Goal: Task Accomplishment & Management: Use online tool/utility

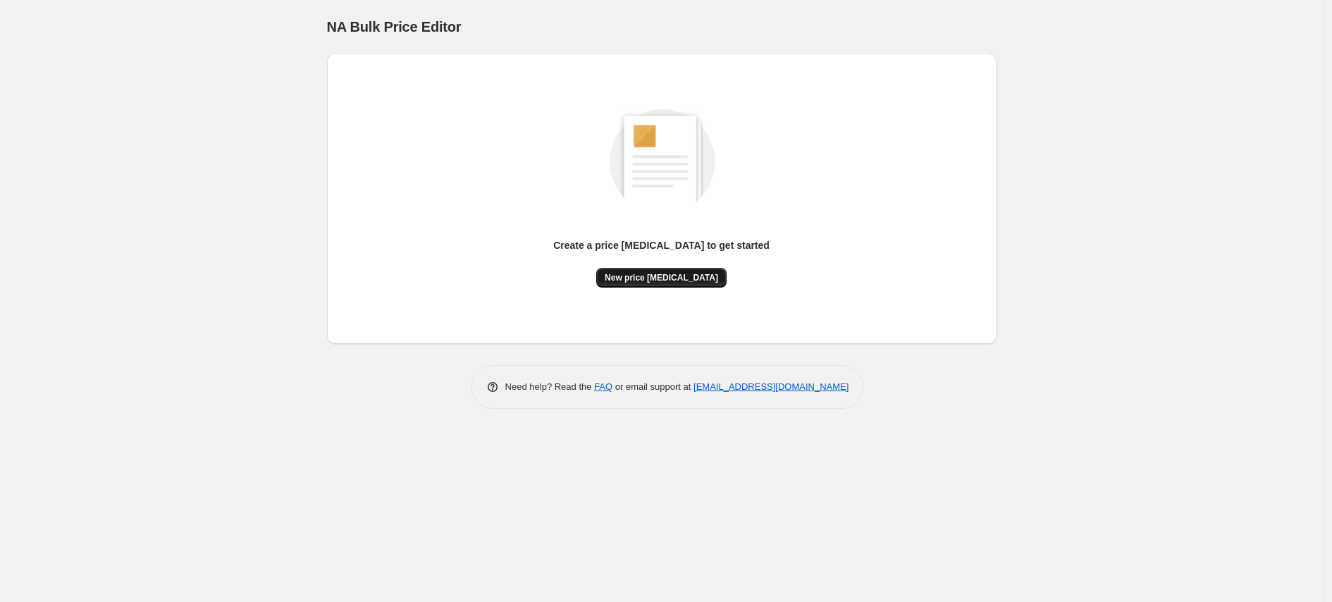
click at [646, 279] on span "New price [MEDICAL_DATA]" at bounding box center [661, 277] width 113 height 11
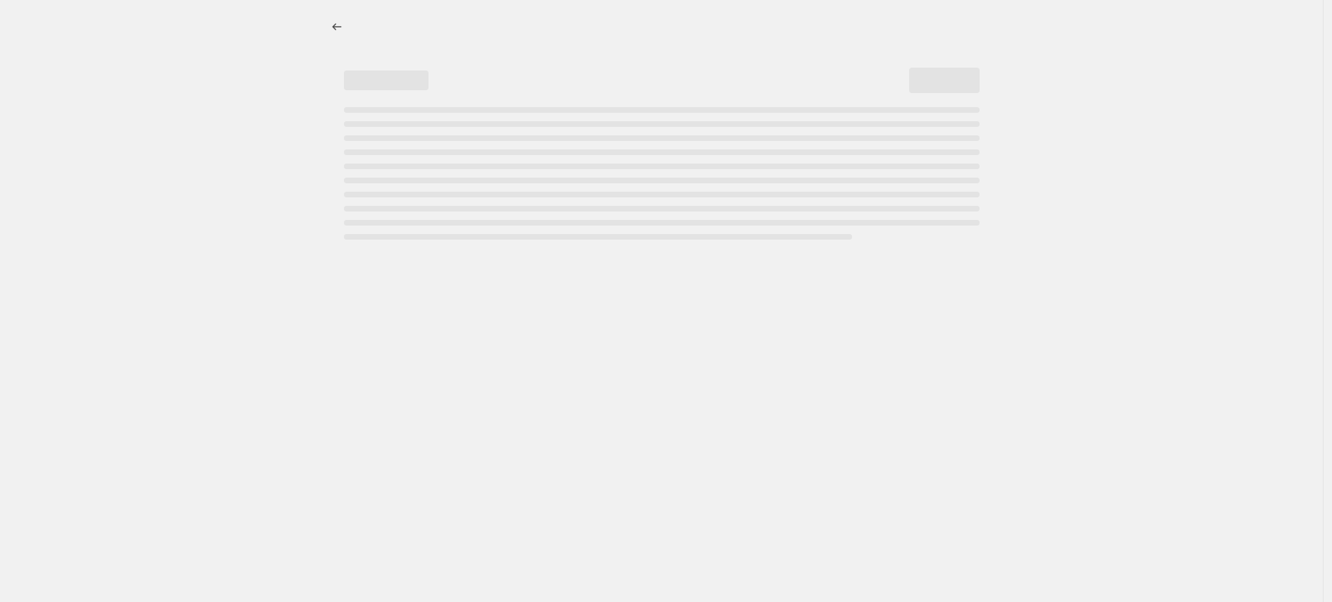
select select "percentage"
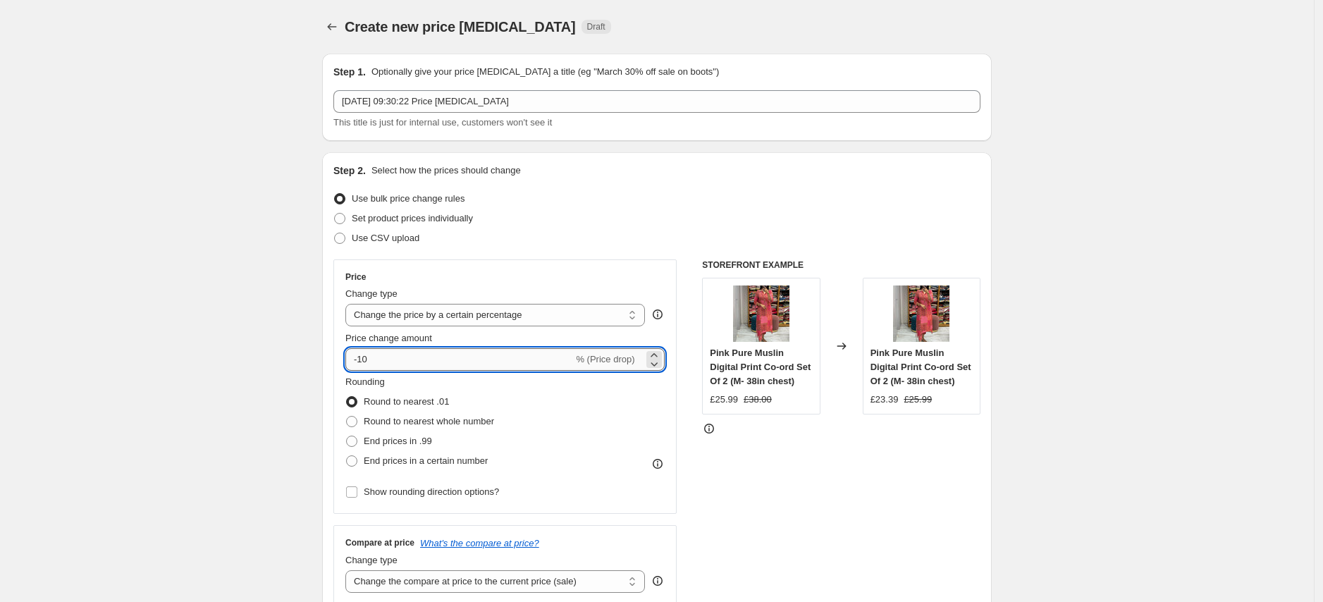
click at [452, 367] on input "-10" at bounding box center [459, 359] width 228 height 23
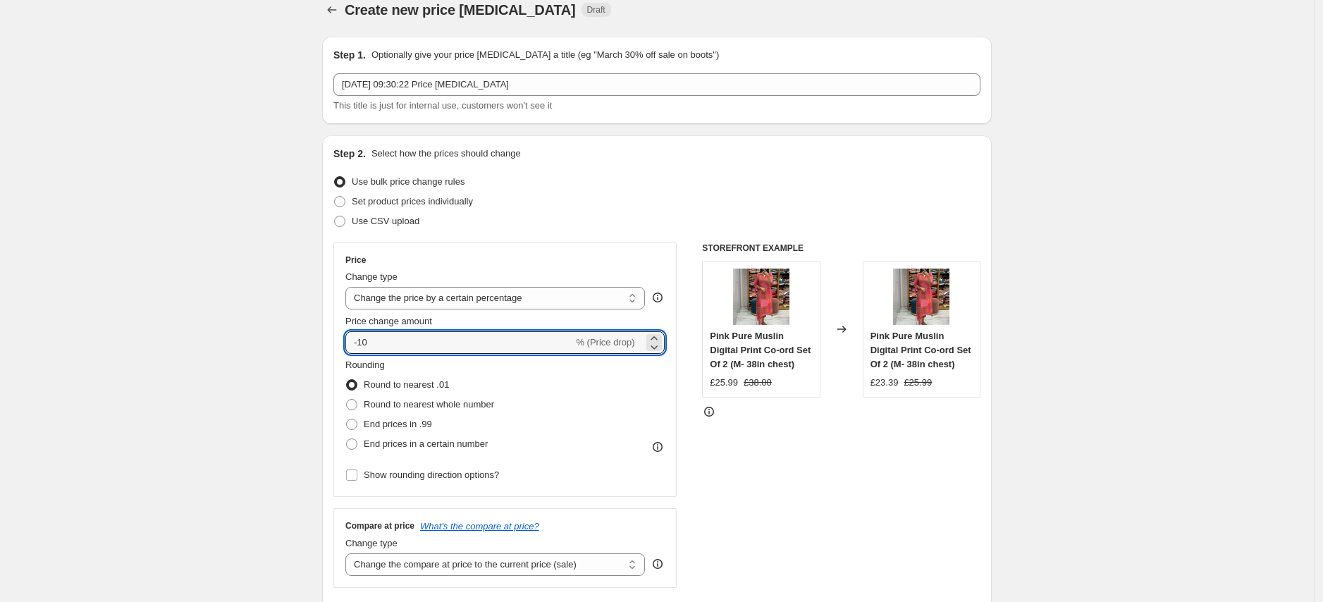
scroll to position [18, 0]
type input "-15"
click at [916, 514] on div "STOREFRONT EXAMPLE Pink Pure Muslin Digital Print Co-ord Set Of 2 (M- 38in ches…" at bounding box center [841, 414] width 278 height 345
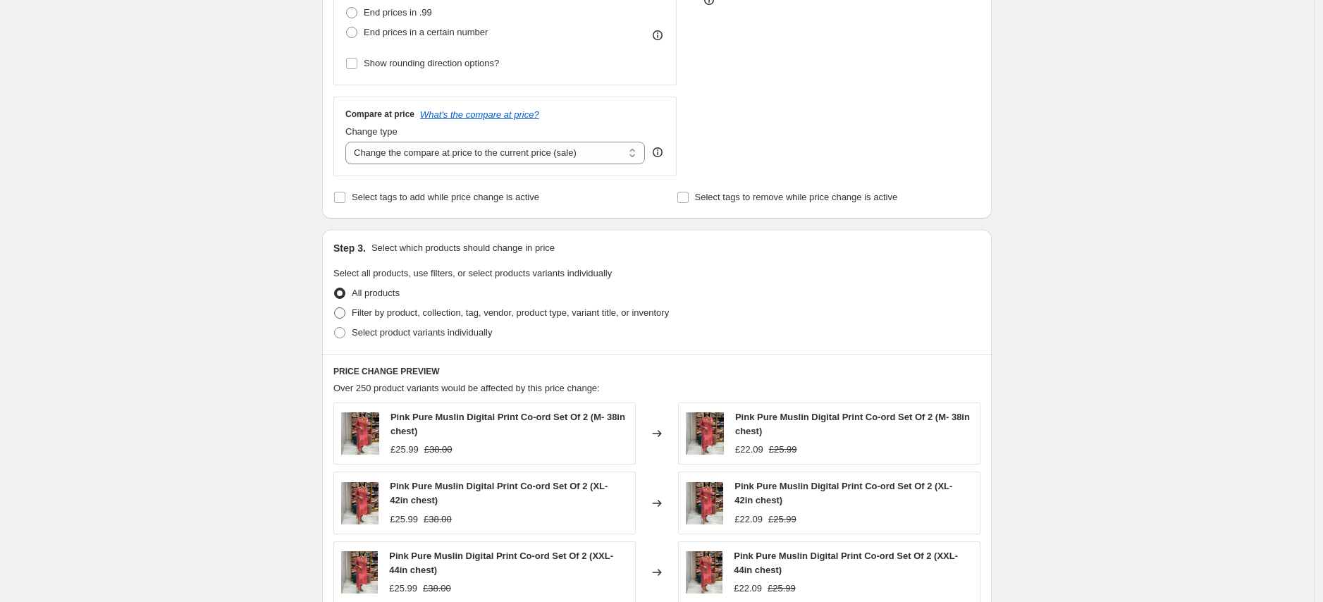
scroll to position [426, 0]
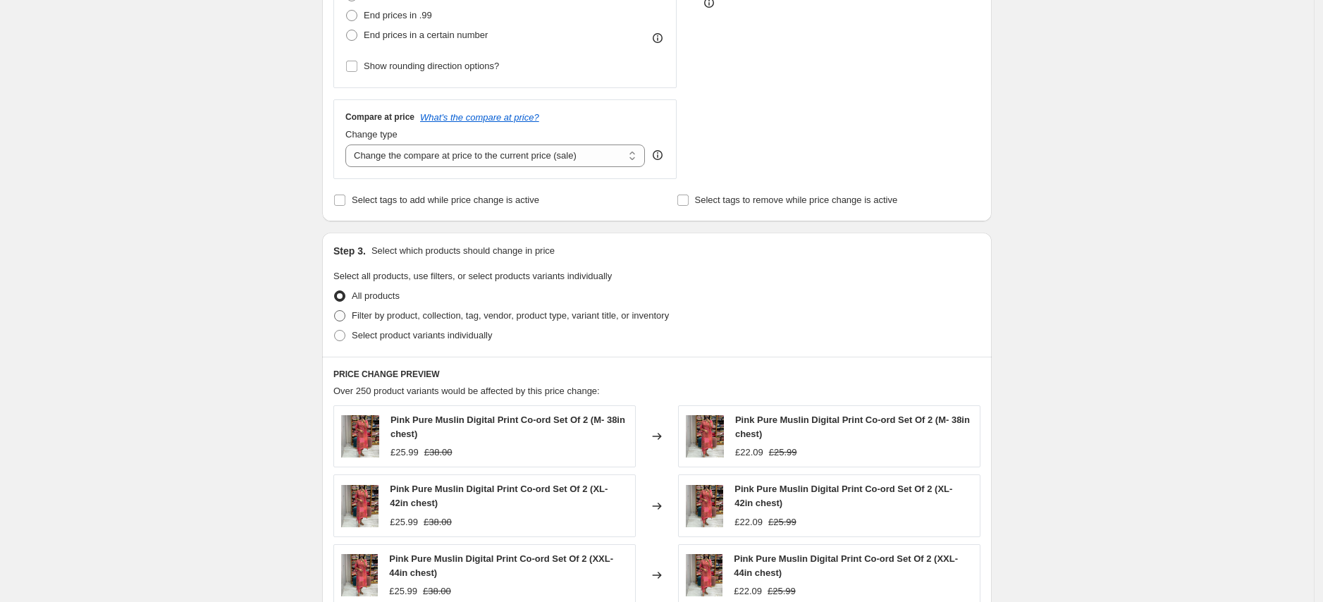
click at [570, 317] on span "Filter by product, collection, tag, vendor, product type, variant title, or inv…" at bounding box center [510, 315] width 317 height 11
click at [335, 311] on input "Filter by product, collection, tag, vendor, product type, variant title, or inv…" at bounding box center [334, 310] width 1 height 1
radio input "true"
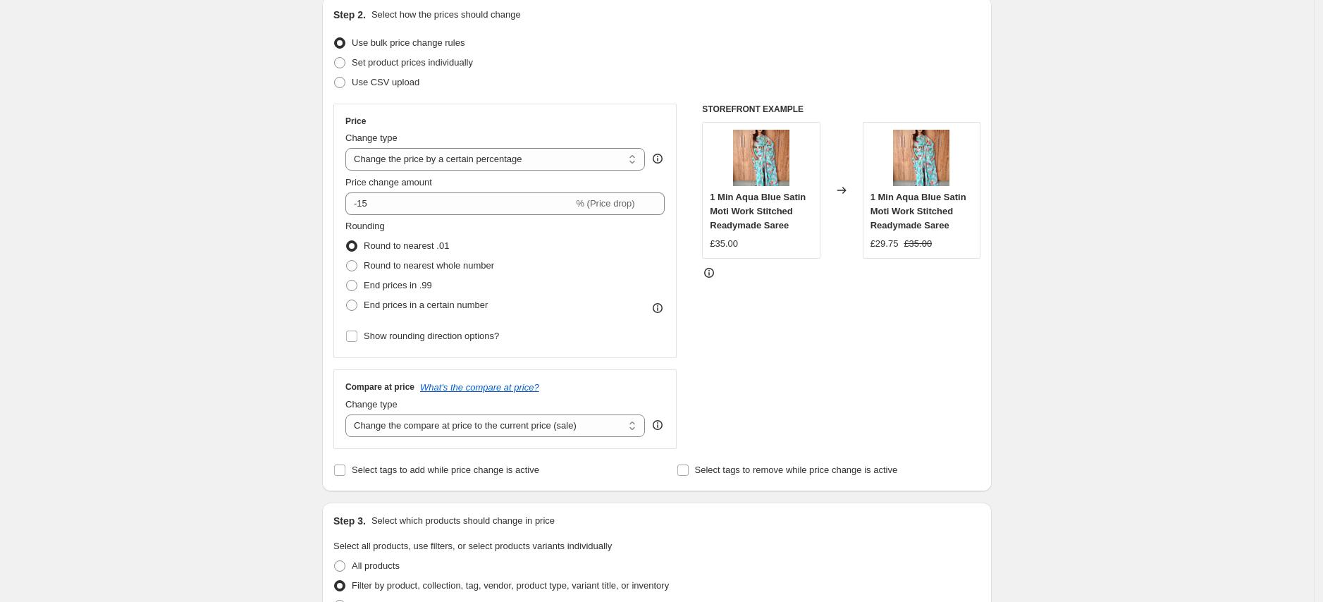
scroll to position [0, 0]
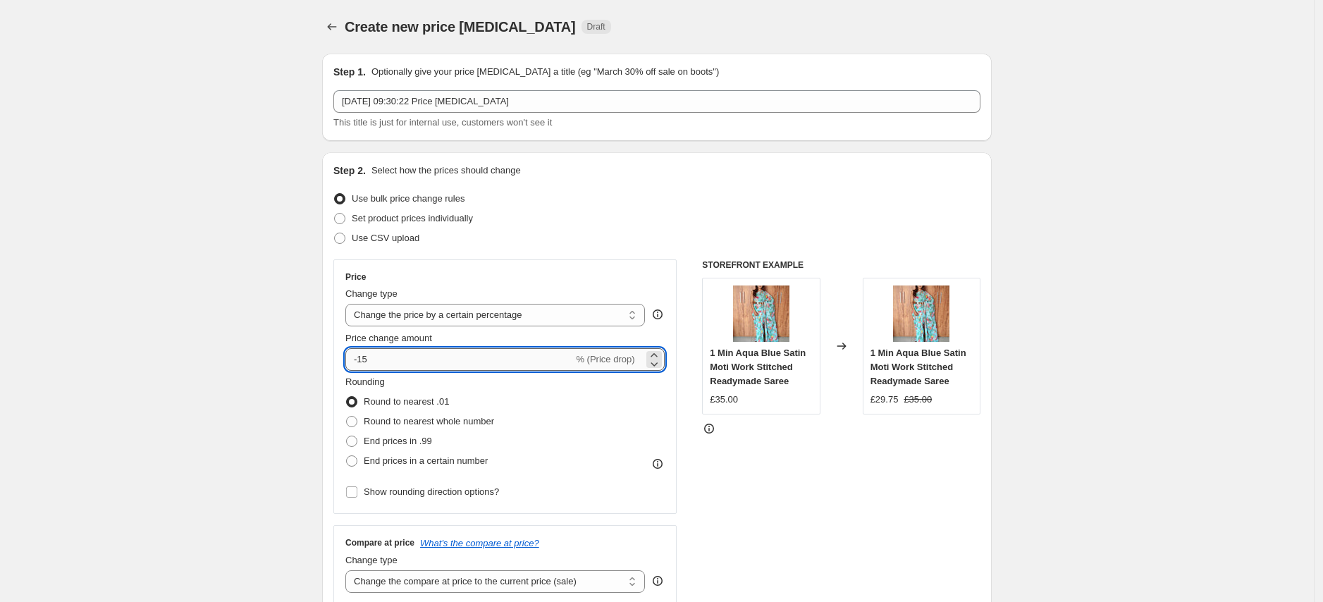
click at [391, 366] on input "-15" at bounding box center [459, 359] width 228 height 23
type input "-12"
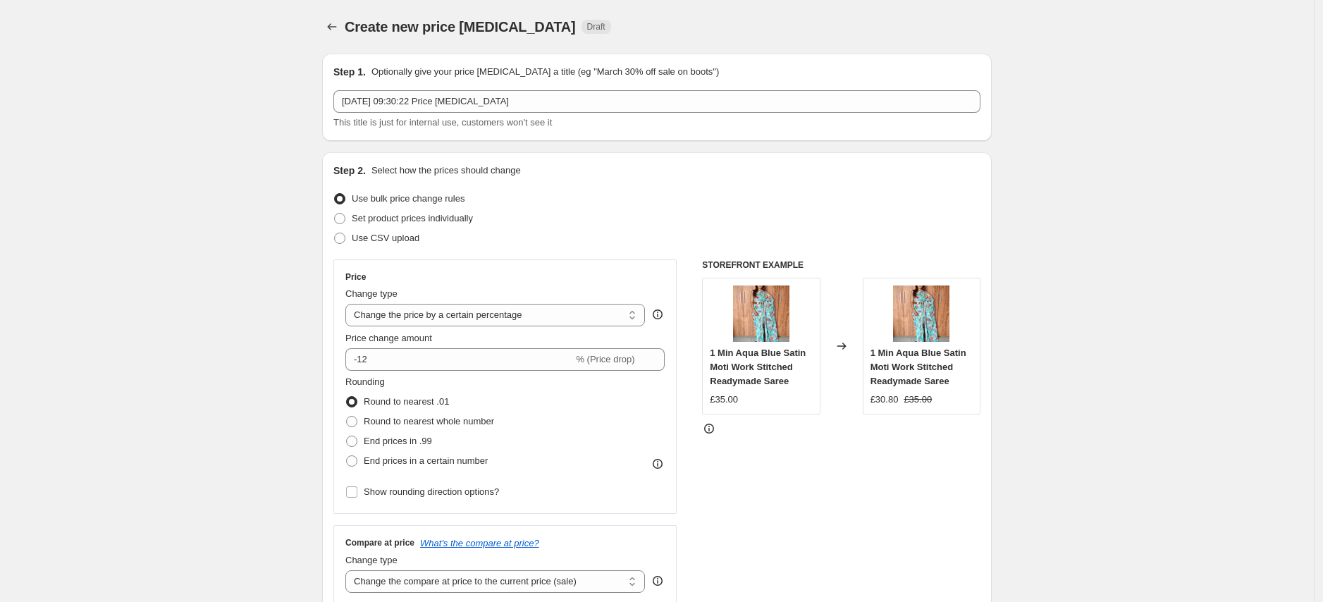
drag, startPoint x: 1070, startPoint y: 484, endPoint x: 1039, endPoint y: 469, distance: 34.7
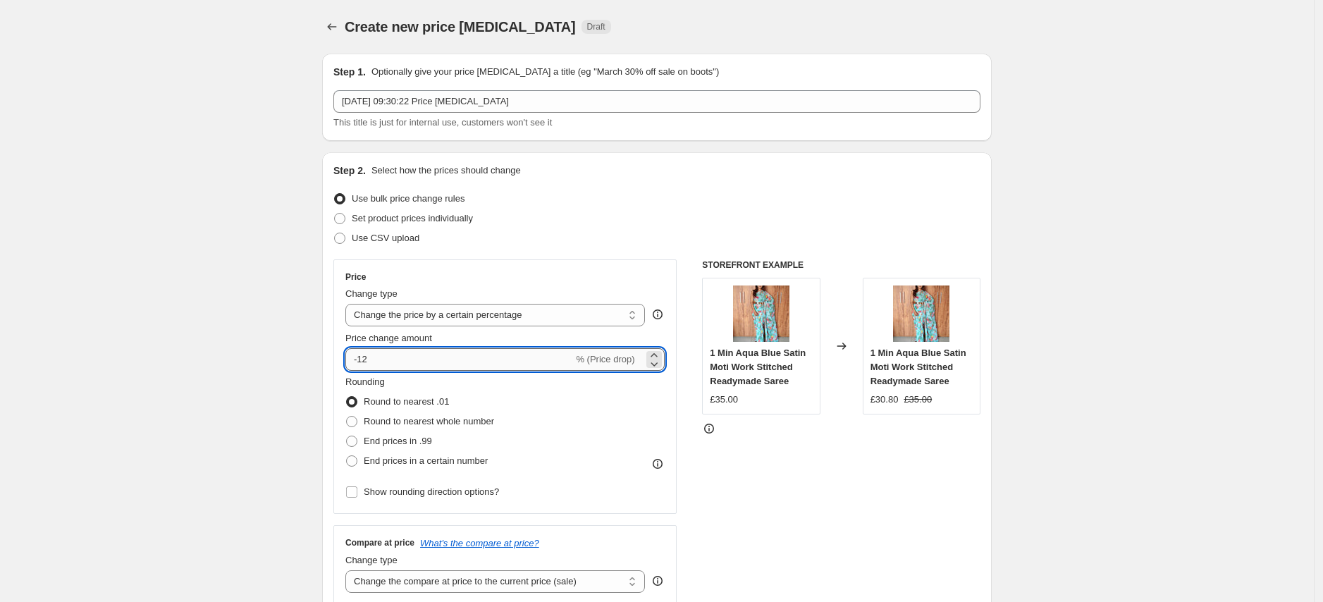
drag, startPoint x: 378, startPoint y: 359, endPoint x: 352, endPoint y: 357, distance: 25.4
click at [352, 357] on input "-12" at bounding box center [459, 359] width 228 height 23
type input "10"
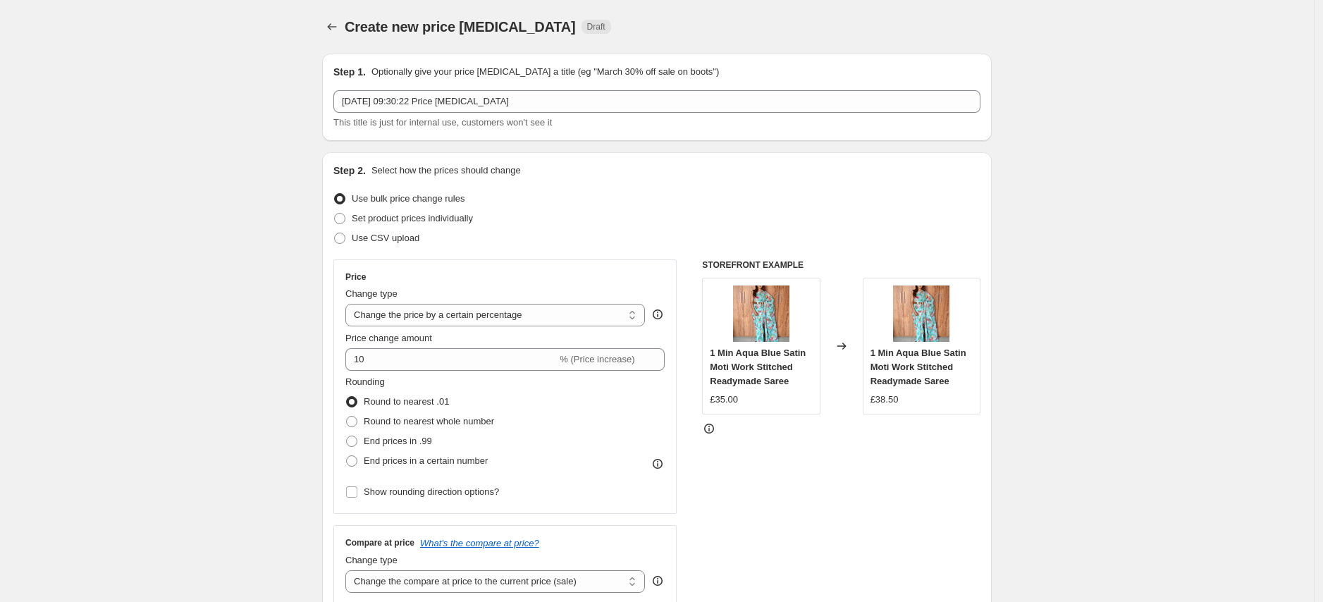
click at [378, 438] on span "End prices in .99" at bounding box center [398, 441] width 68 height 11
click at [347, 436] on input "End prices in .99" at bounding box center [346, 436] width 1 height 1
radio input "true"
click at [854, 461] on div "STOREFRONT EXAMPLE 1 Min Aqua Blue Satin Moti Work Stitched Readymade Saree £35…" at bounding box center [841, 431] width 278 height 345
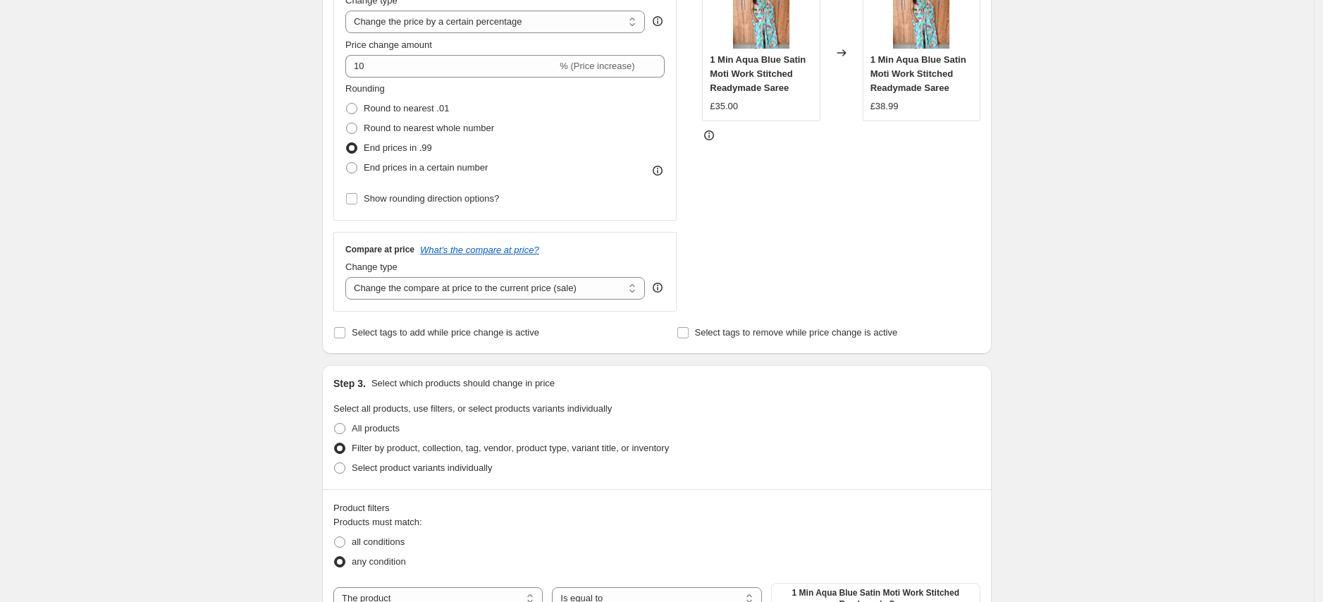
scroll to position [468, 0]
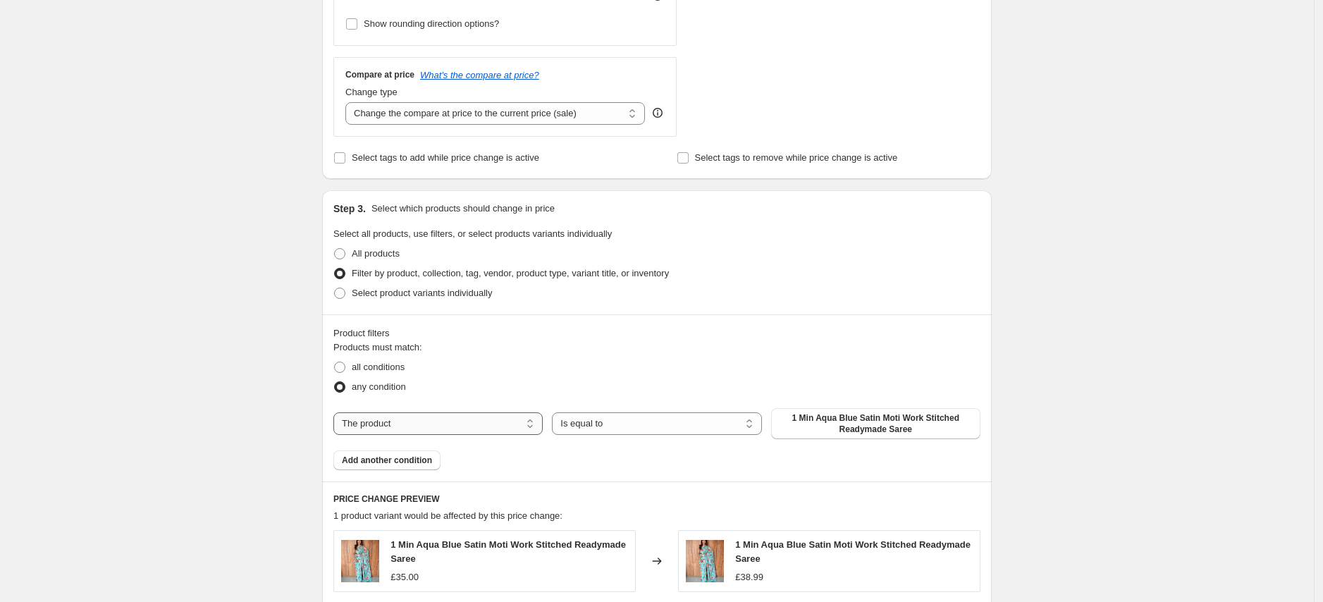
click at [479, 422] on select "The product The product's collection The product's tag The product's vendor The…" at bounding box center [437, 423] width 209 height 23
select select "vendor"
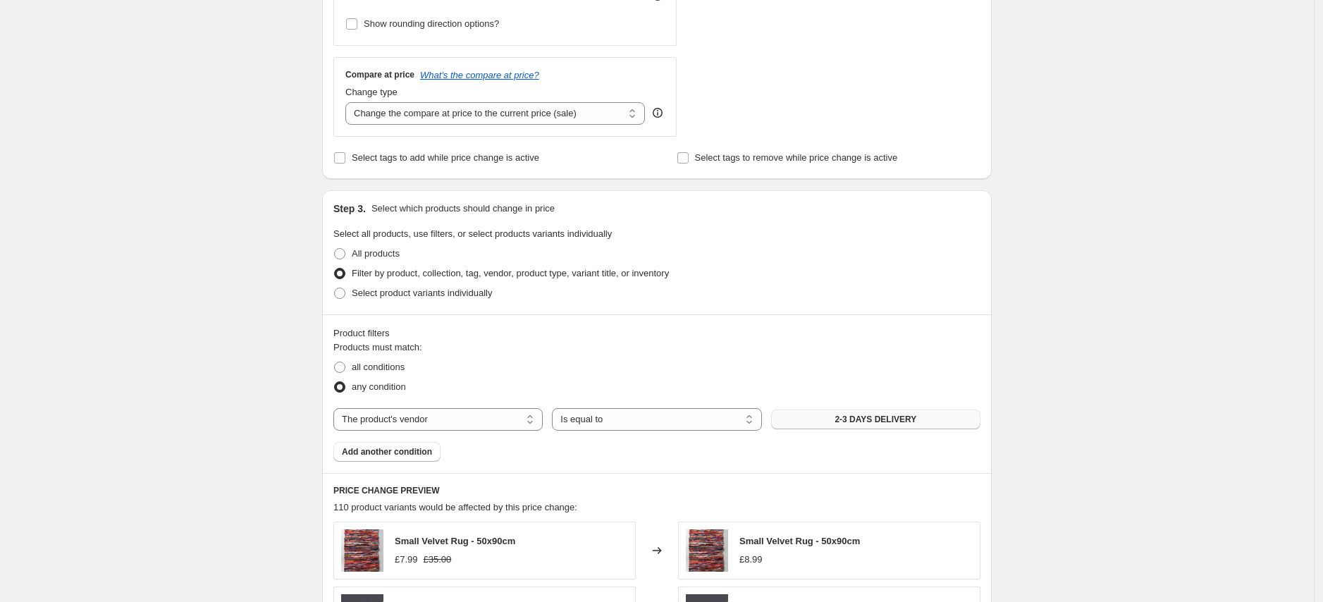
click at [916, 416] on span "2-3 DAYS DELIVERY" at bounding box center [875, 419] width 82 height 11
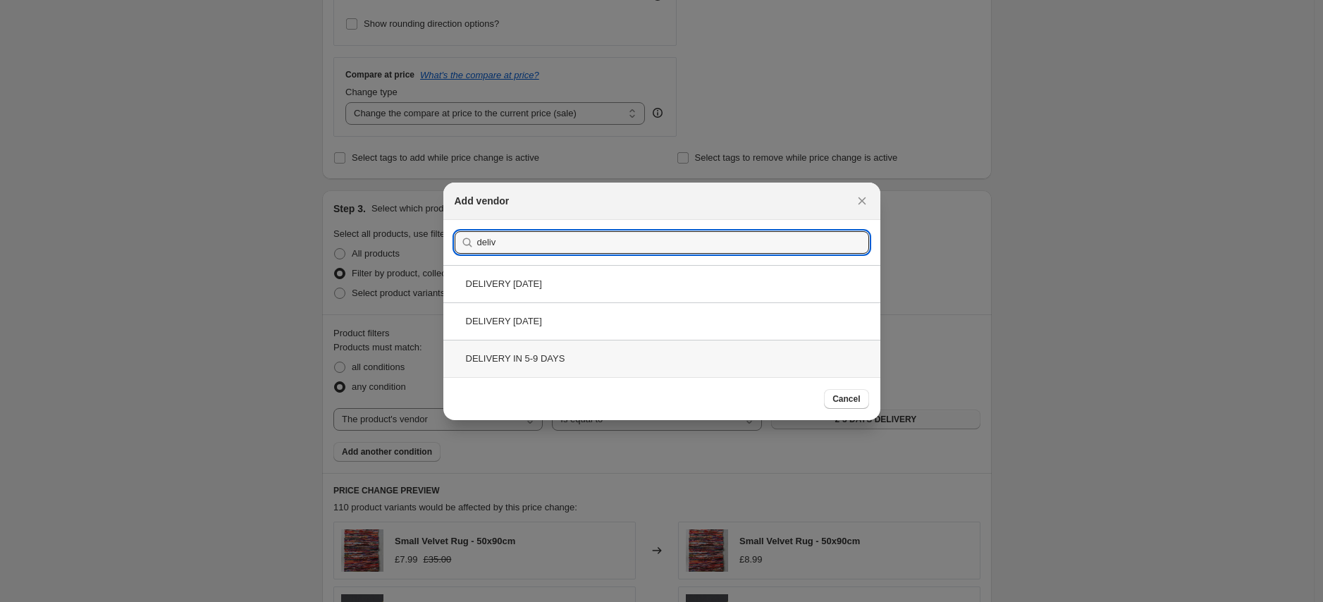
type input "deliv"
click at [586, 355] on div "DELIVERY IN 5-9 DAYS" at bounding box center [661, 358] width 437 height 37
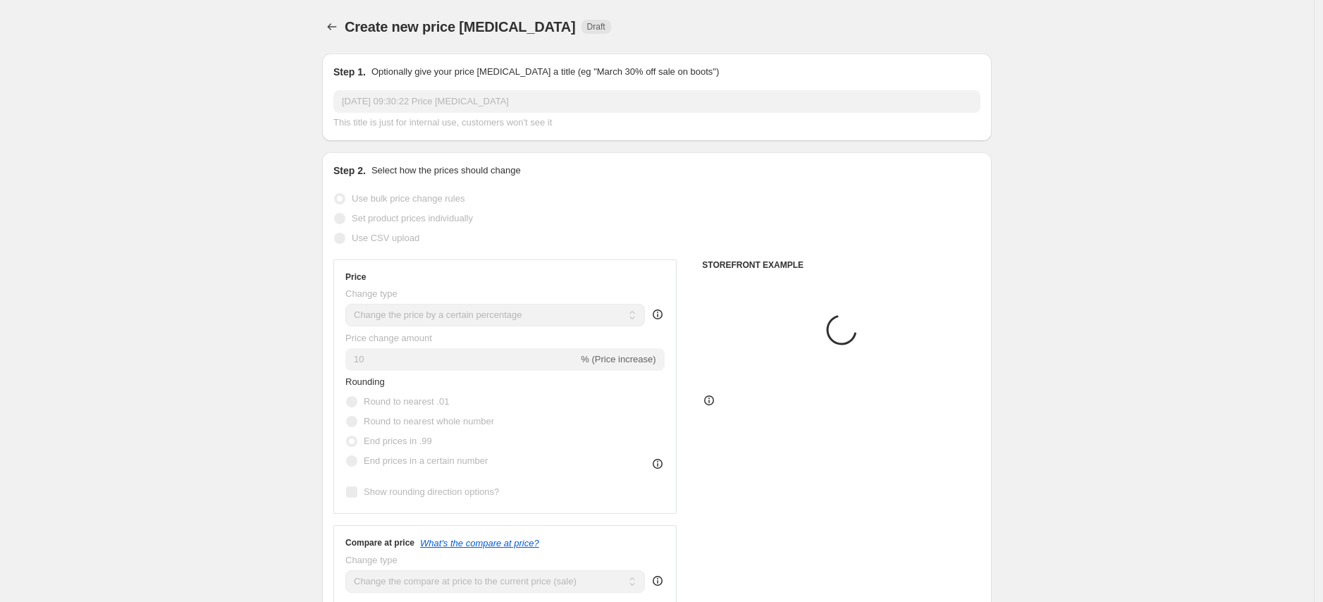
scroll to position [468, 0]
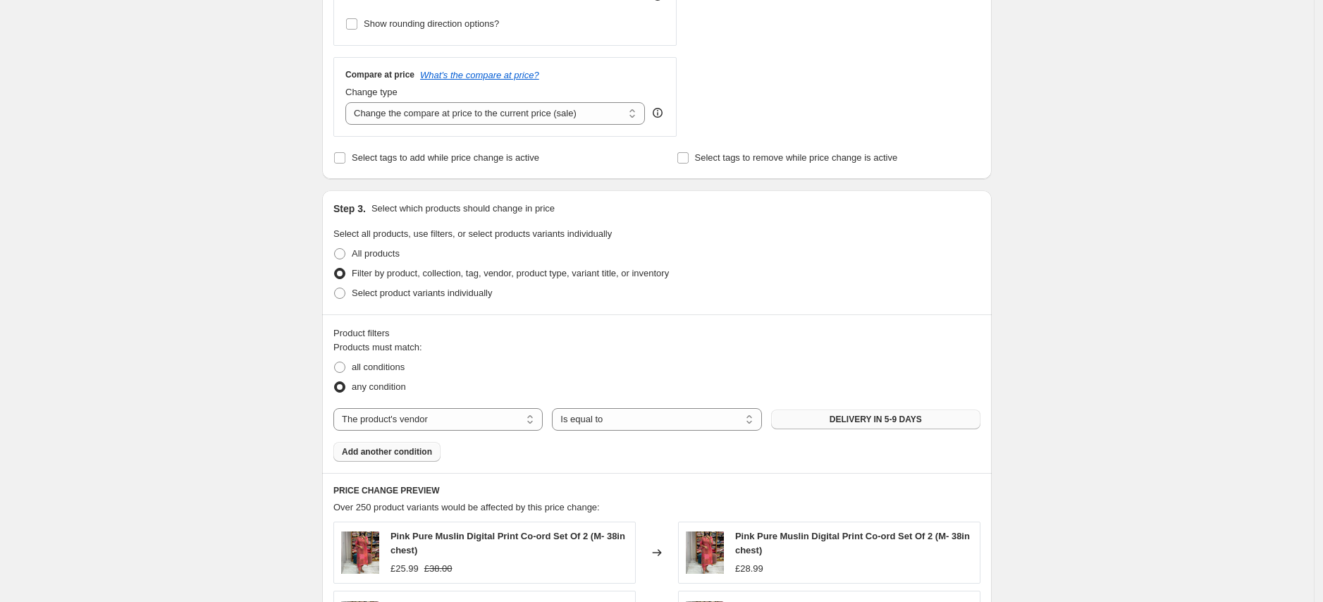
click at [414, 449] on span "Add another condition" at bounding box center [387, 451] width 90 height 11
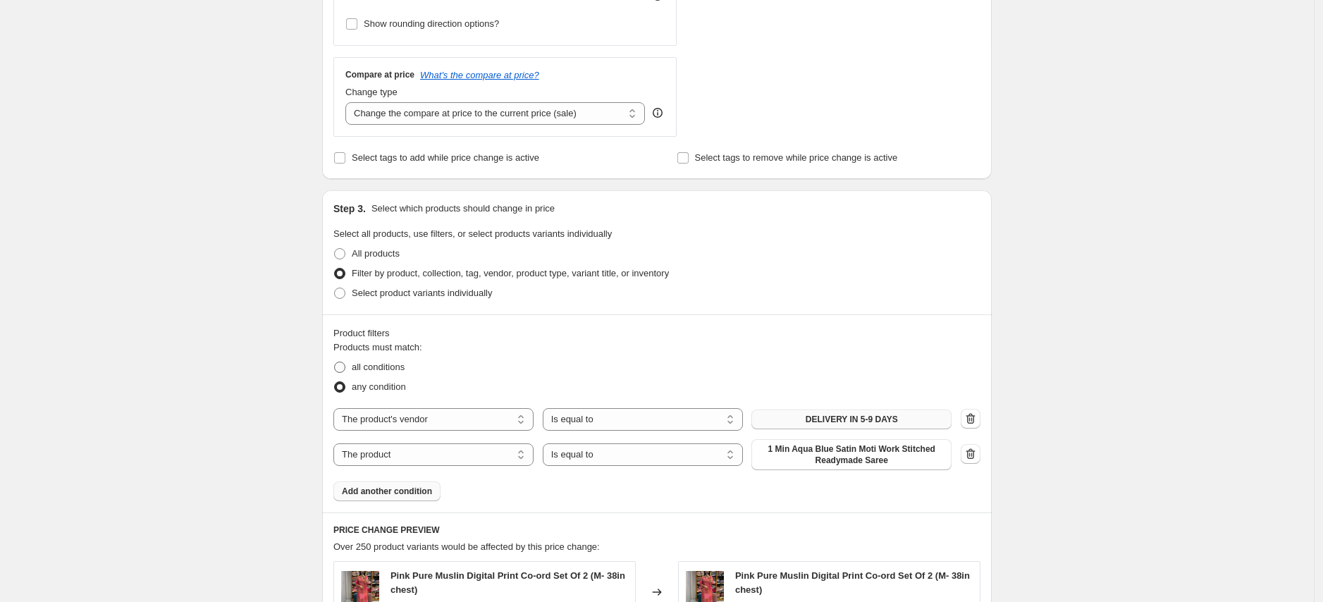
click at [397, 367] on span "all conditions" at bounding box center [378, 367] width 53 height 11
click at [335, 362] on input "all conditions" at bounding box center [334, 362] width 1 height 1
radio input "true"
click at [381, 457] on select "The product The product's collection The product's tag The product's vendor The…" at bounding box center [433, 454] width 200 height 23
select select "product_status"
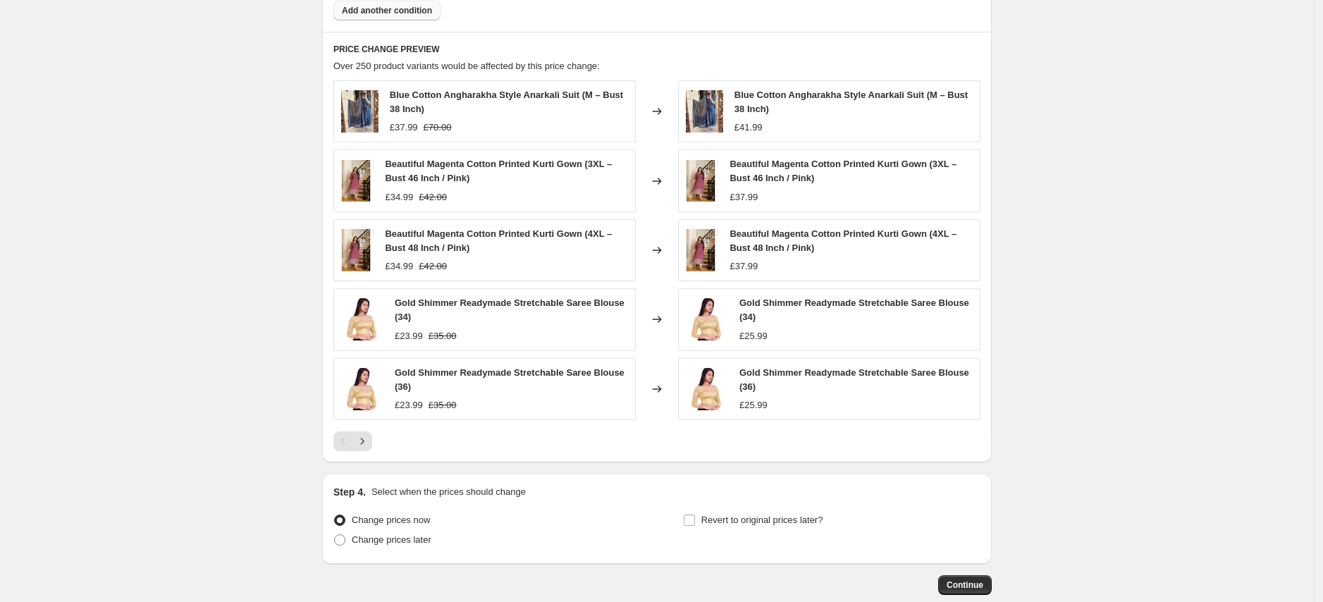
scroll to position [953, 0]
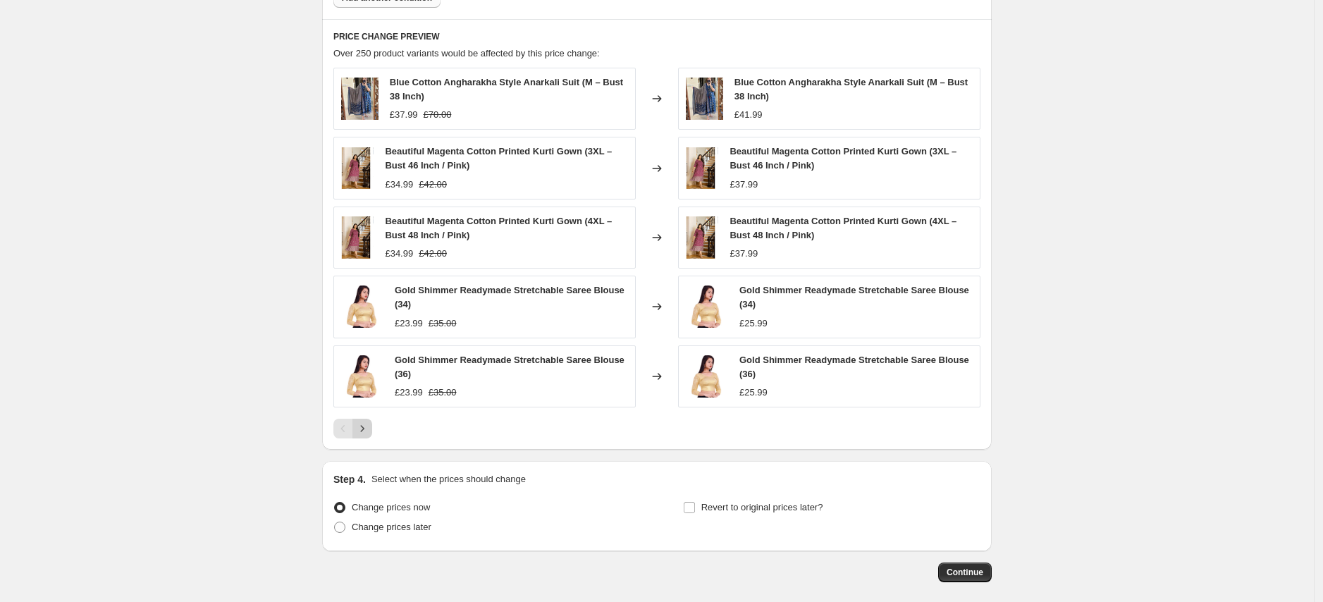
click at [369, 431] on icon "Next" at bounding box center [362, 428] width 14 height 14
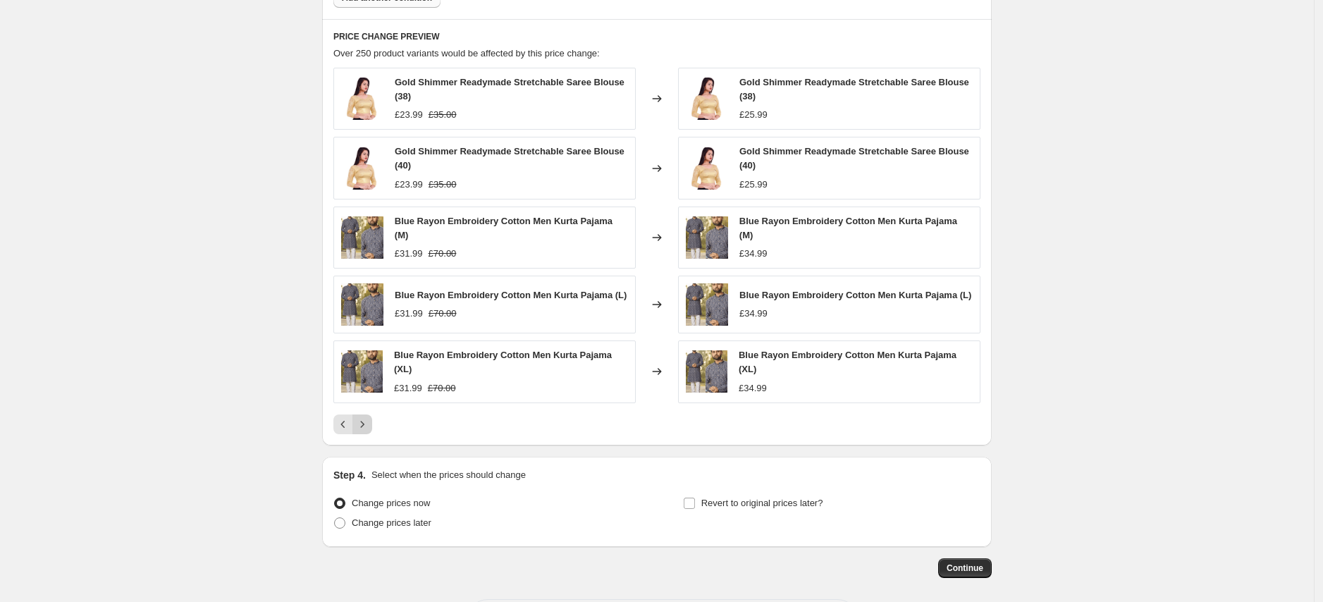
click at [369, 428] on icon "Next" at bounding box center [362, 424] width 14 height 14
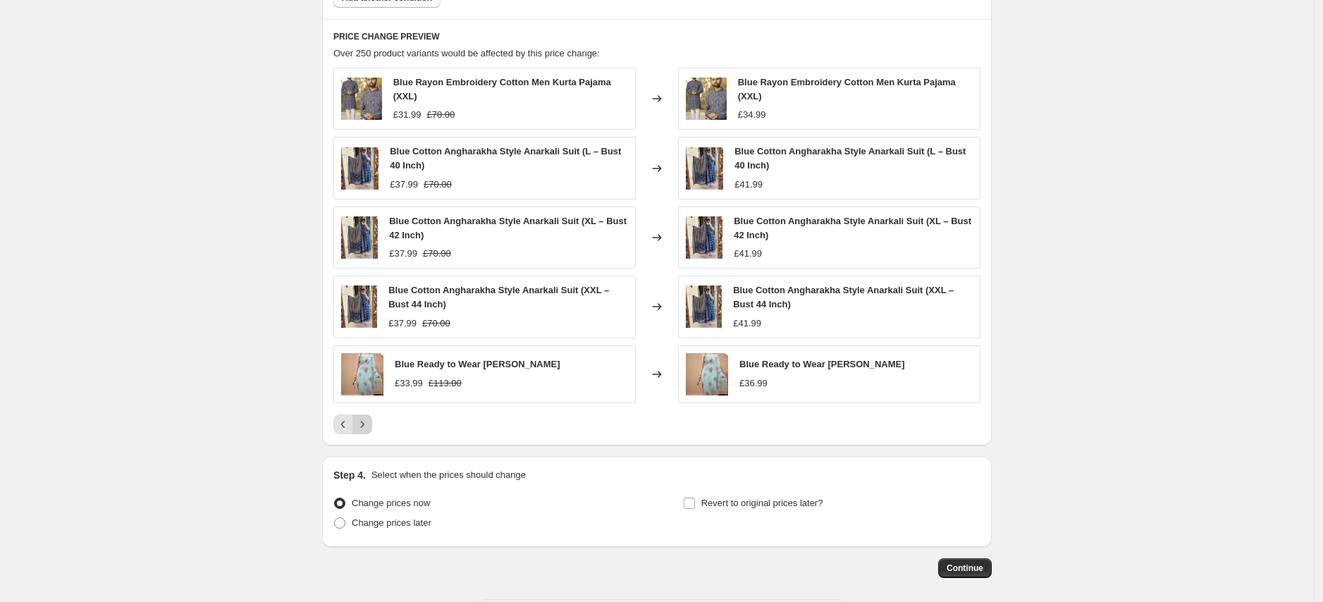
click at [369, 428] on icon "Next" at bounding box center [362, 424] width 14 height 14
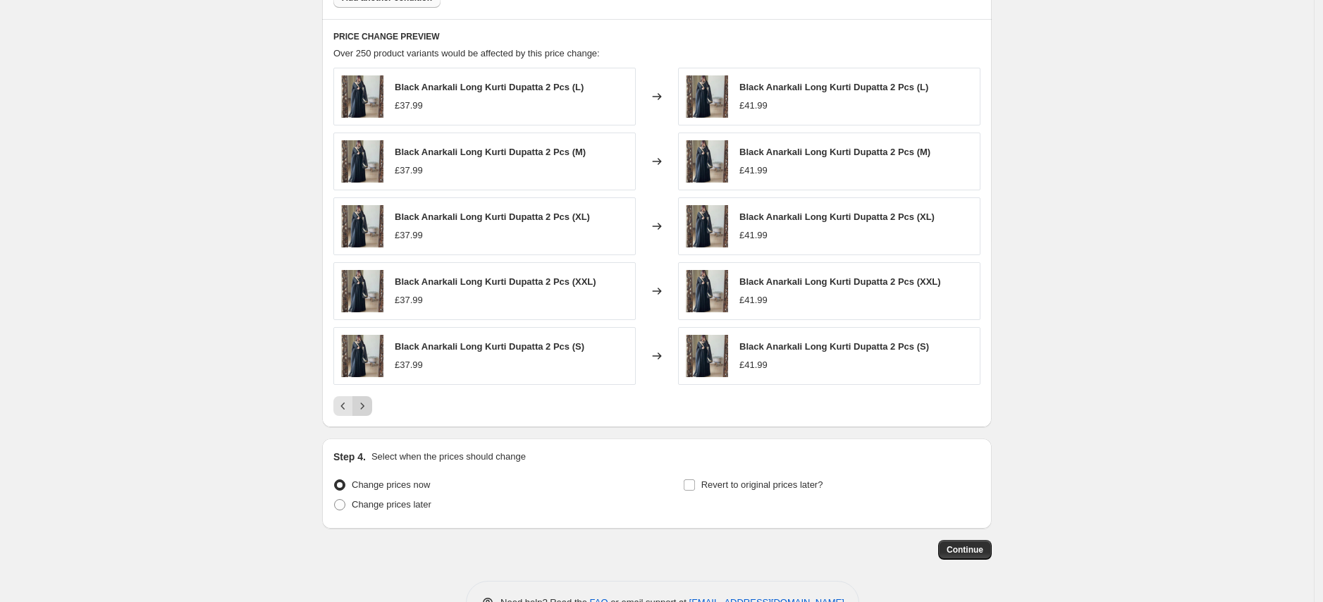
click at [366, 409] on icon "Next" at bounding box center [362, 406] width 14 height 14
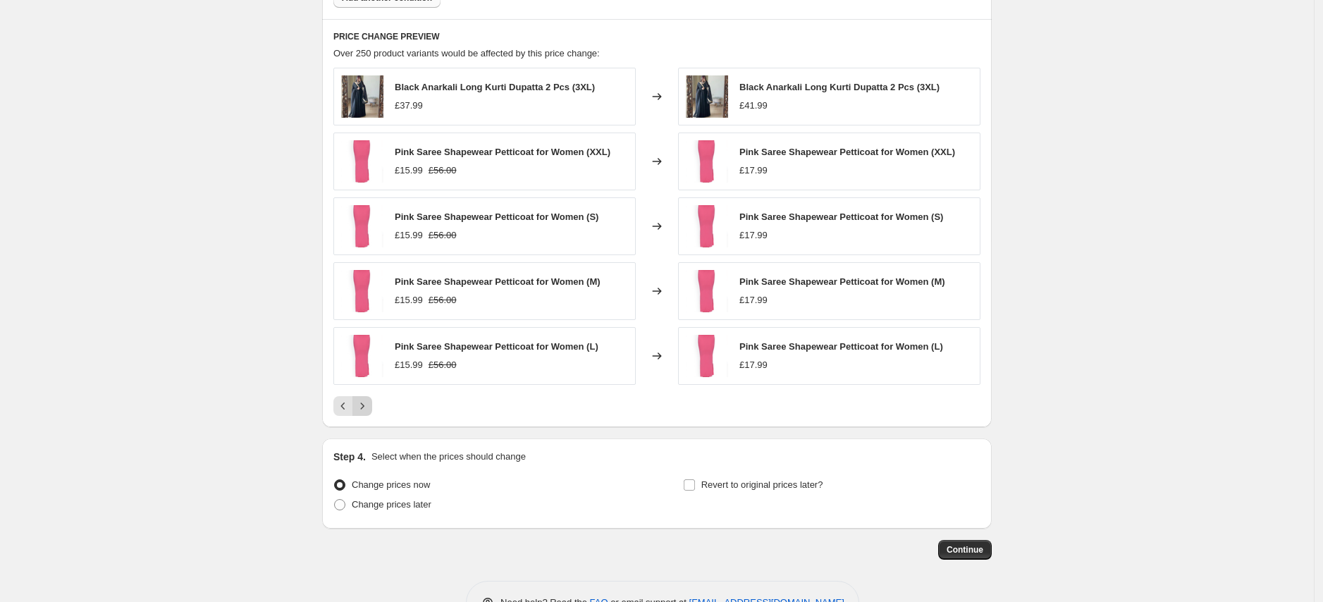
click at [366, 407] on icon "Next" at bounding box center [362, 406] width 14 height 14
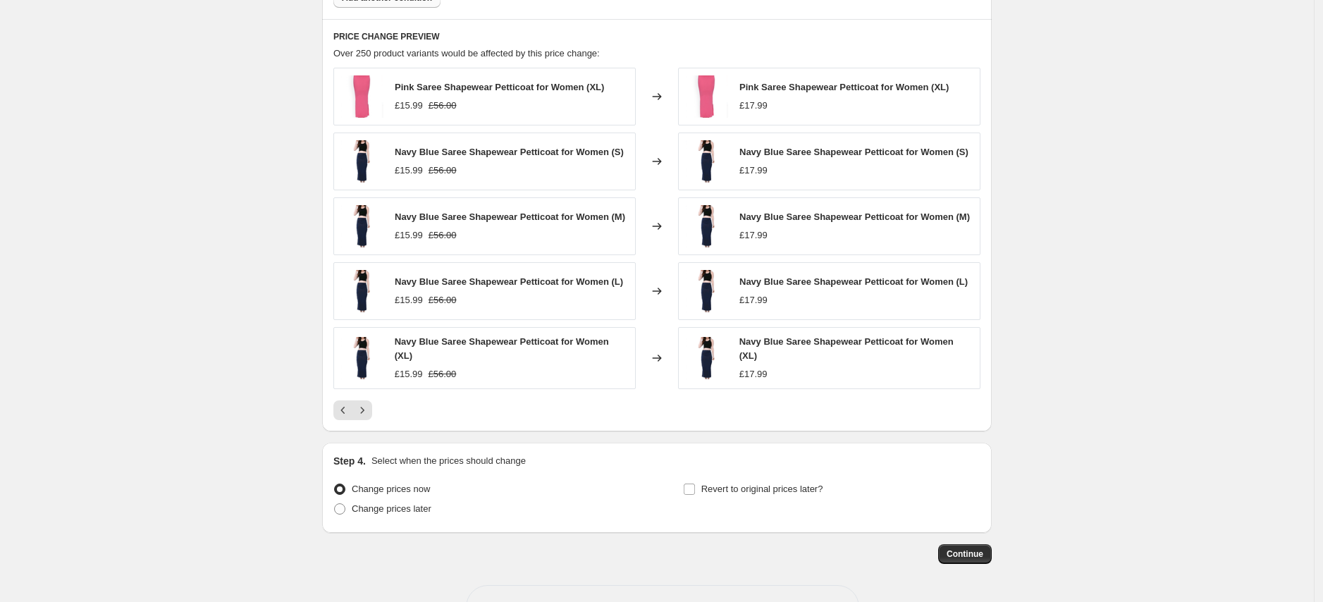
click at [362, 405] on div "Pink Saree Shapewear Petticoat for Women (XL) £15.99 £56.00 Changed to Pink Sar…" at bounding box center [656, 244] width 647 height 352
click at [372, 420] on div "Pagination" at bounding box center [362, 410] width 20 height 20
click at [353, 419] on button "Previous" at bounding box center [343, 410] width 20 height 20
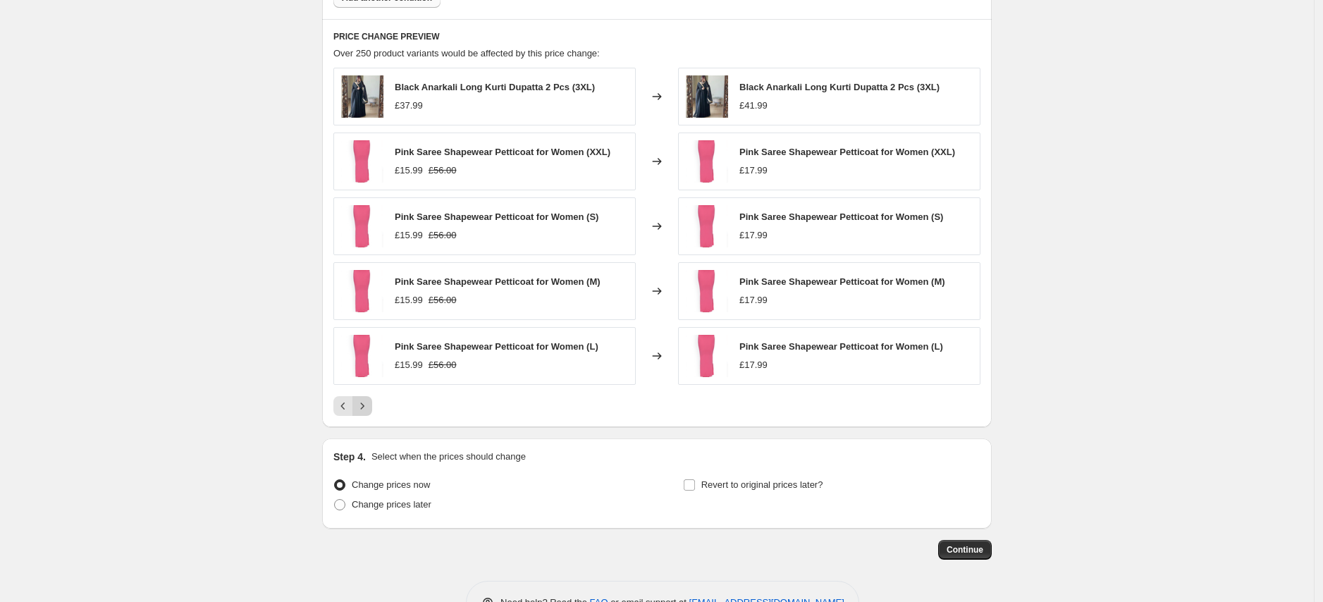
click at [364, 409] on icon "Next" at bounding box center [362, 406] width 14 height 14
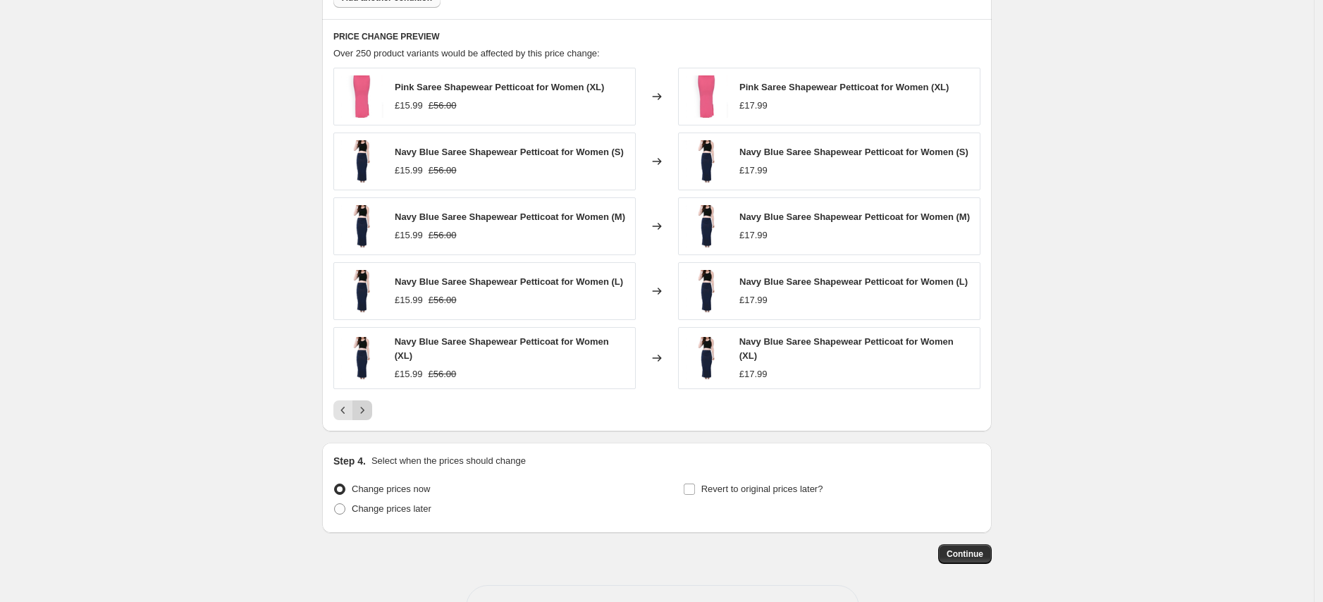
click at [367, 417] on icon "Next" at bounding box center [362, 410] width 14 height 14
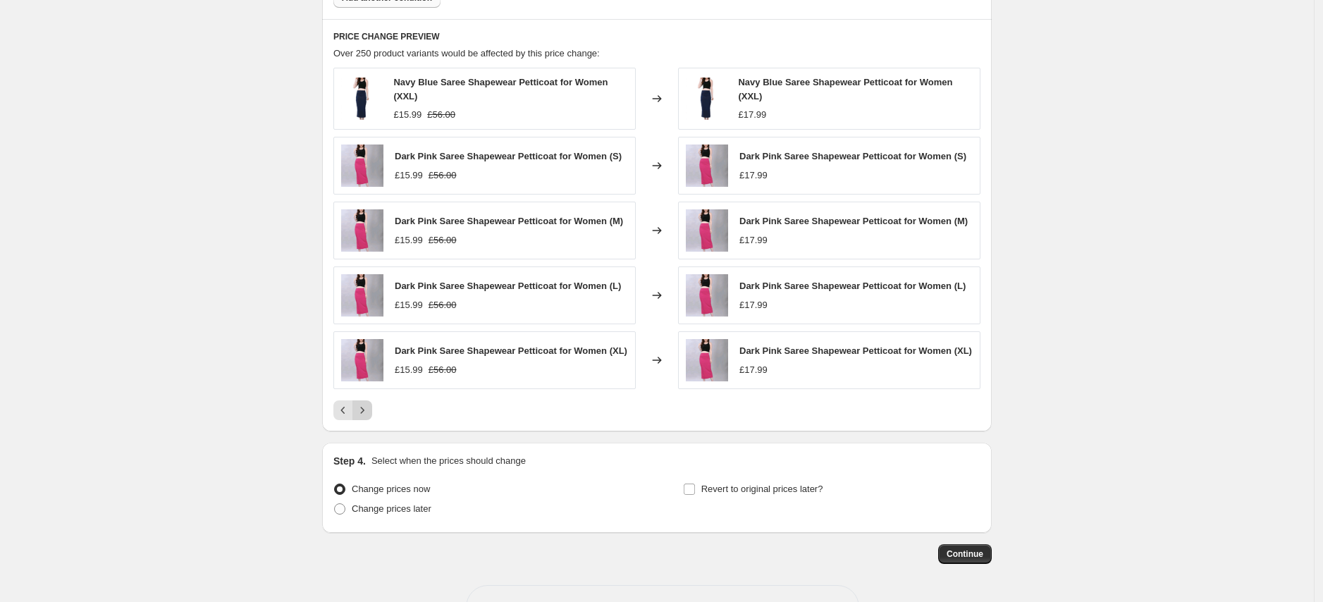
click at [367, 418] on div "Navy Blue Saree Shapewear Petticoat for Women (XXL) £15.99 £56.00 Changed to Na…" at bounding box center [656, 244] width 647 height 352
click at [364, 417] on icon "Next" at bounding box center [362, 410] width 14 height 14
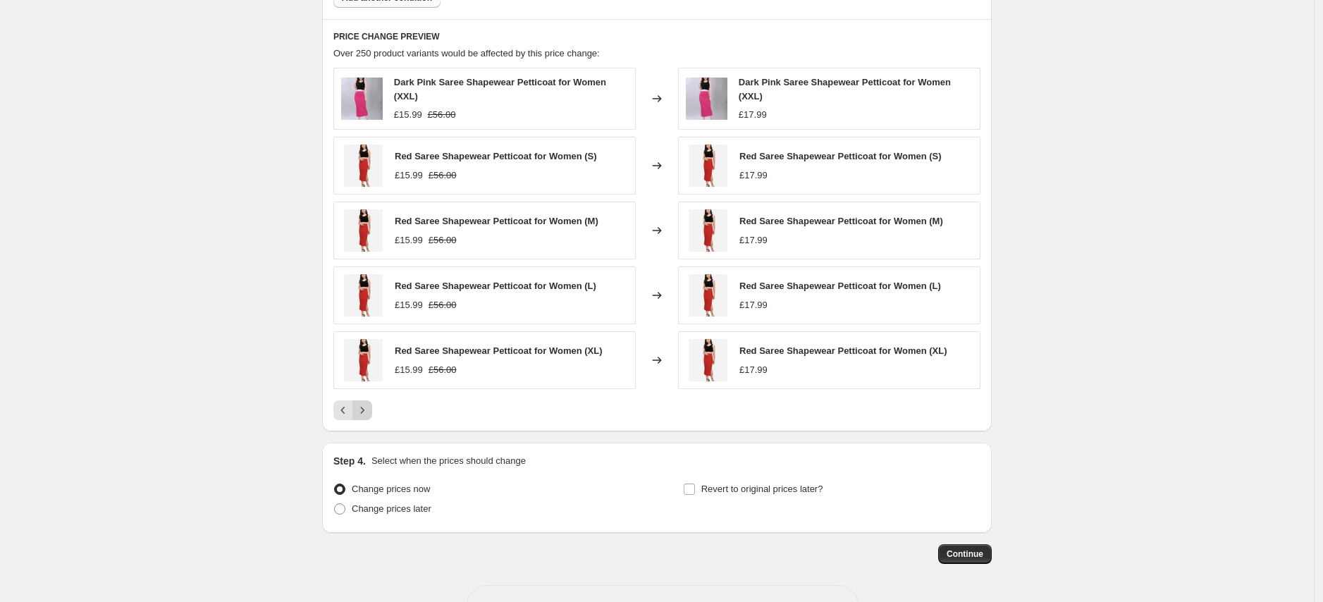
click at [367, 413] on icon "Next" at bounding box center [362, 410] width 14 height 14
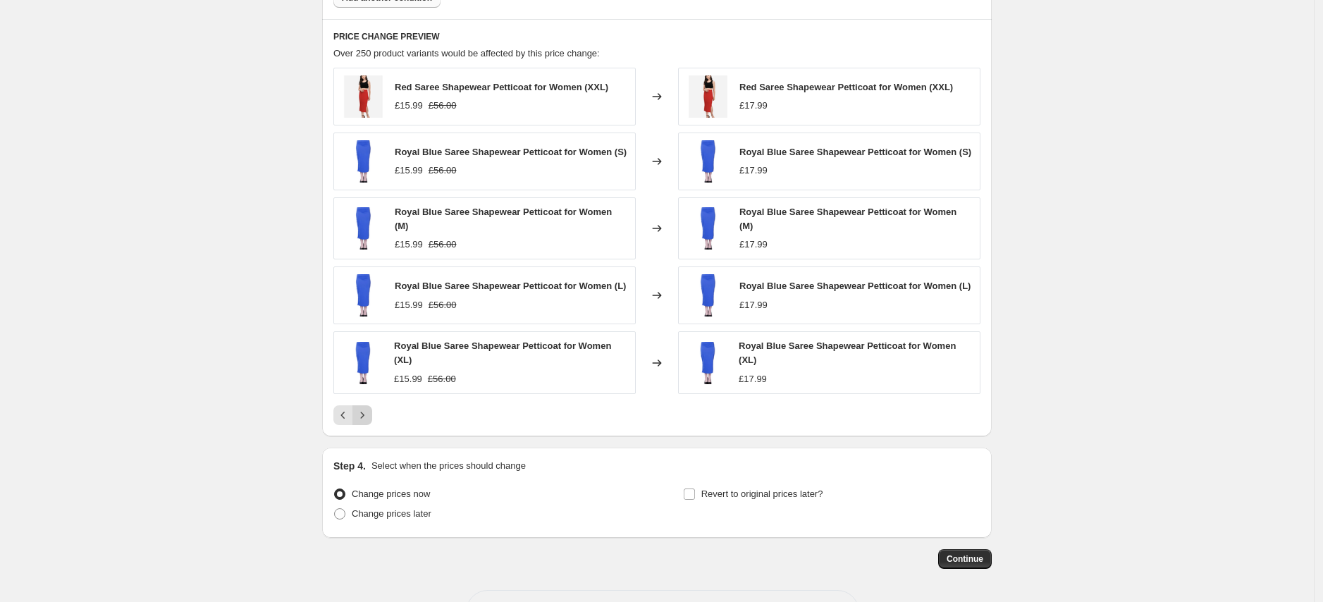
click at [360, 422] on icon "Next" at bounding box center [362, 415] width 14 height 14
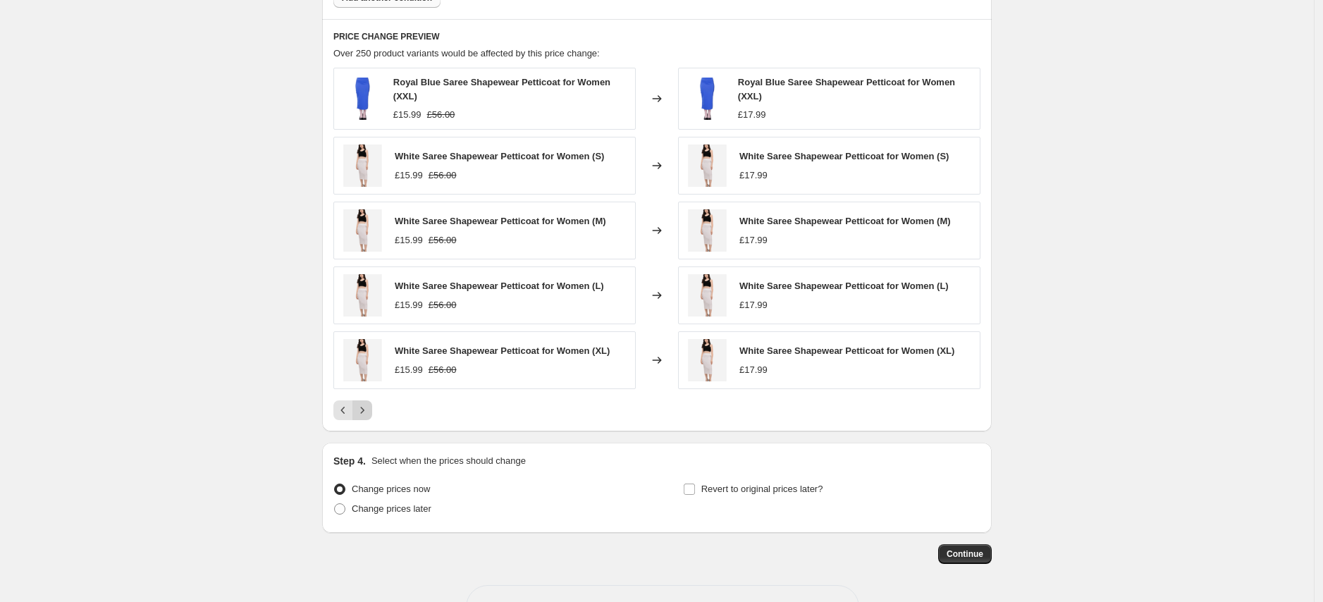
click at [367, 414] on icon "Next" at bounding box center [362, 410] width 14 height 14
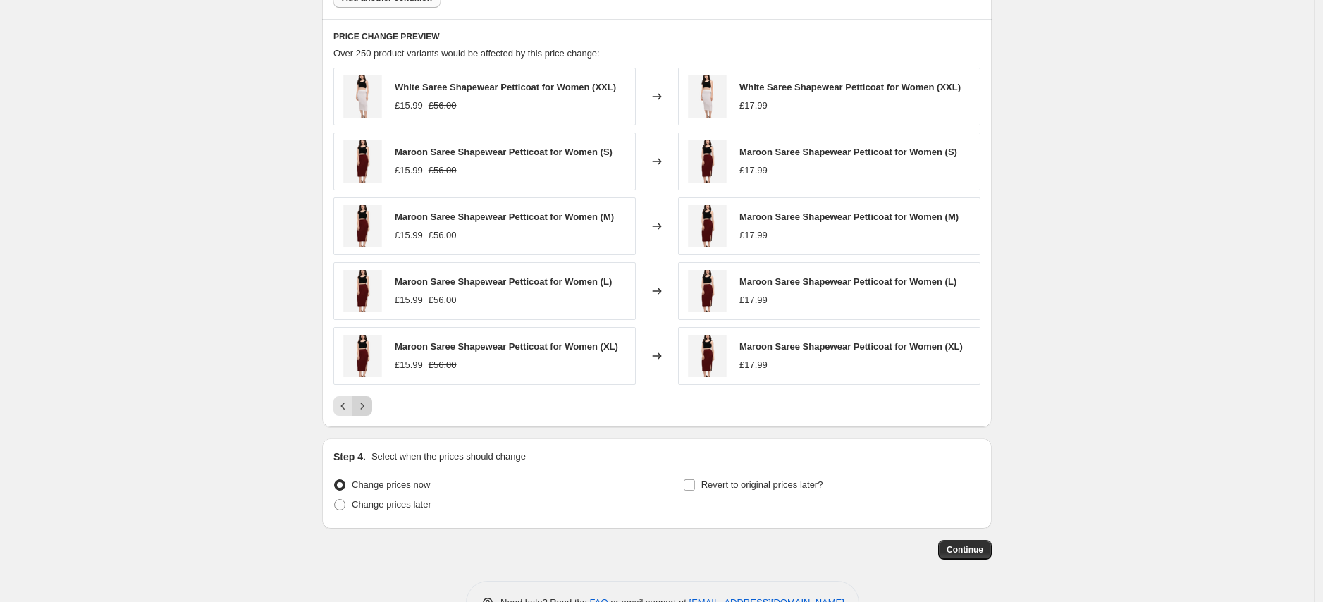
click at [367, 414] on button "Next" at bounding box center [362, 406] width 20 height 20
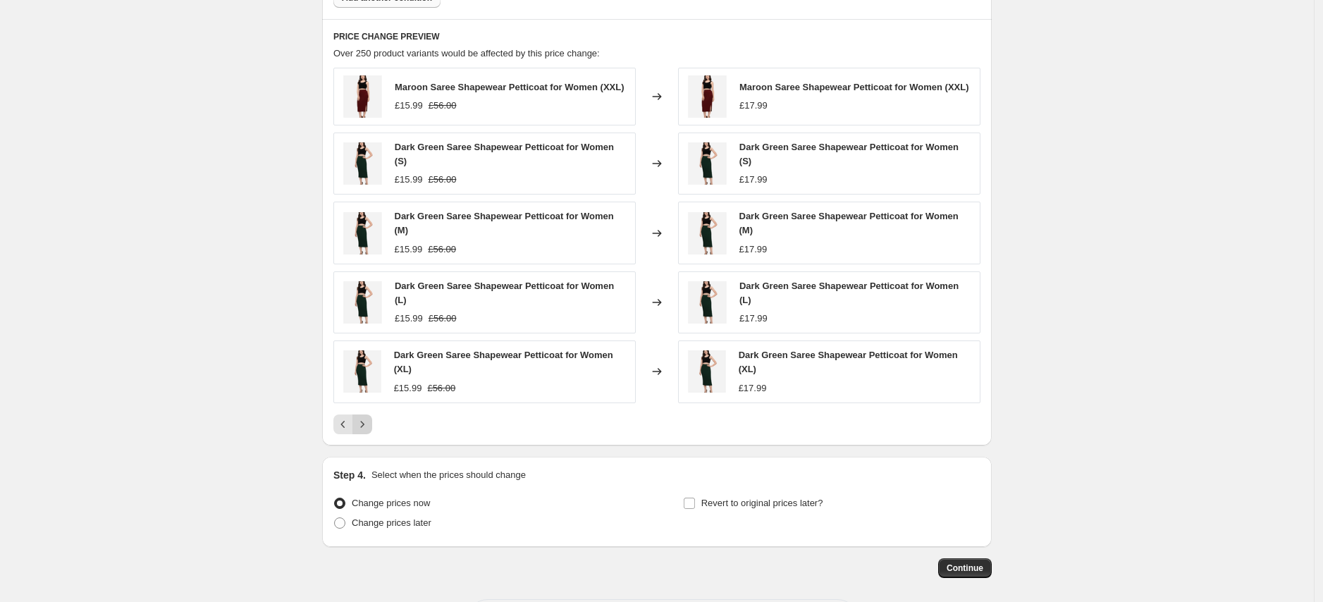
click at [367, 414] on div "Maroon Saree Shapewear Petticoat for Women (XXL) £15.99 £56.00 Changed to Maroo…" at bounding box center [656, 251] width 647 height 366
click at [364, 427] on icon "Next" at bounding box center [362, 424] width 14 height 14
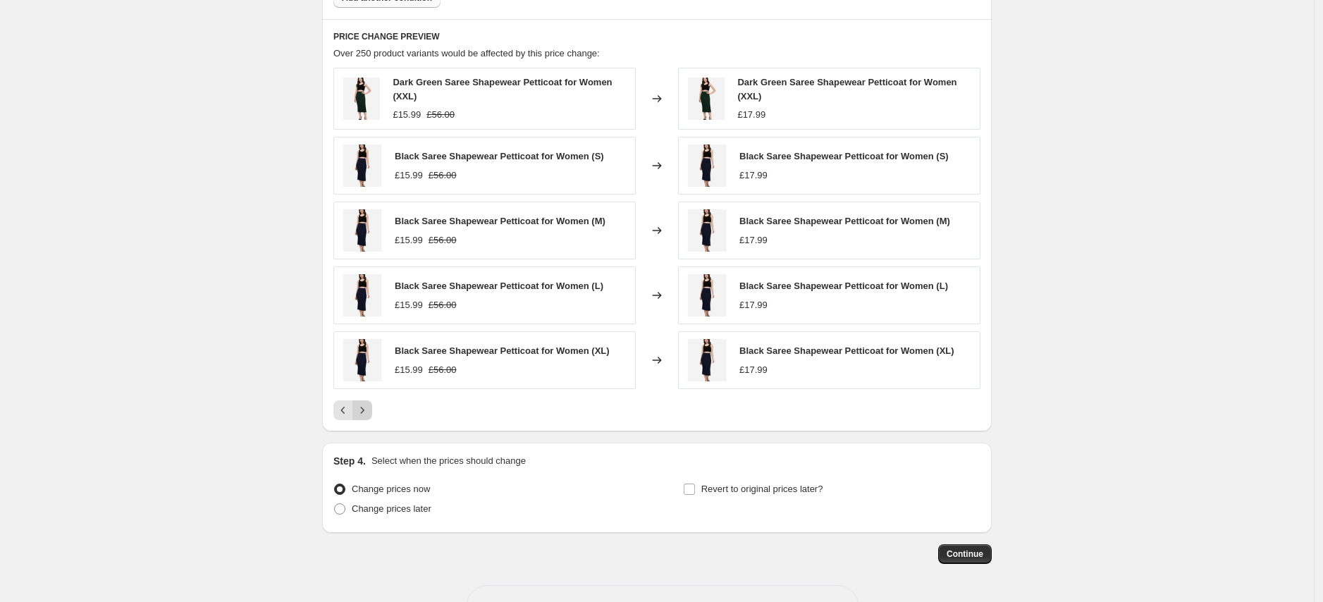
click at [364, 427] on div "PRICE CHANGE PREVIEW Over 250 product variants would be affected by this price …" at bounding box center [657, 225] width 670 height 413
click at [362, 414] on icon "Next" at bounding box center [362, 410] width 14 height 14
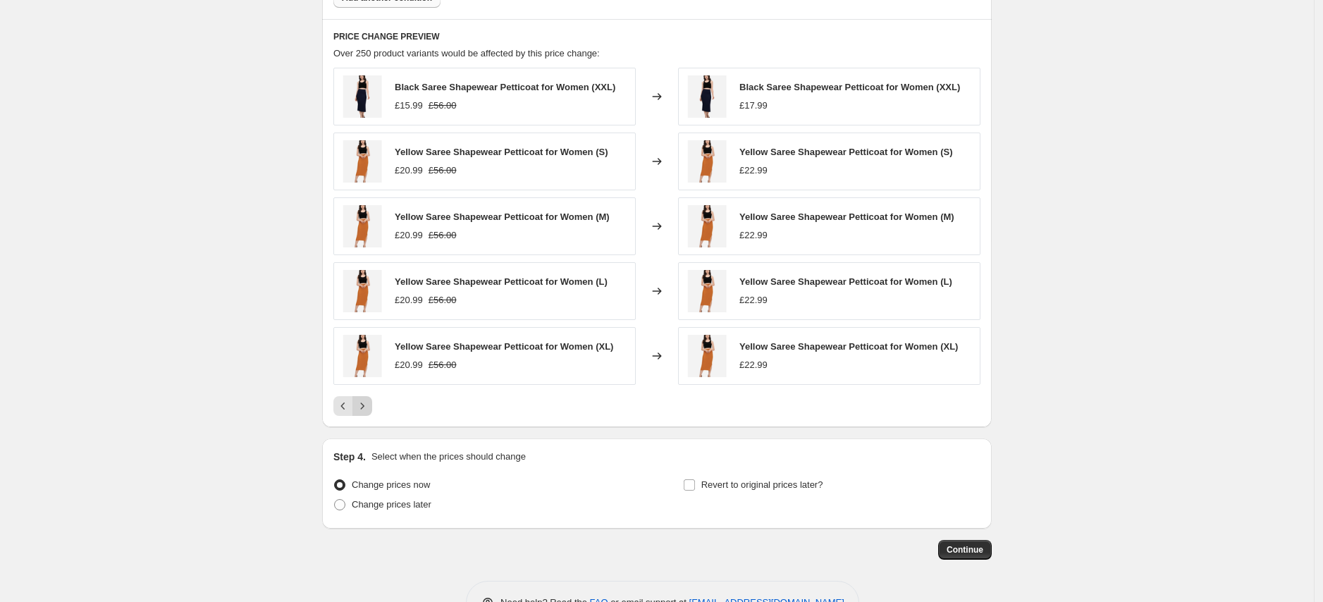
click at [367, 411] on icon "Next" at bounding box center [362, 406] width 14 height 14
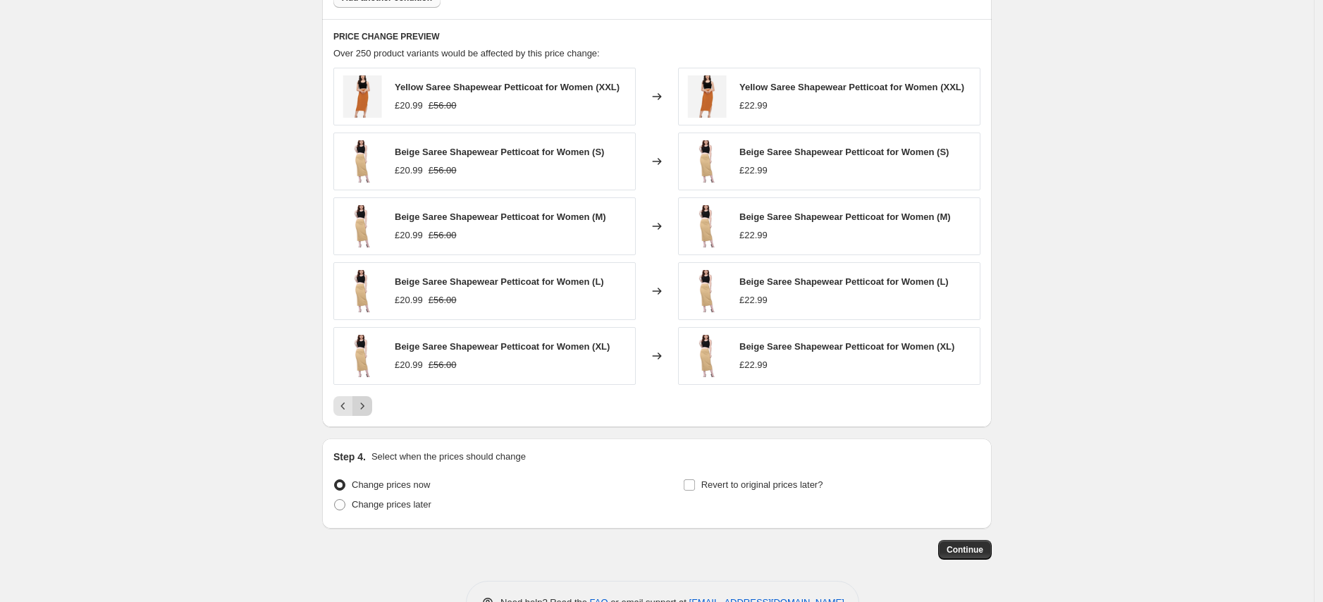
click at [367, 411] on icon "Next" at bounding box center [362, 406] width 14 height 14
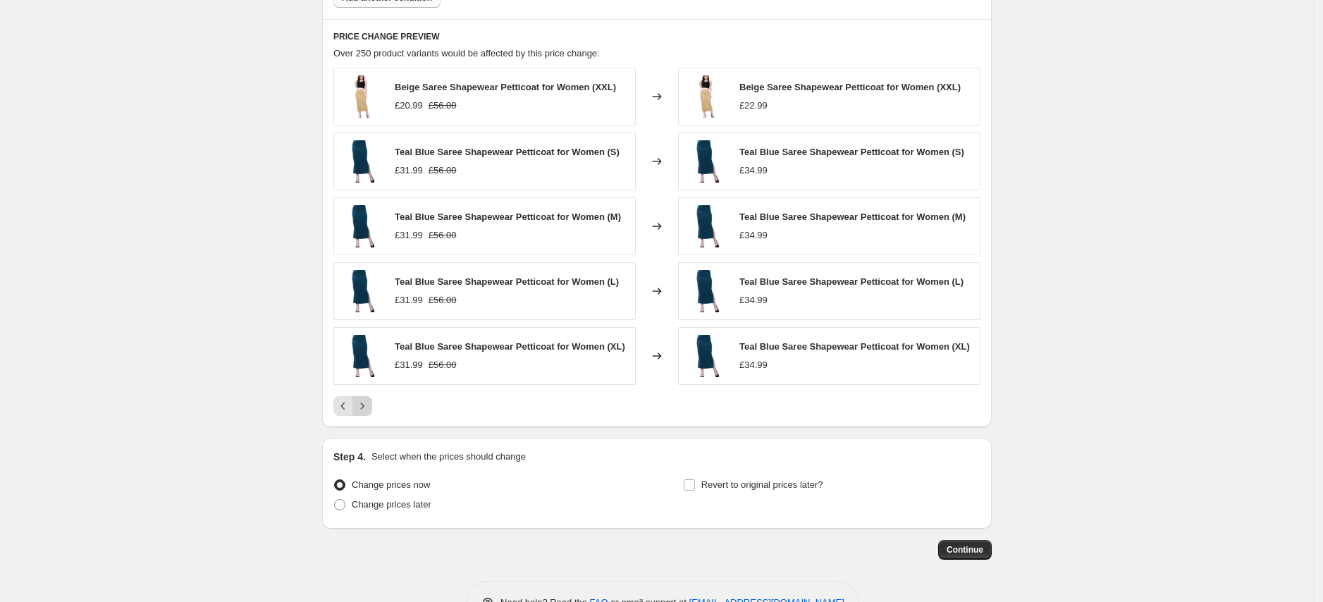
click at [367, 411] on icon "Next" at bounding box center [362, 406] width 14 height 14
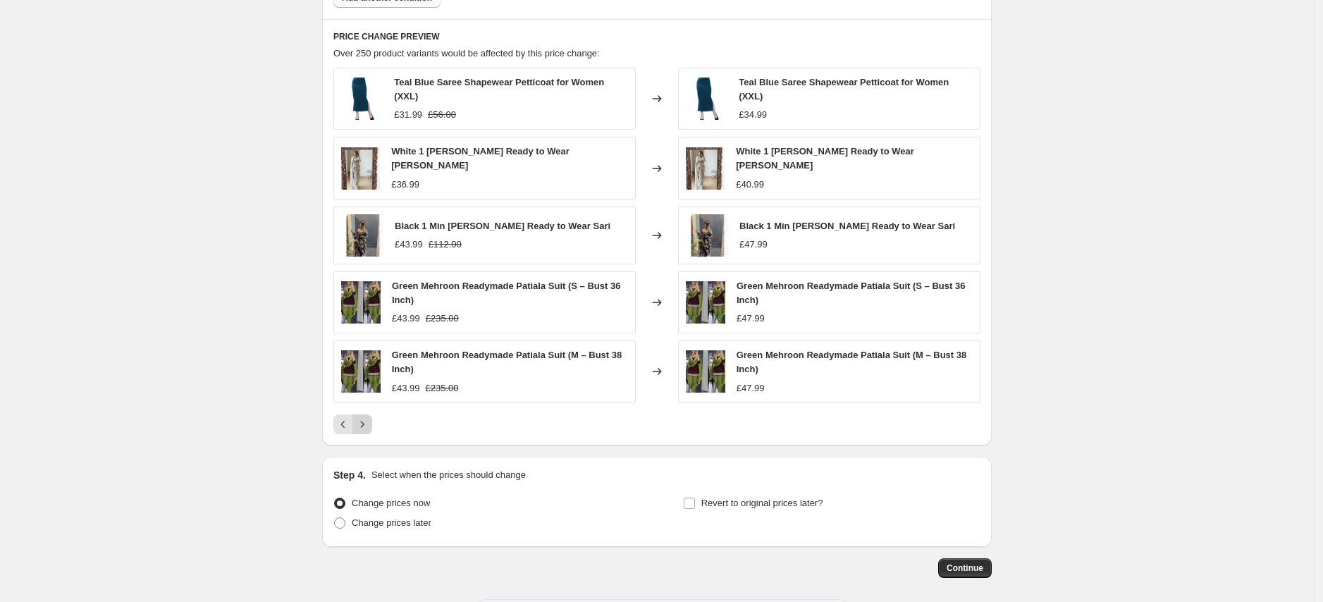
click at [367, 414] on button "Next" at bounding box center [362, 424] width 20 height 20
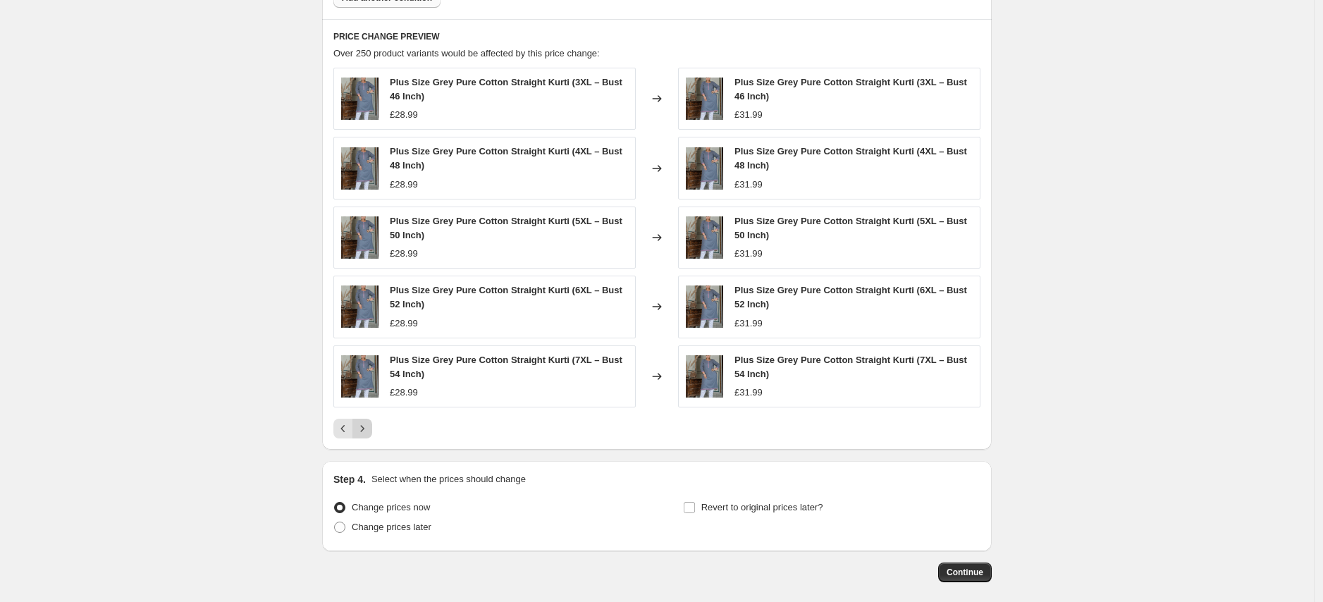
click at [367, 411] on div "Plus Size Grey Pure Cotton Straight Kurti (3XL – Bust 46 Inch) £28.99 Changed t…" at bounding box center [656, 253] width 647 height 371
click at [366, 426] on icon "Next" at bounding box center [362, 428] width 14 height 14
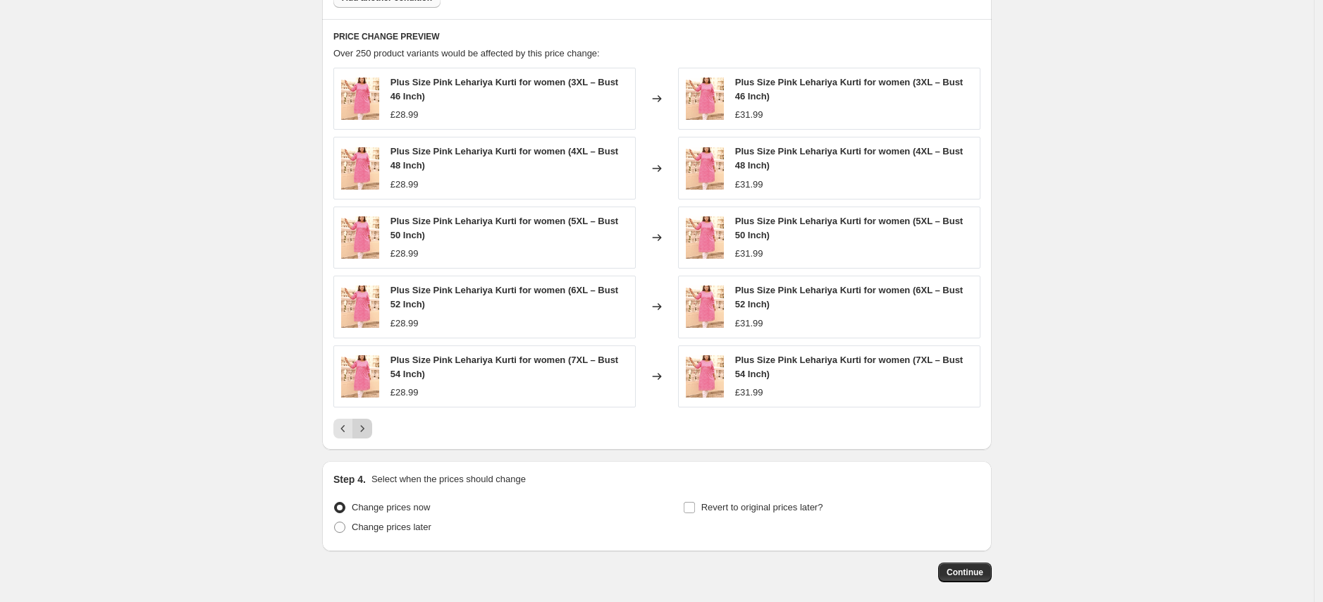
click at [369, 429] on icon "Next" at bounding box center [362, 428] width 14 height 14
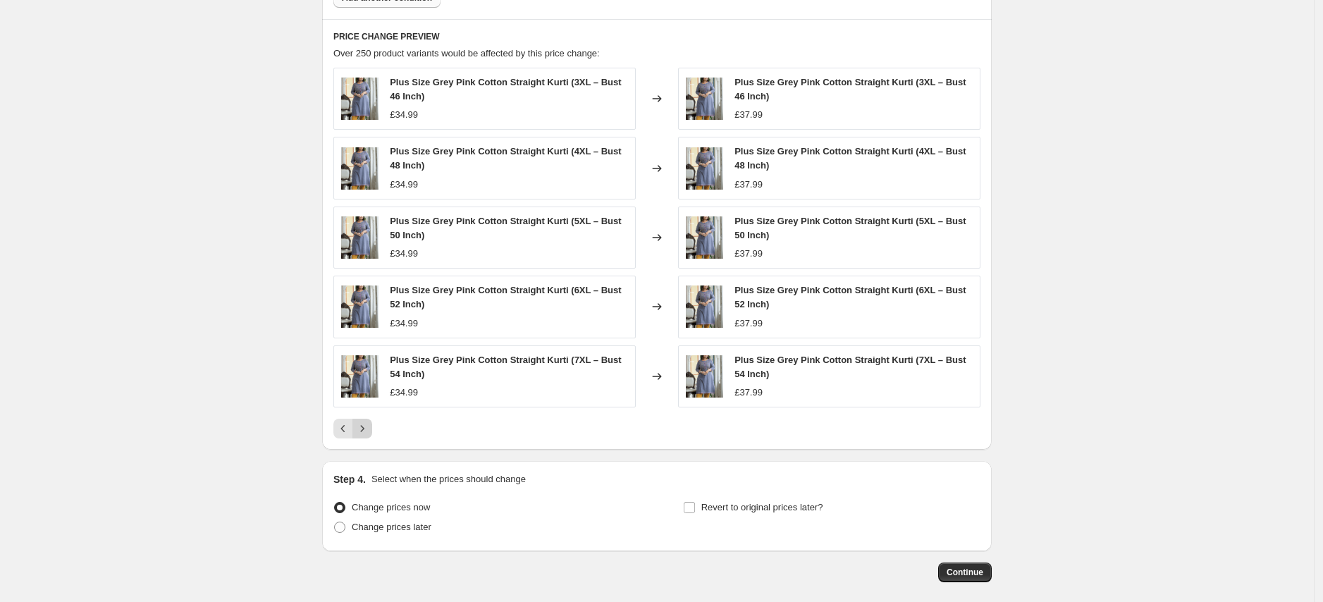
click at [369, 430] on icon "Next" at bounding box center [362, 428] width 14 height 14
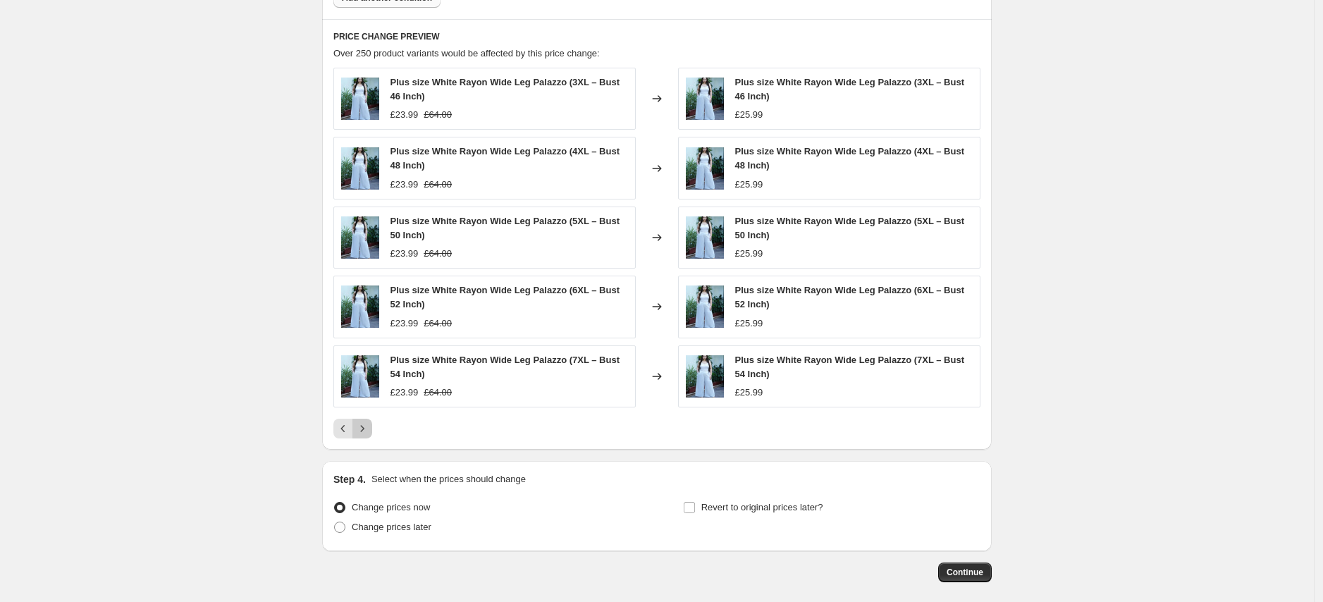
click at [369, 430] on icon "Next" at bounding box center [362, 428] width 14 height 14
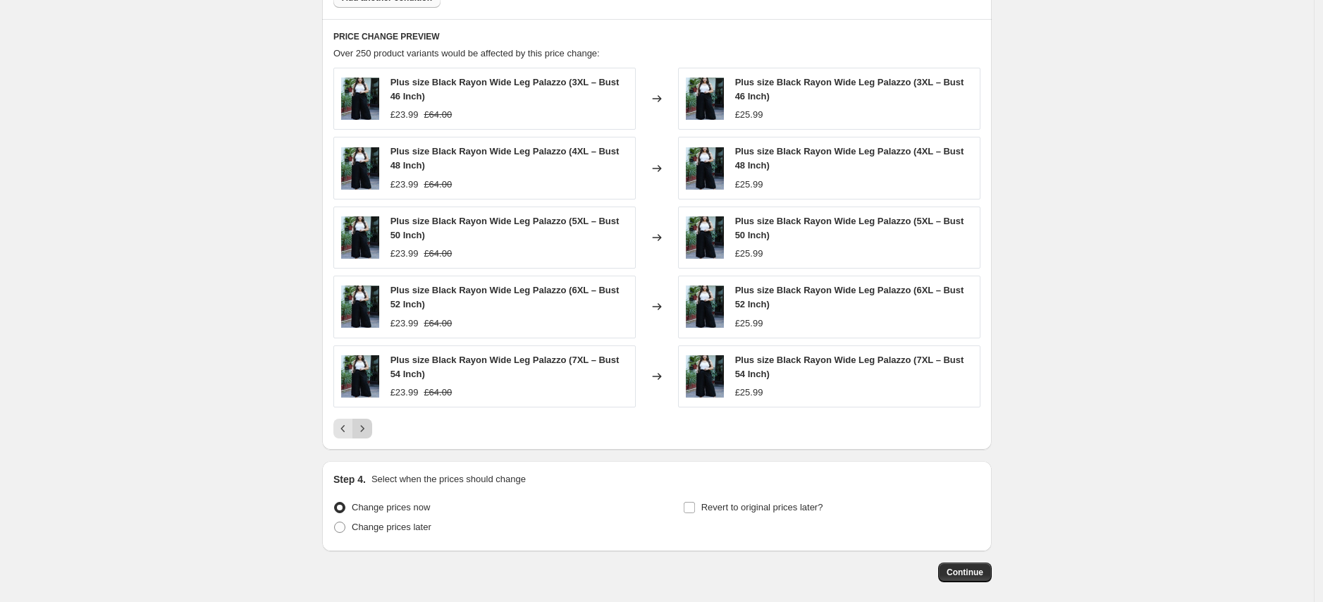
click at [372, 419] on button "Next" at bounding box center [362, 429] width 20 height 20
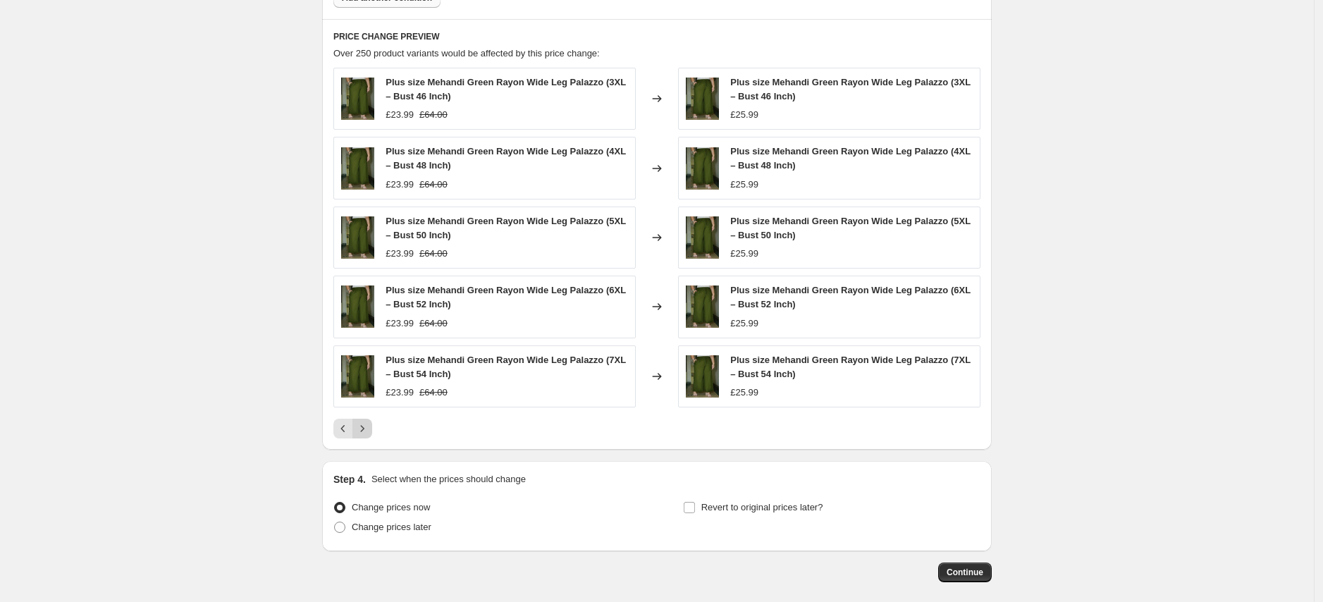
click at [365, 428] on icon "Next" at bounding box center [362, 428] width 14 height 14
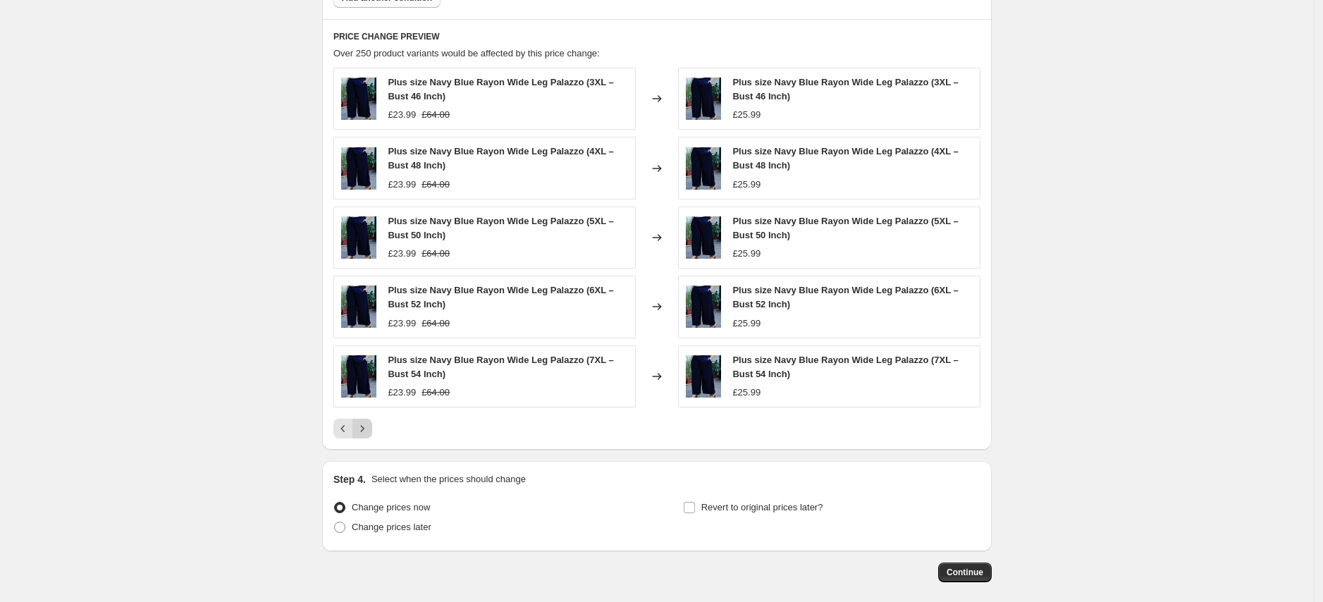
click at [366, 425] on icon "Next" at bounding box center [362, 428] width 14 height 14
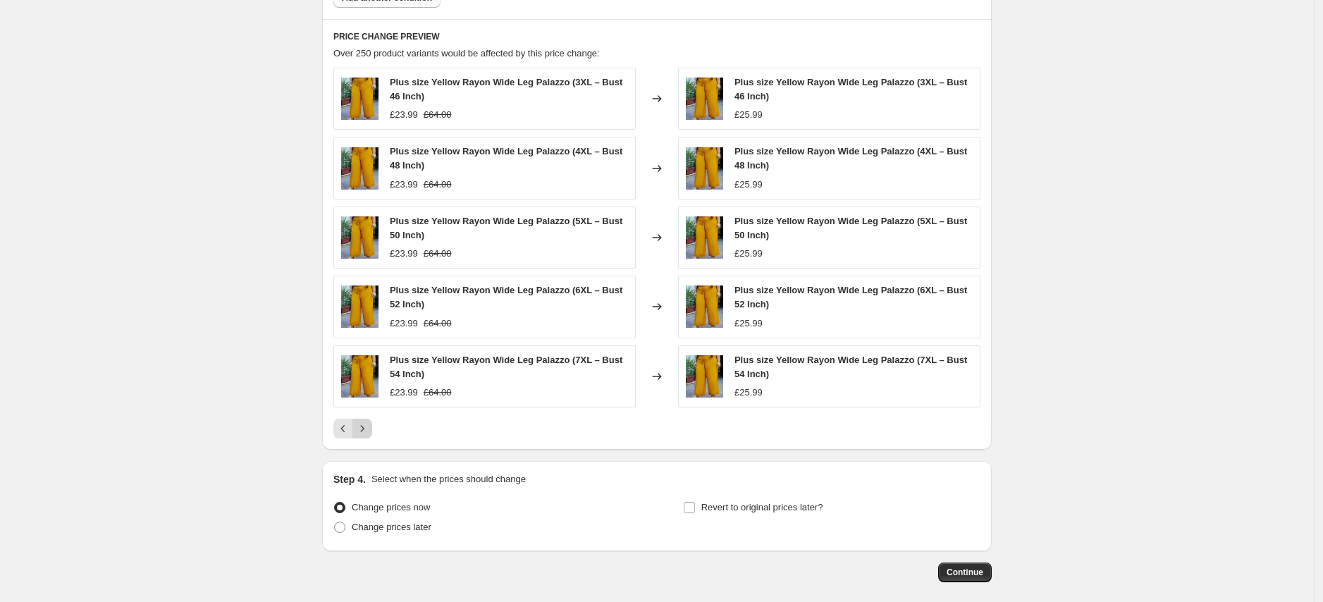
click at [366, 425] on icon "Next" at bounding box center [362, 428] width 14 height 14
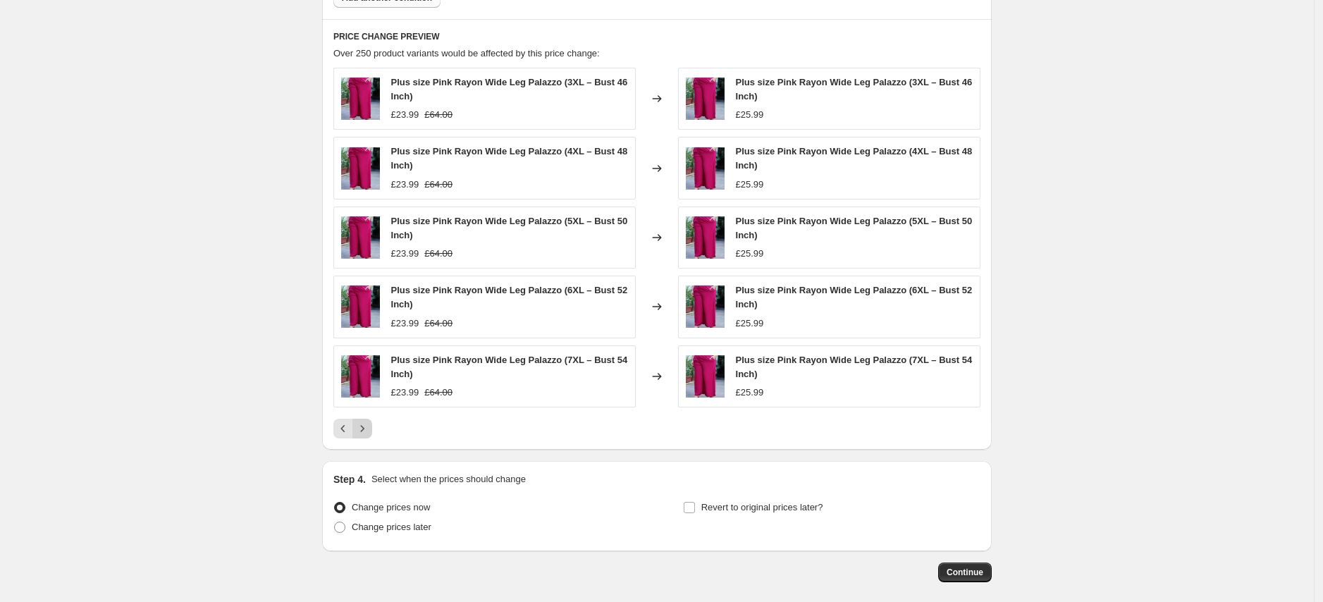
click at [368, 428] on icon "Next" at bounding box center [362, 428] width 14 height 14
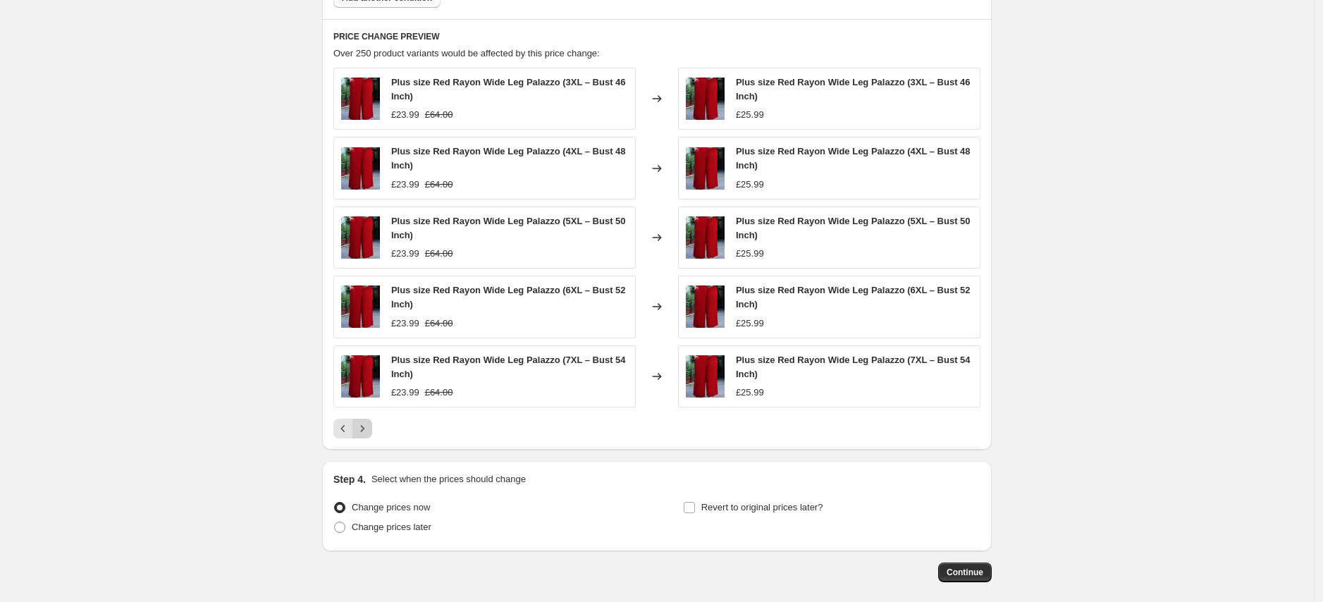
click at [368, 428] on icon "Next" at bounding box center [362, 428] width 14 height 14
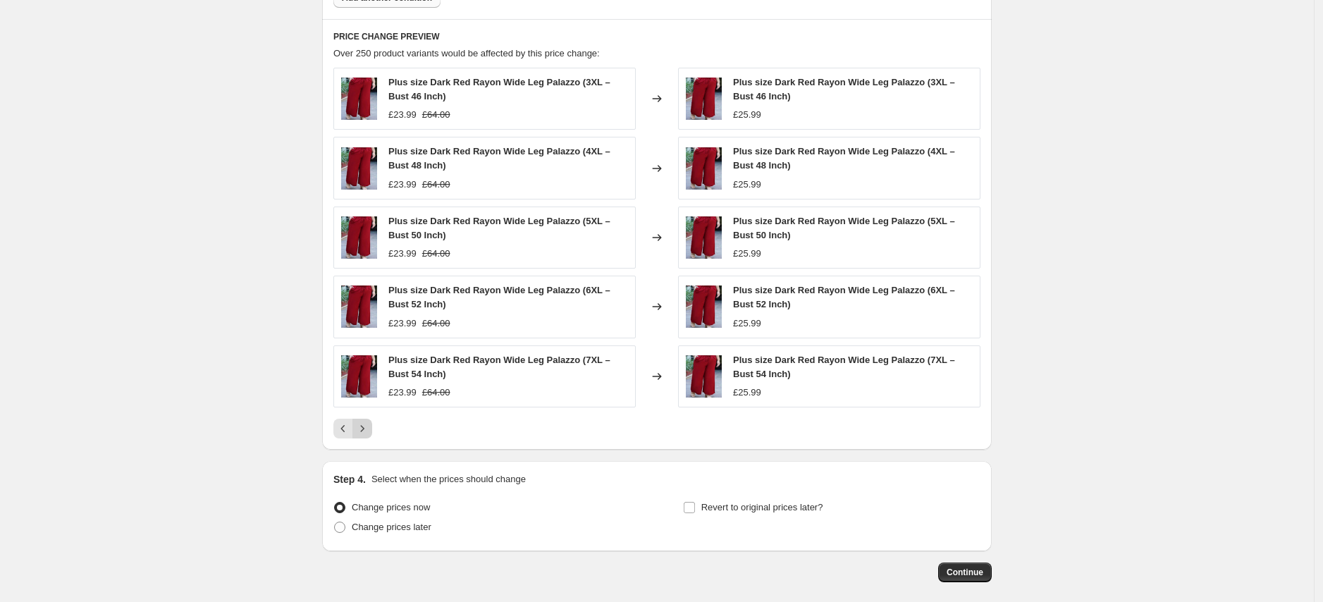
click at [368, 428] on icon "Next" at bounding box center [362, 428] width 14 height 14
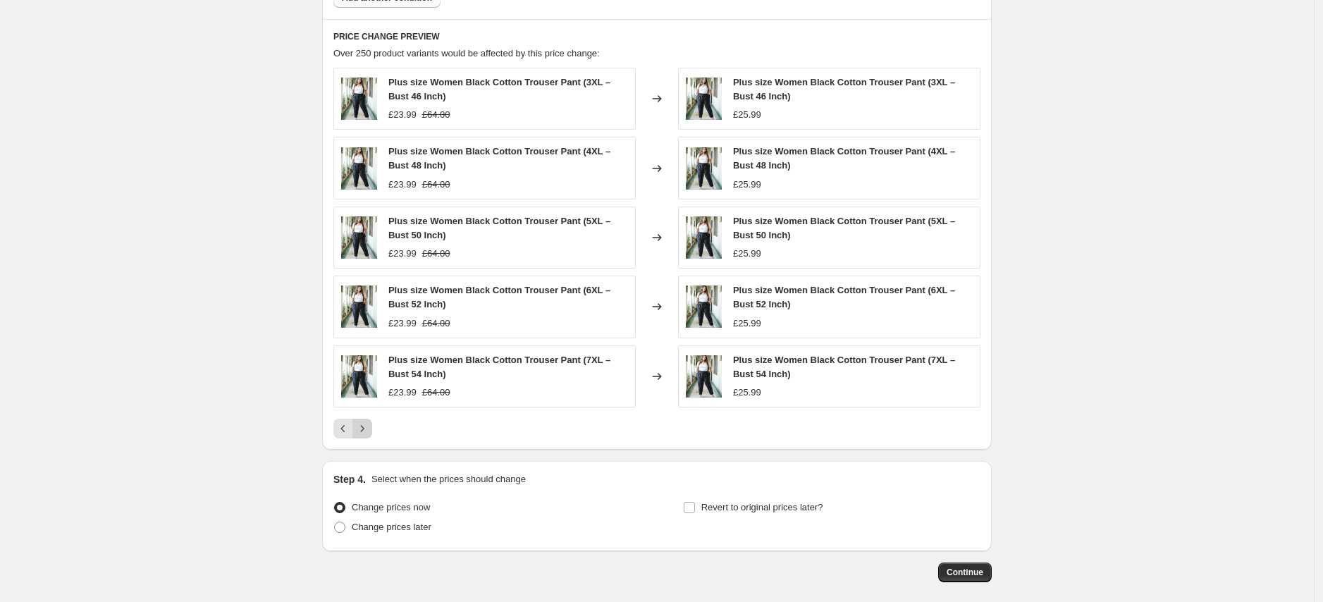
click at [368, 424] on icon "Next" at bounding box center [362, 428] width 14 height 14
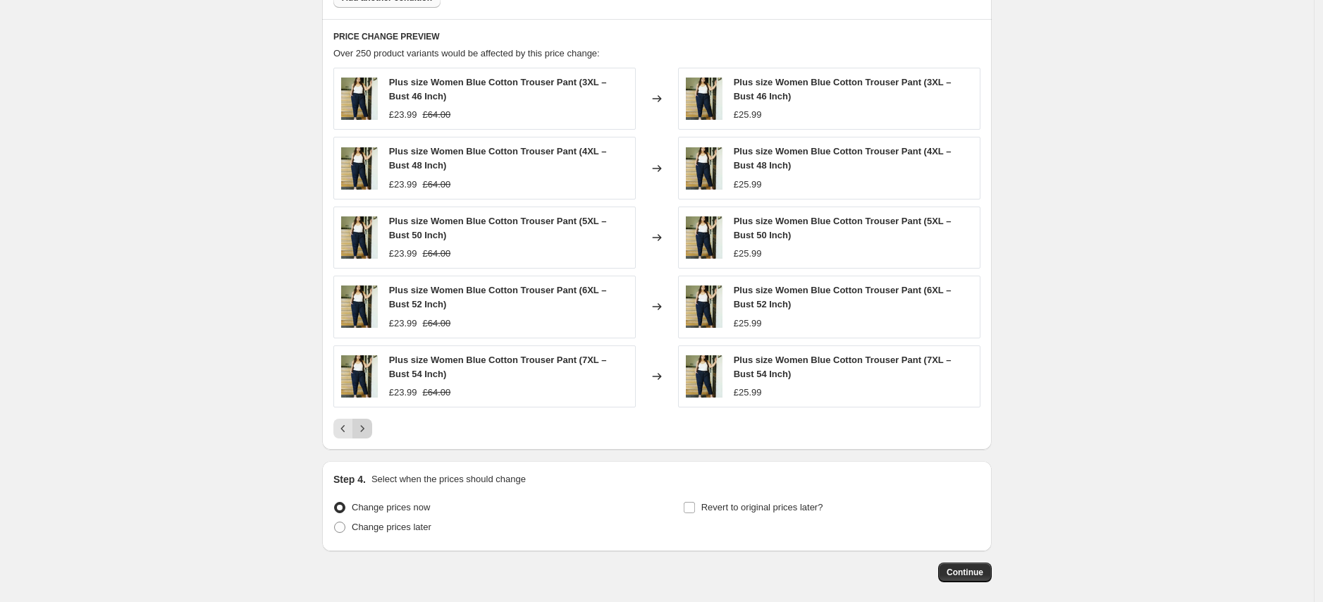
click at [368, 424] on icon "Next" at bounding box center [362, 428] width 14 height 14
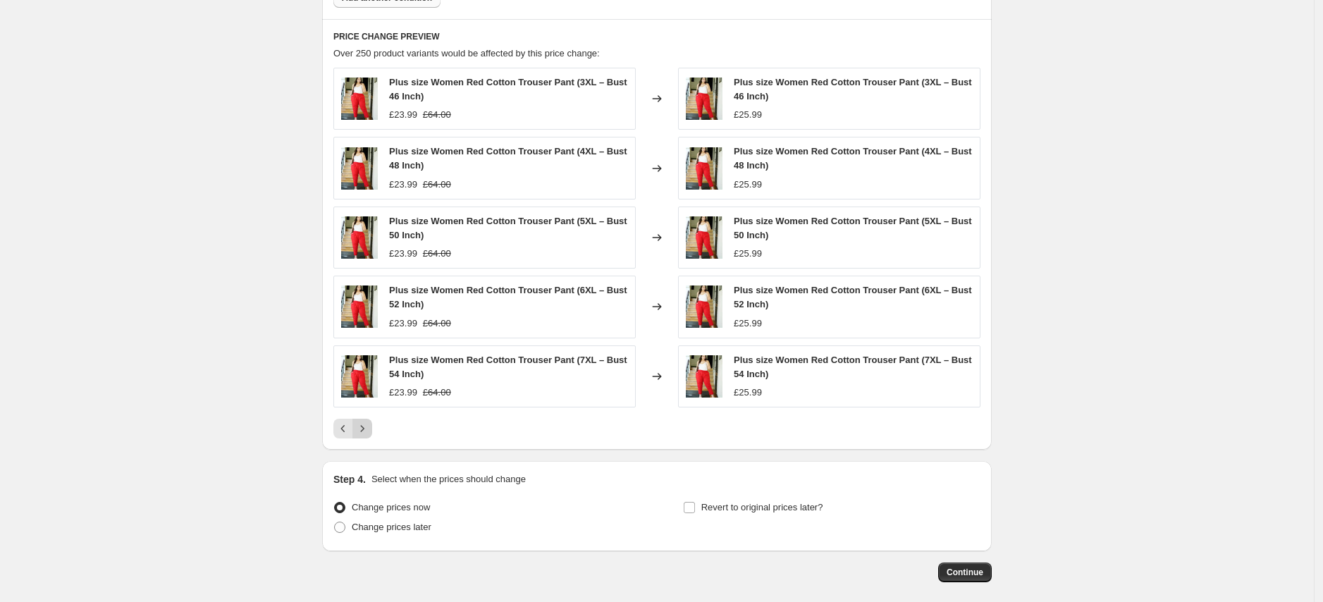
click at [368, 424] on icon "Next" at bounding box center [362, 428] width 14 height 14
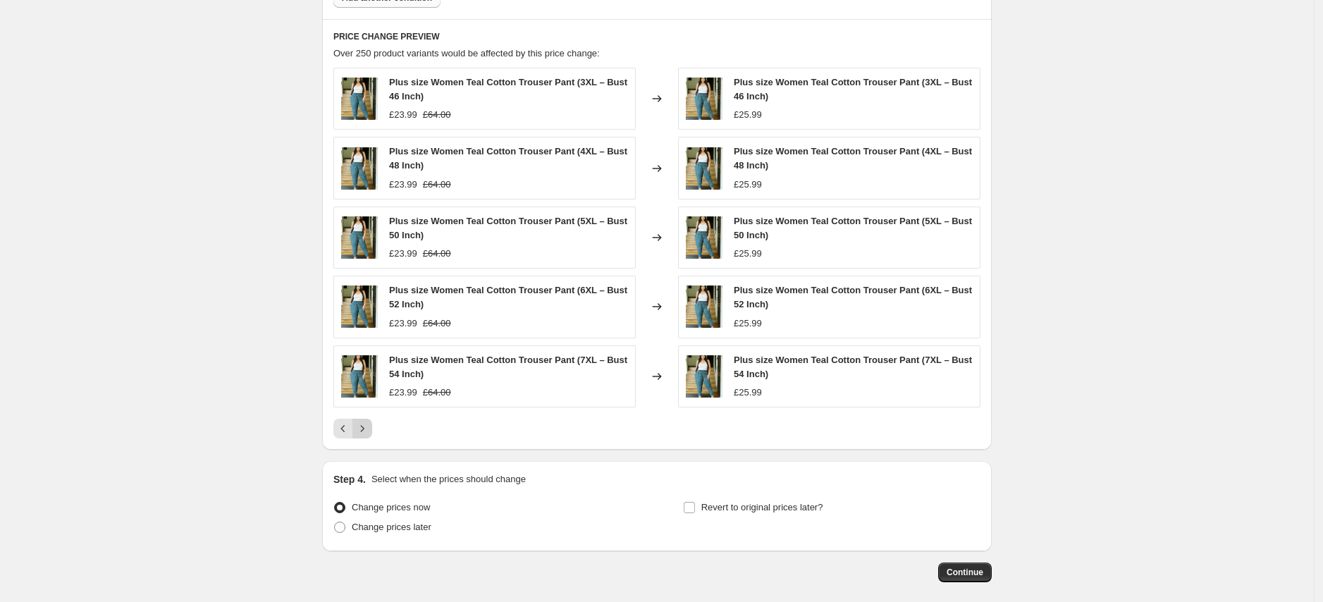
click at [368, 424] on icon "Next" at bounding box center [362, 428] width 14 height 14
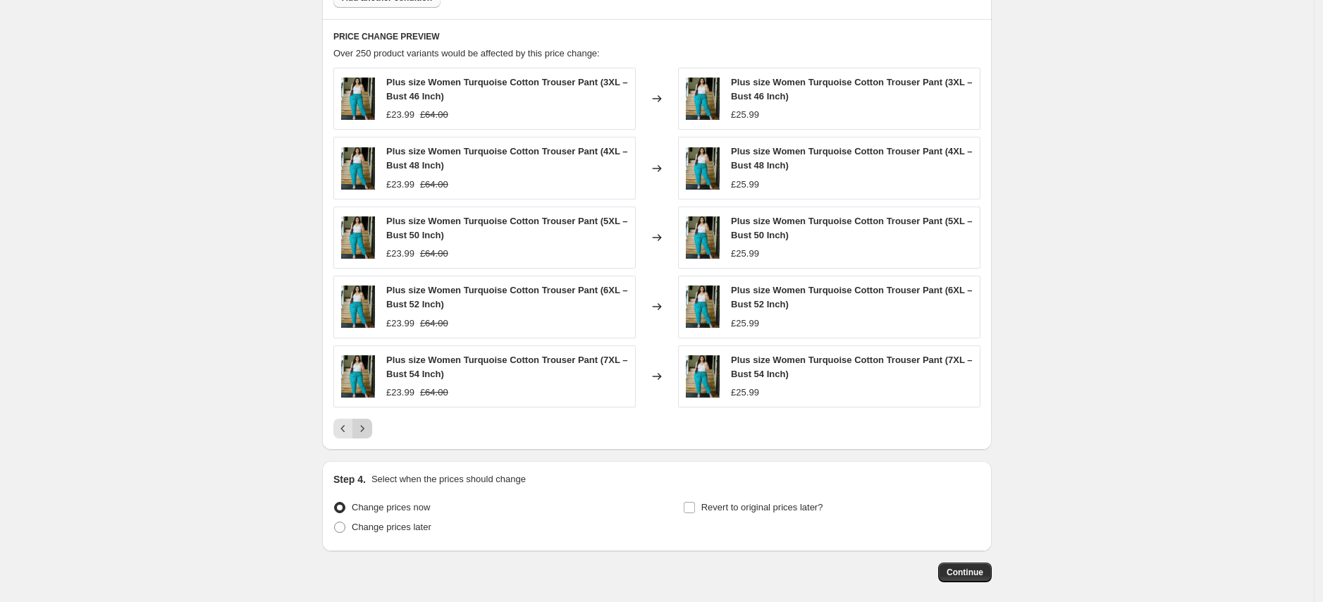
click at [368, 424] on icon "Next" at bounding box center [362, 428] width 14 height 14
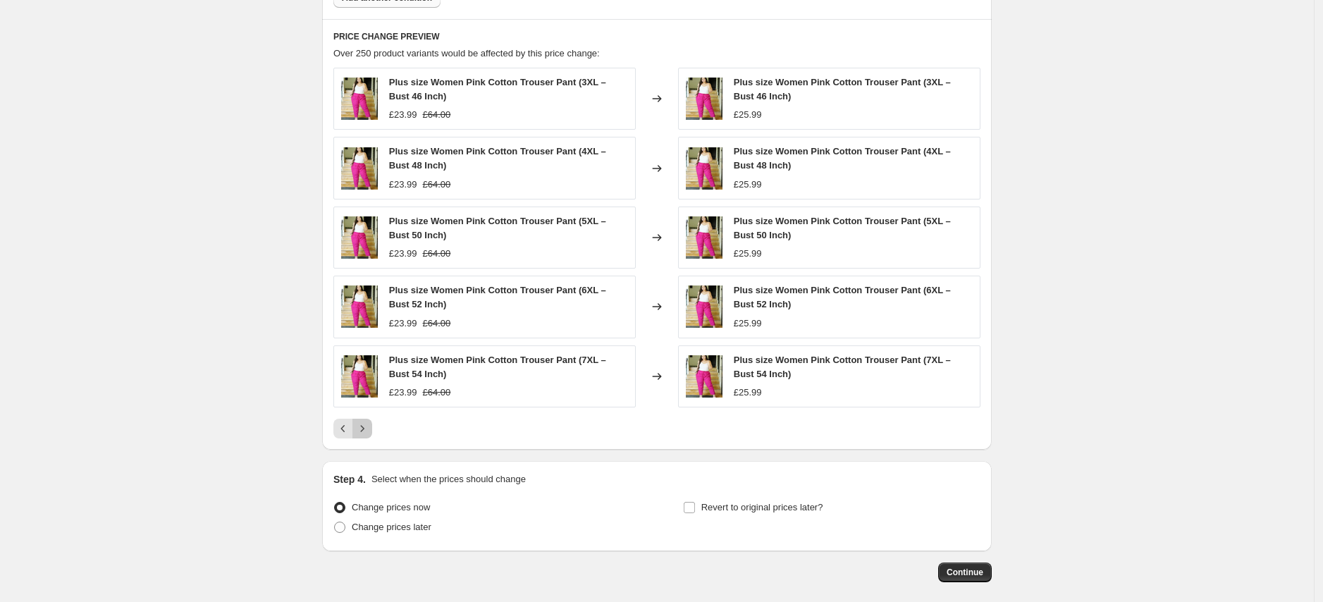
click at [368, 424] on icon "Next" at bounding box center [362, 428] width 14 height 14
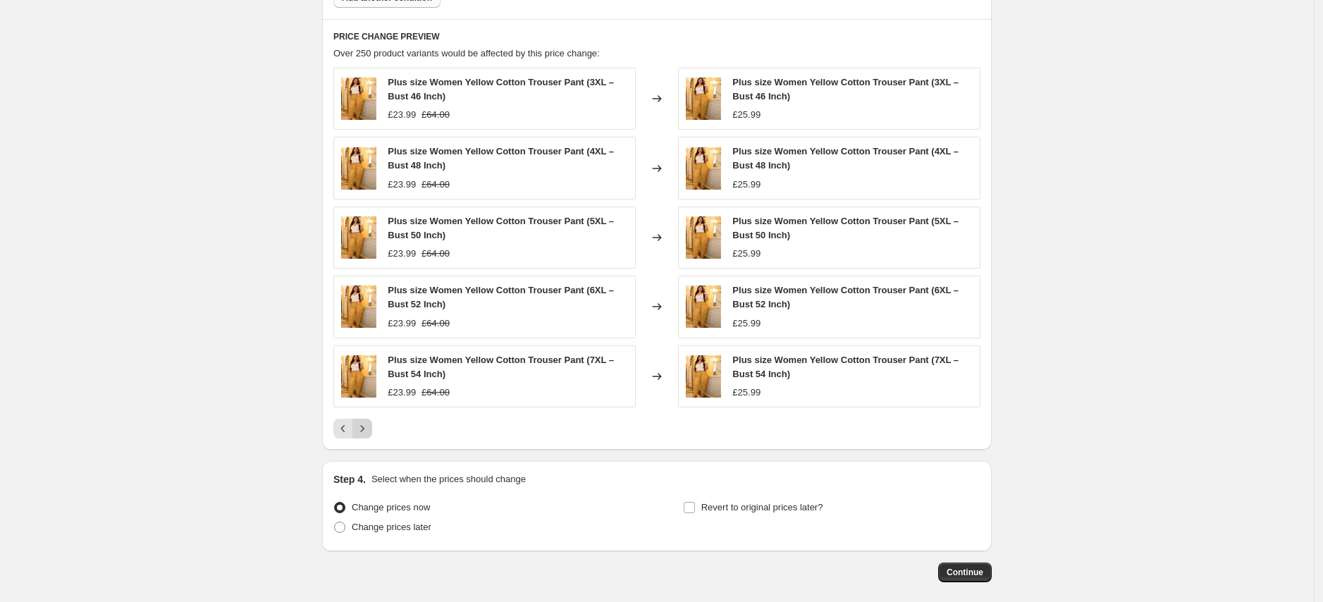
click at [368, 424] on icon "Next" at bounding box center [362, 428] width 14 height 14
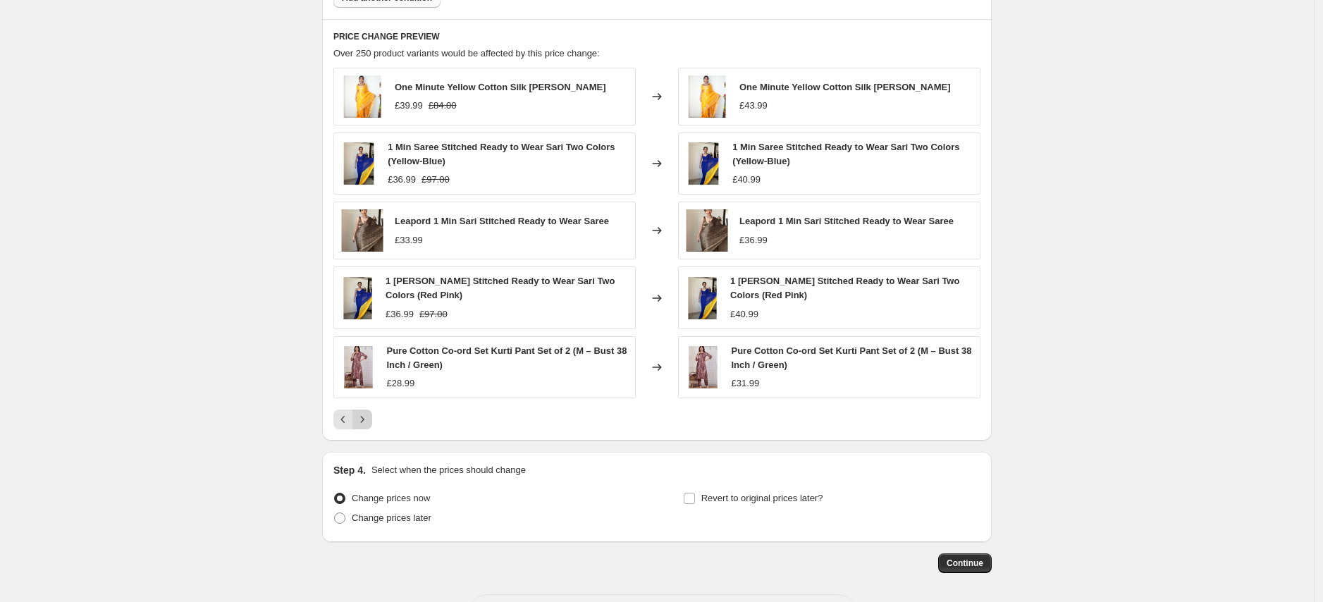
click at [368, 424] on icon "Next" at bounding box center [362, 419] width 14 height 14
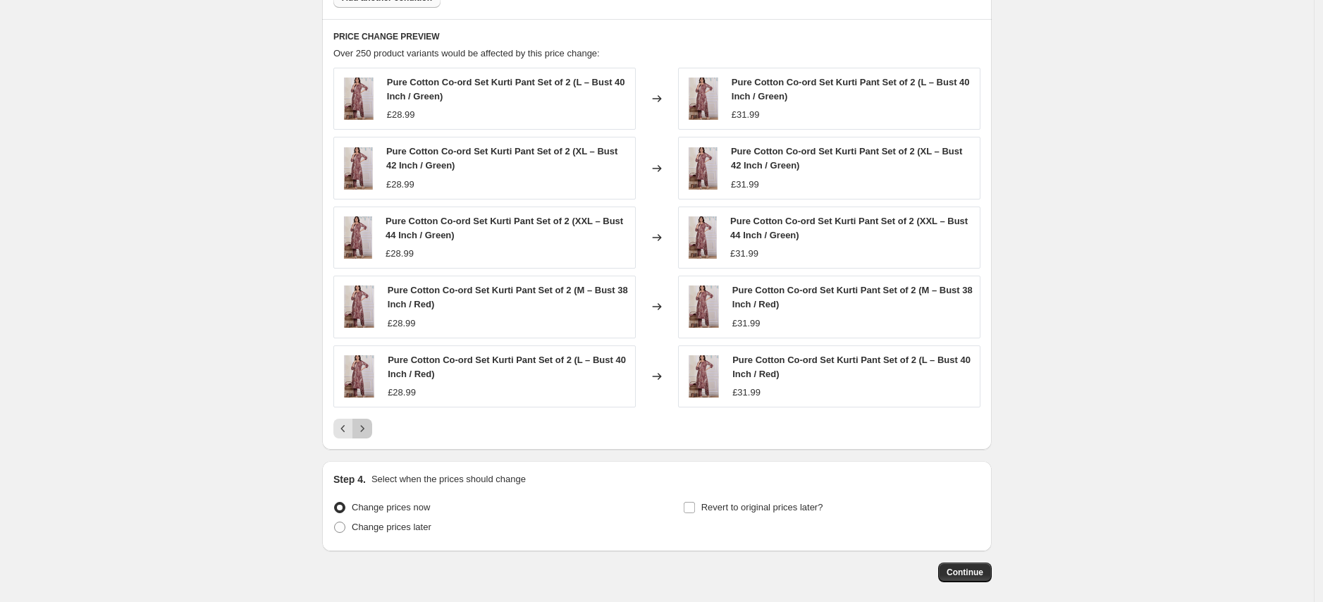
click at [362, 431] on icon "Next" at bounding box center [362, 428] width 14 height 14
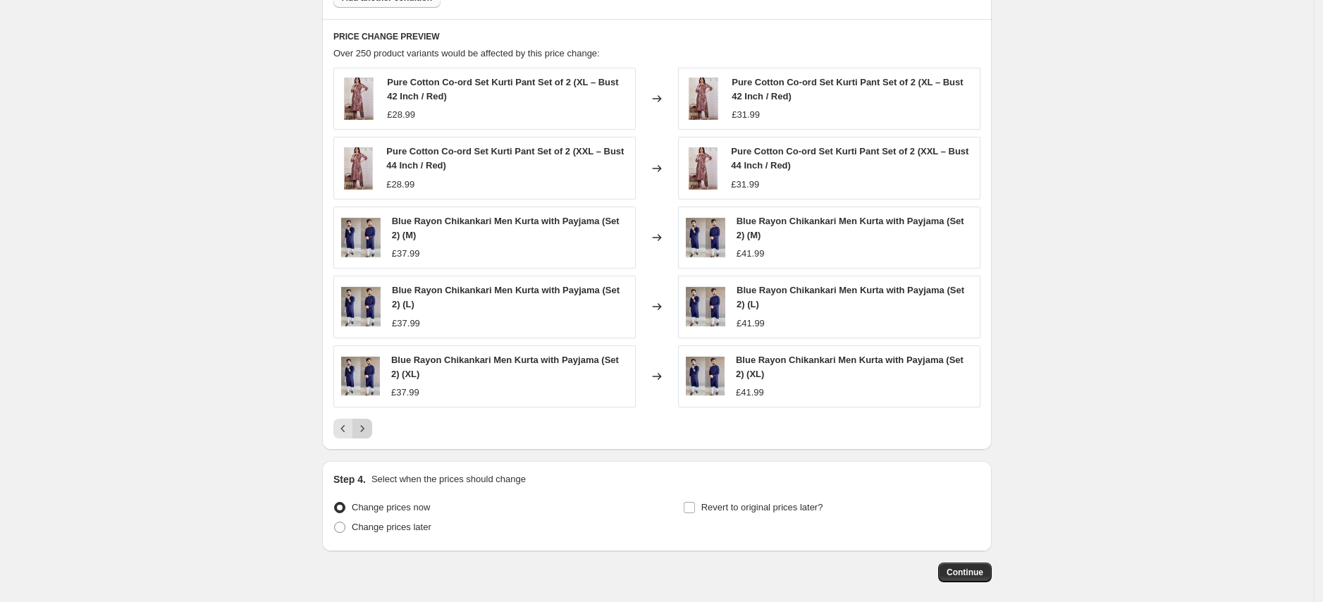
click at [368, 431] on icon "Next" at bounding box center [362, 428] width 14 height 14
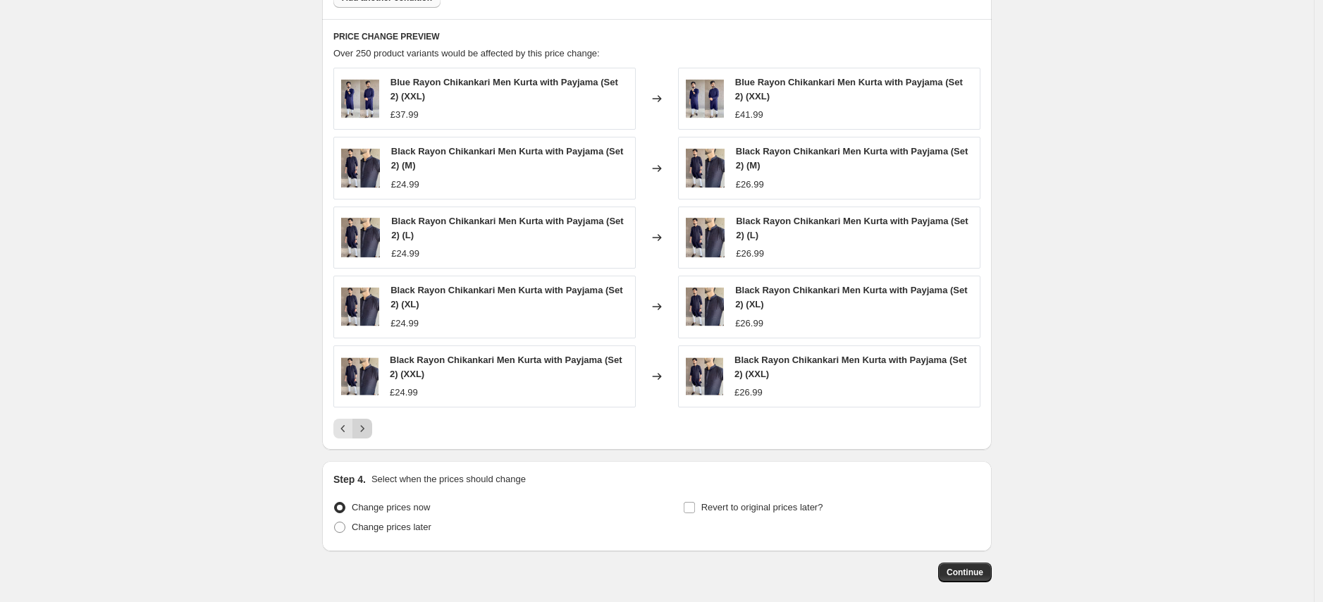
click at [369, 431] on icon "Next" at bounding box center [362, 428] width 14 height 14
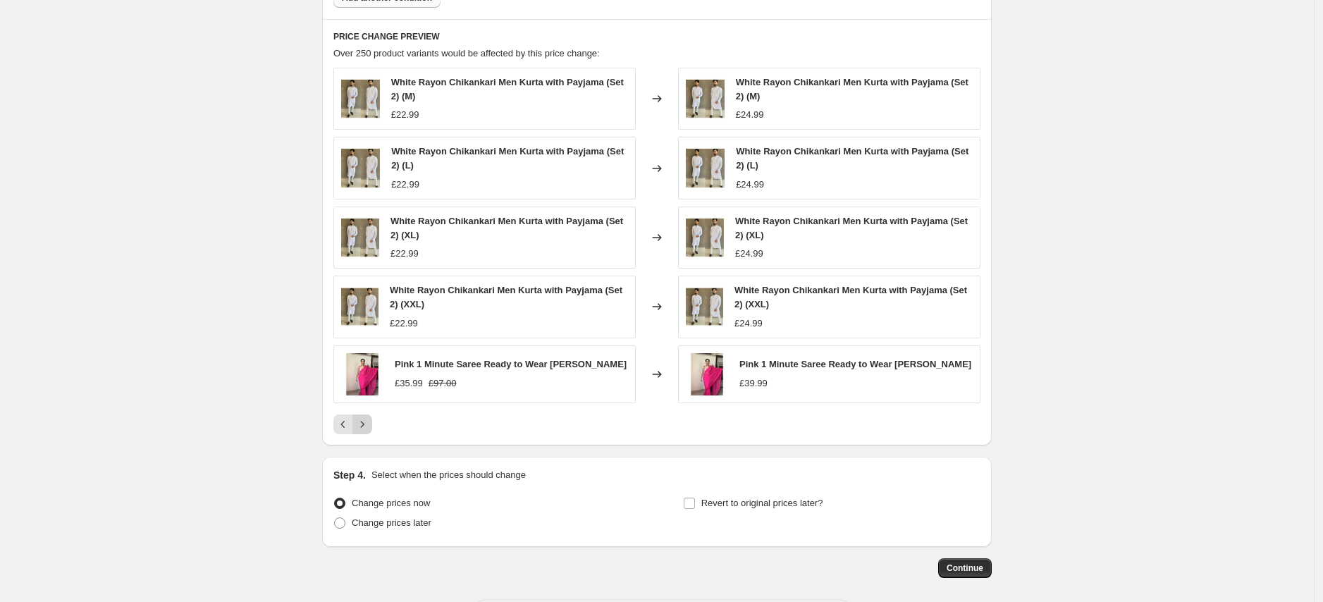
click at [368, 426] on icon "Next" at bounding box center [362, 424] width 14 height 14
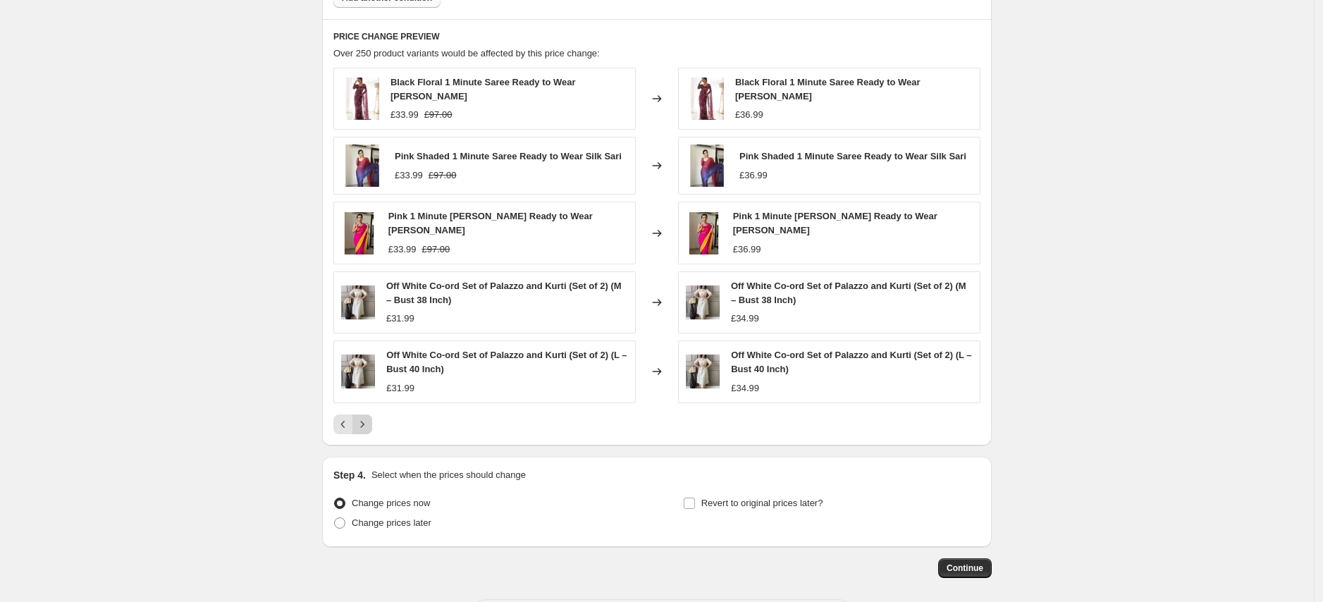
click at [366, 419] on icon "Next" at bounding box center [362, 424] width 14 height 14
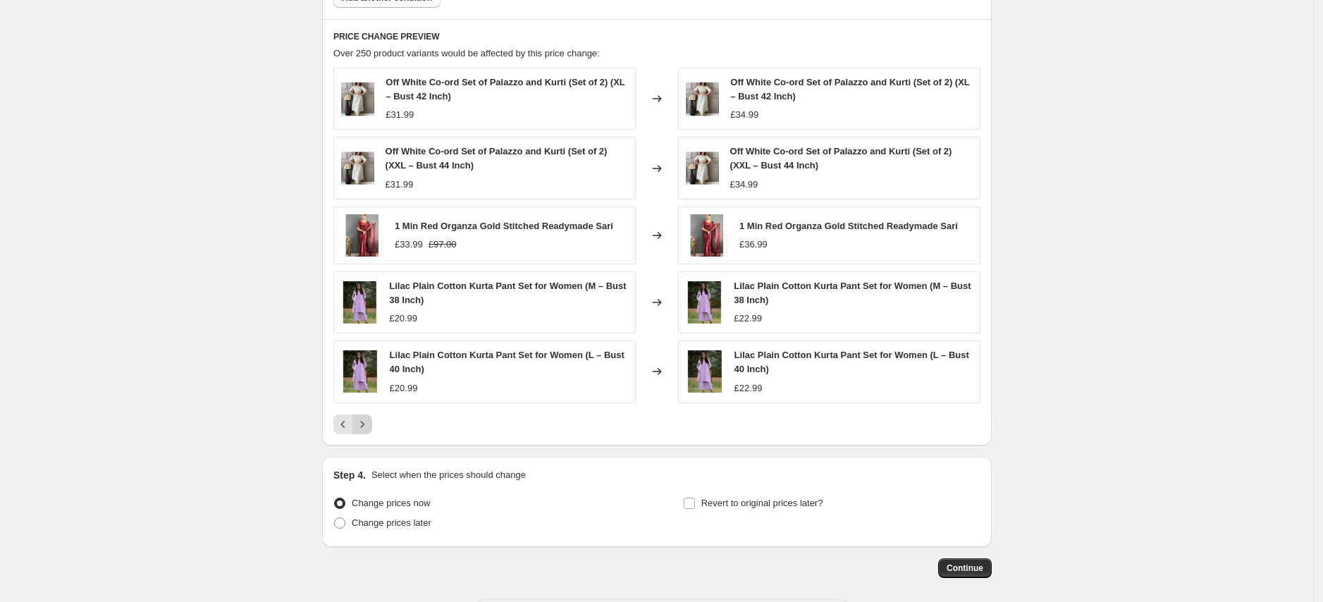
click at [369, 428] on icon "Next" at bounding box center [362, 424] width 14 height 14
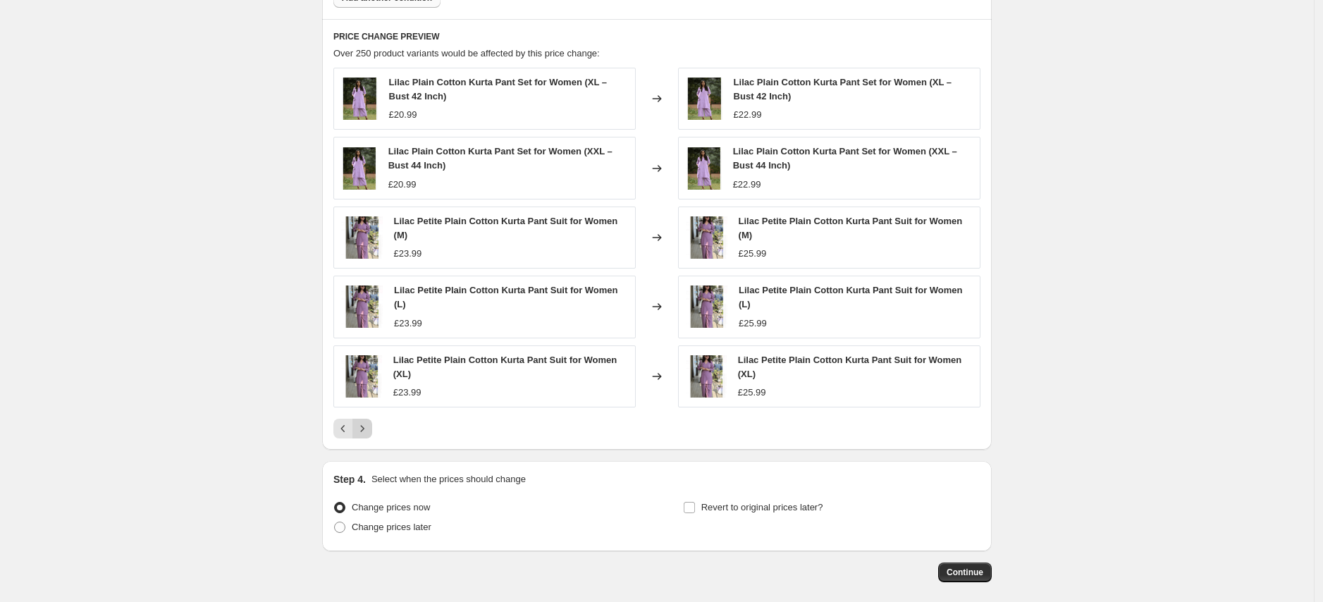
click at [357, 423] on button "Next" at bounding box center [362, 429] width 20 height 20
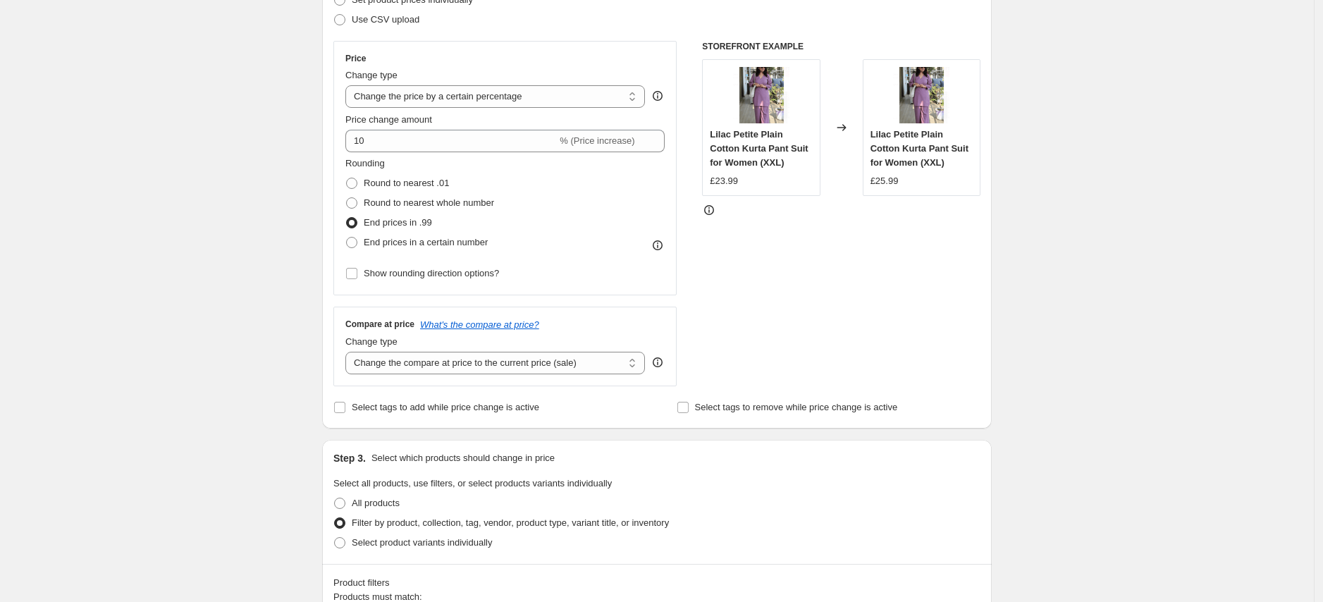
scroll to position [0, 0]
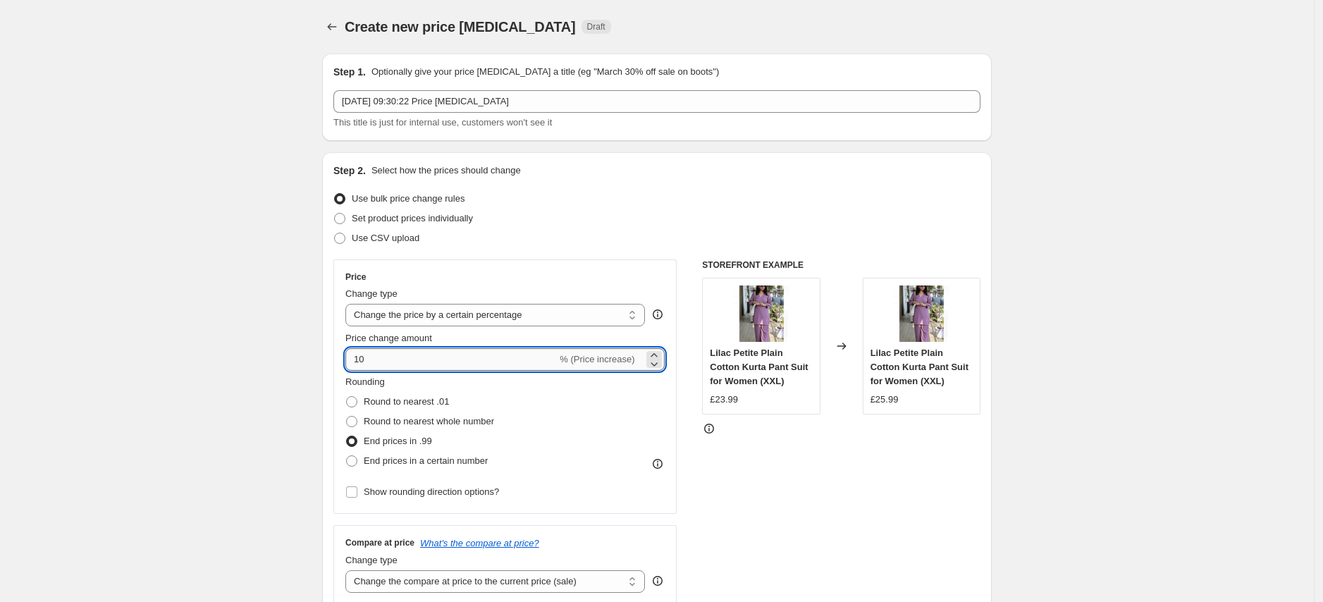
click at [444, 362] on input "10" at bounding box center [450, 359] width 211 height 23
drag, startPoint x: 438, startPoint y: 365, endPoint x: 397, endPoint y: 366, distance: 41.6
click at [397, 366] on input "10" at bounding box center [450, 359] width 211 height 23
click at [526, 315] on select "Change the price to a certain amount Change the price by a certain amount Chang…" at bounding box center [495, 315] width 300 height 23
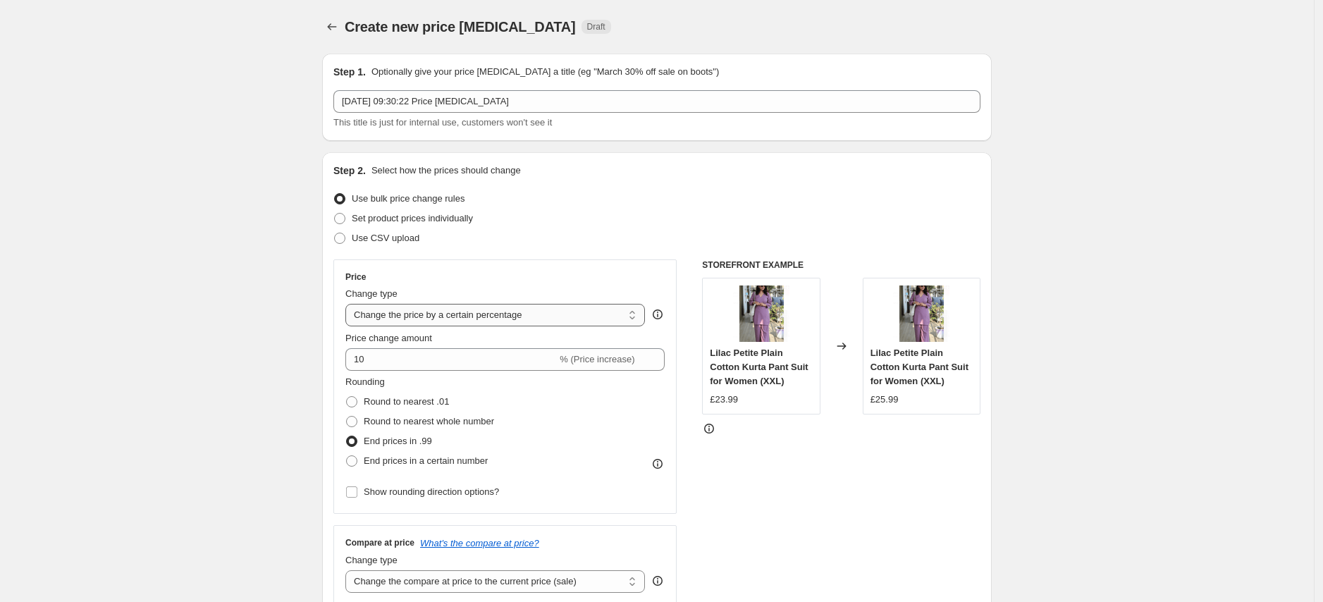
select select "by"
click at [350, 304] on select "Change the price to a certain amount Change the price by a certain amount Chang…" at bounding box center [495, 315] width 300 height 23
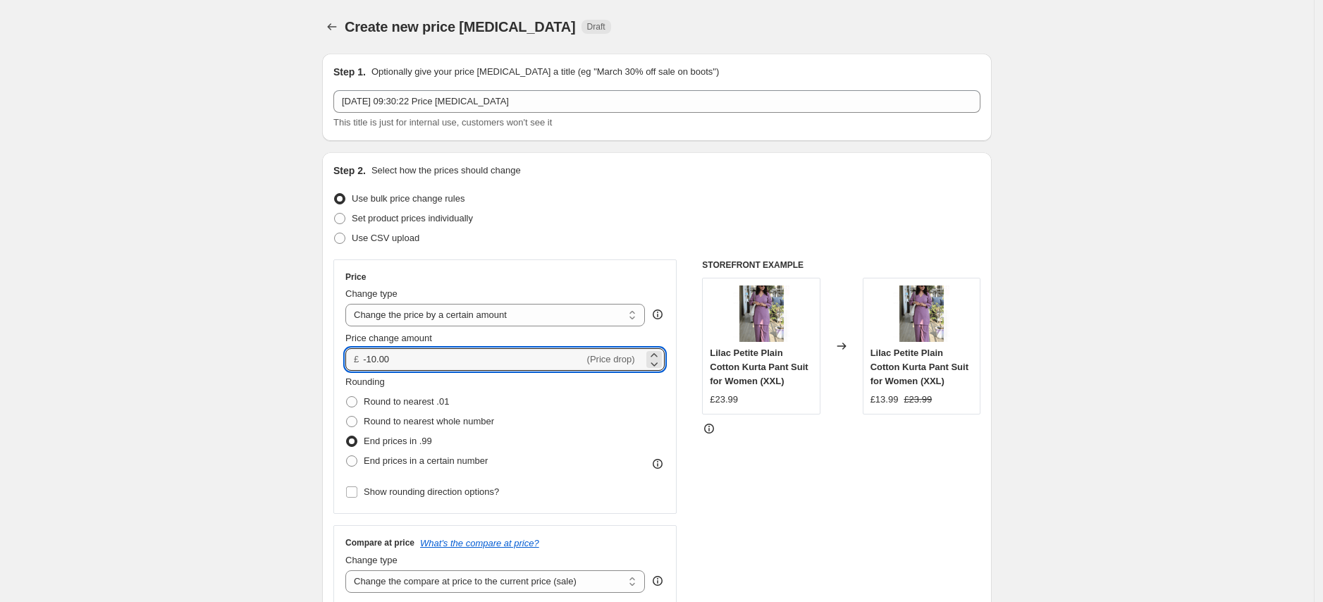
drag, startPoint x: 419, startPoint y: 366, endPoint x: 341, endPoint y: 352, distance: 78.8
click at [341, 352] on div "Price Change type Change the price to a certain amount Change the price by a ce…" at bounding box center [504, 386] width 343 height 254
type input "1"
drag, startPoint x: 458, startPoint y: 361, endPoint x: 283, endPoint y: 341, distance: 176.6
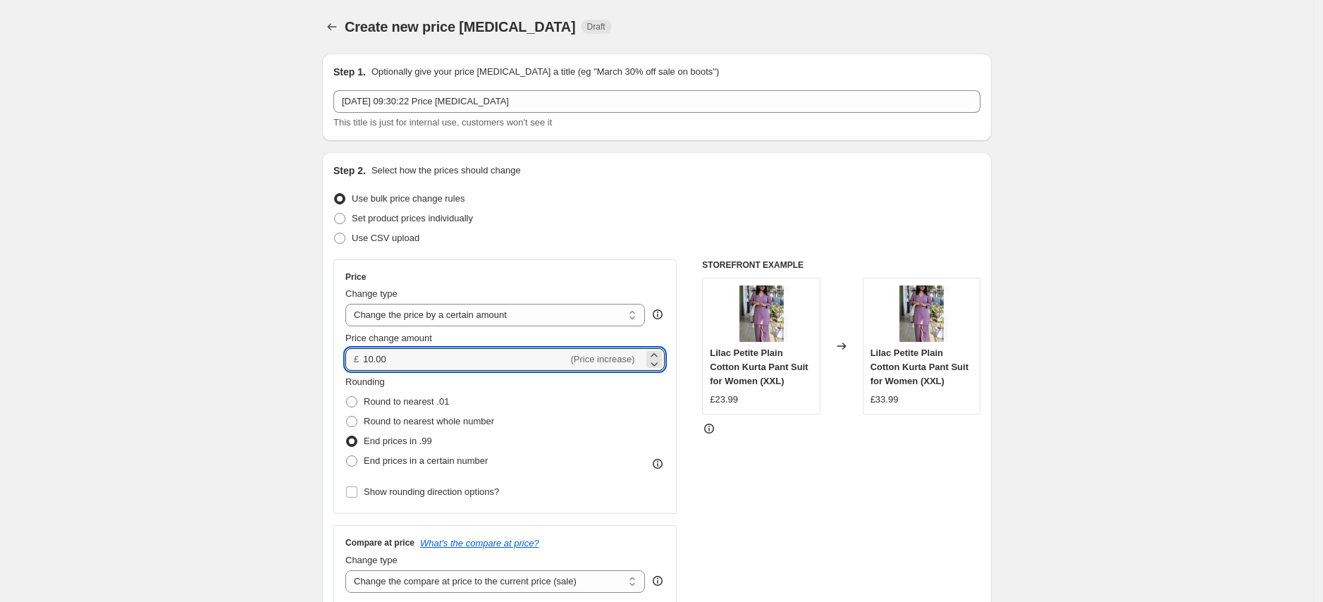
drag, startPoint x: 412, startPoint y: 361, endPoint x: 249, endPoint y: 345, distance: 164.3
click at [906, 451] on div "STOREFRONT EXAMPLE Lilac Petite Plain Cotton Kurta Pant Suit for Women (XXL) £2…" at bounding box center [841, 431] width 278 height 345
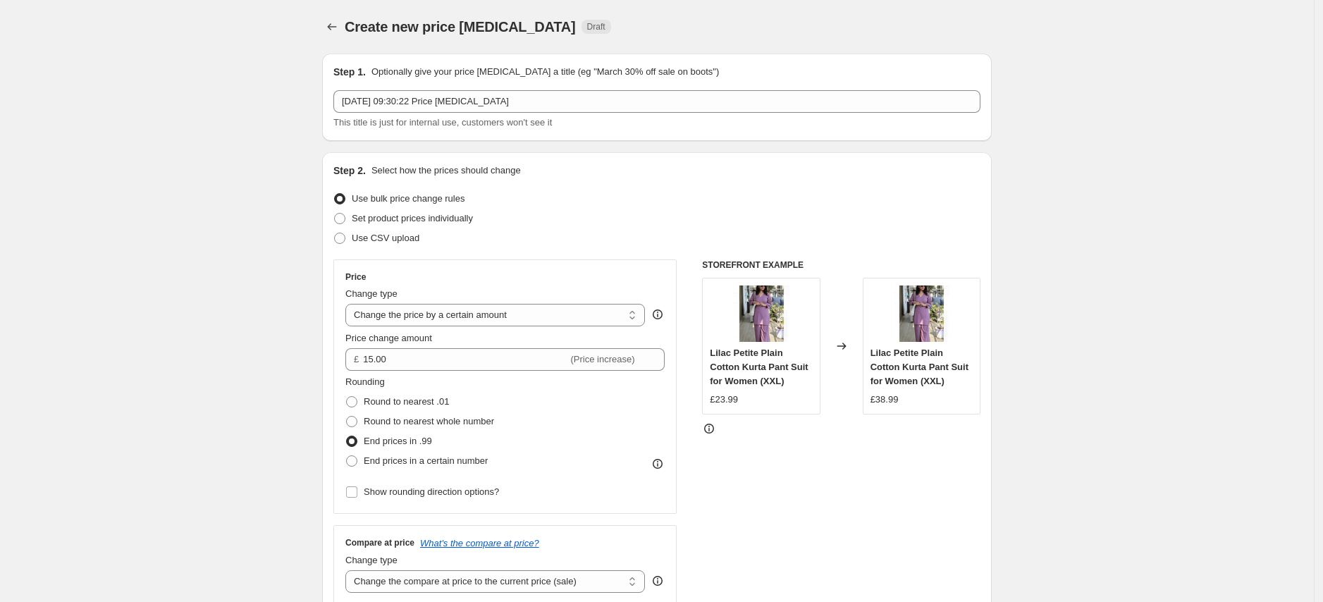
click at [987, 469] on div "Step 2. Select how the prices should change Use bulk price change rules Set pro…" at bounding box center [657, 399] width 670 height 495
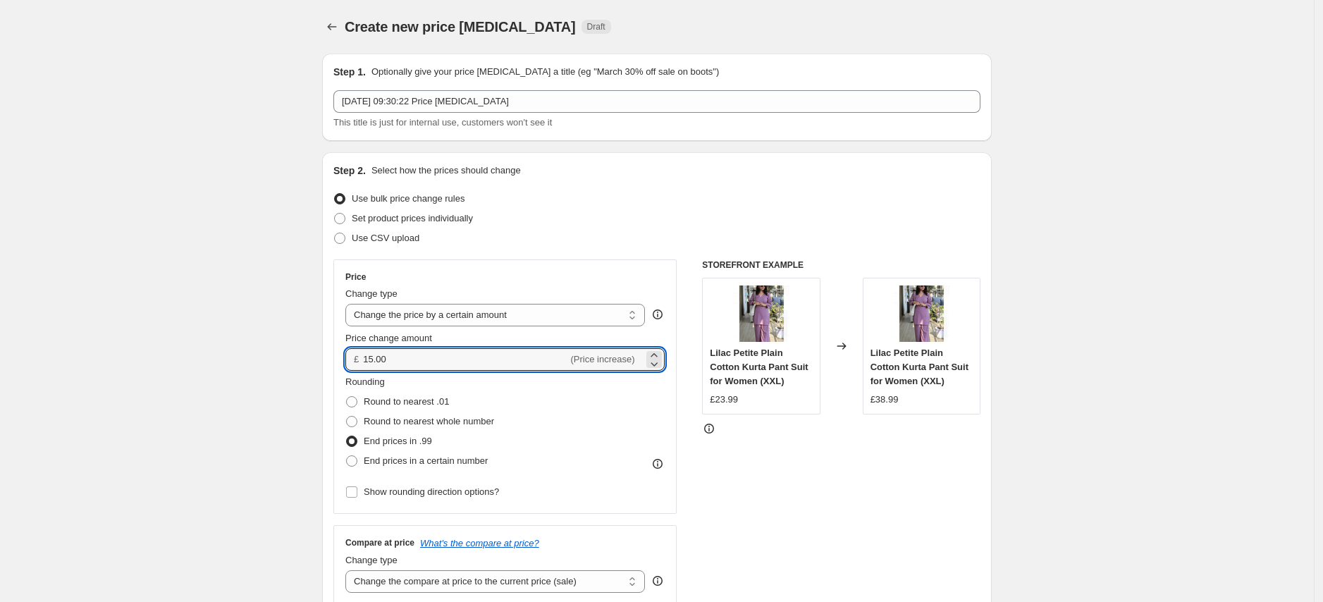
drag, startPoint x: 388, startPoint y: 362, endPoint x: 303, endPoint y: 357, distance: 84.8
type input "10.00"
click at [788, 466] on div "STOREFRONT EXAMPLE Lilac Petite Plain Cotton Kurta Pant Suit for Women (XXL) £2…" at bounding box center [841, 431] width 278 height 345
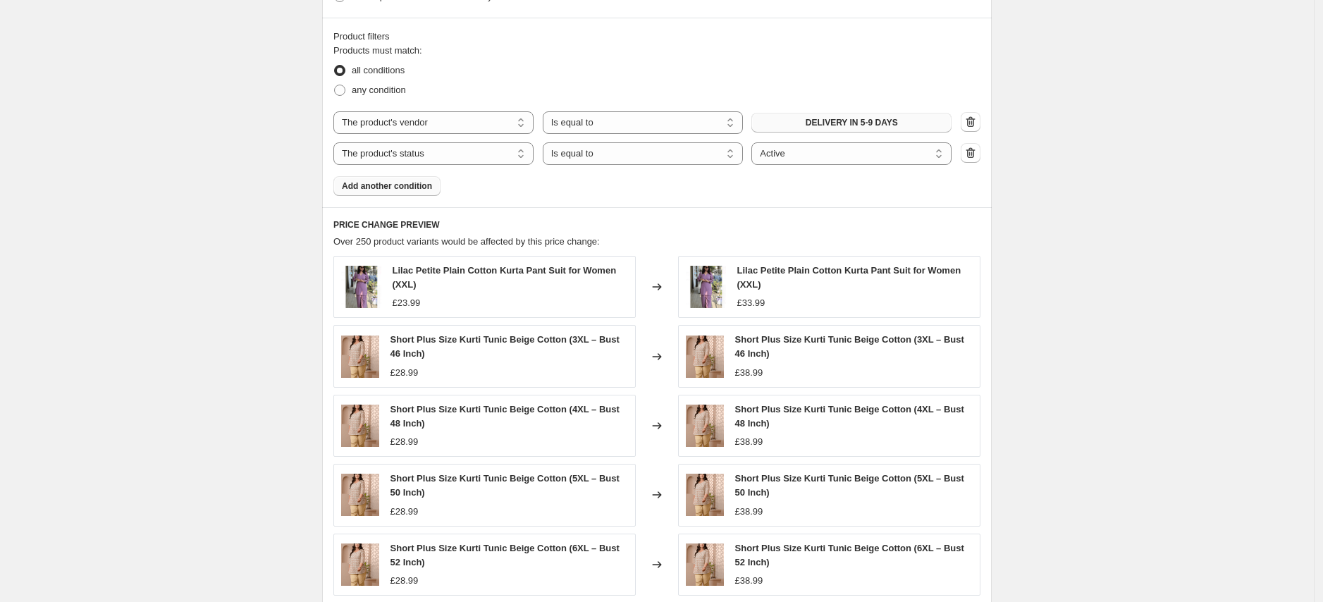
scroll to position [939, 0]
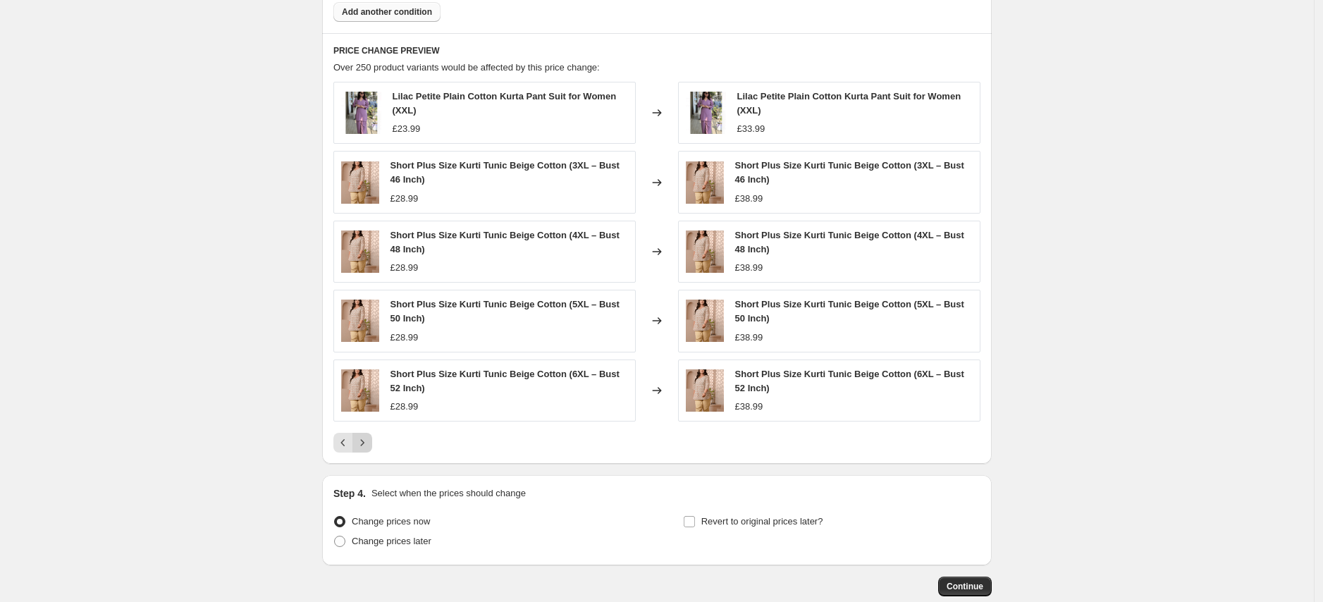
click at [362, 443] on icon "Next" at bounding box center [362, 443] width 14 height 14
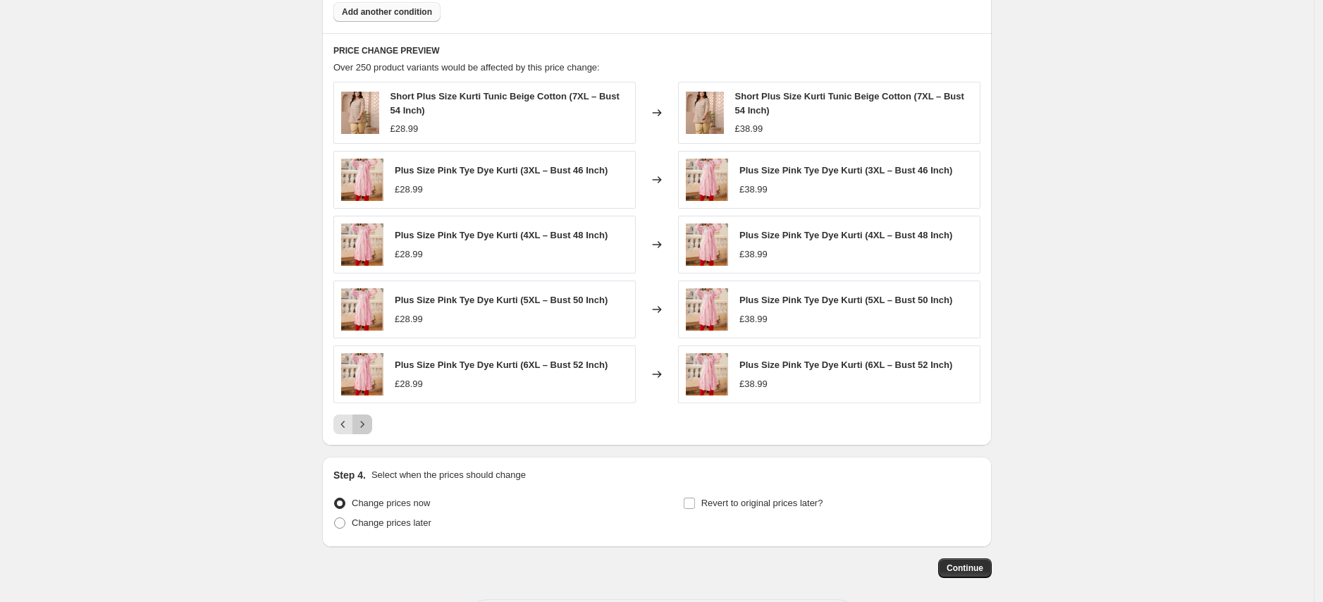
click at [369, 419] on icon "Next" at bounding box center [362, 424] width 14 height 14
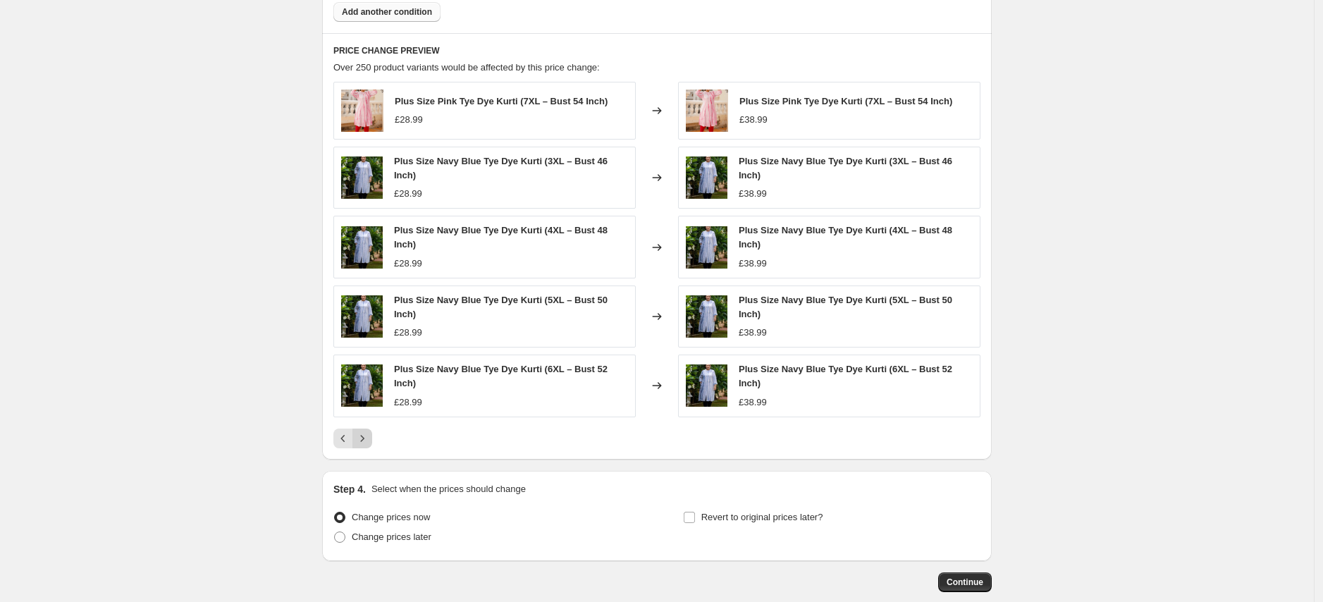
click at [367, 436] on icon "Next" at bounding box center [362, 438] width 14 height 14
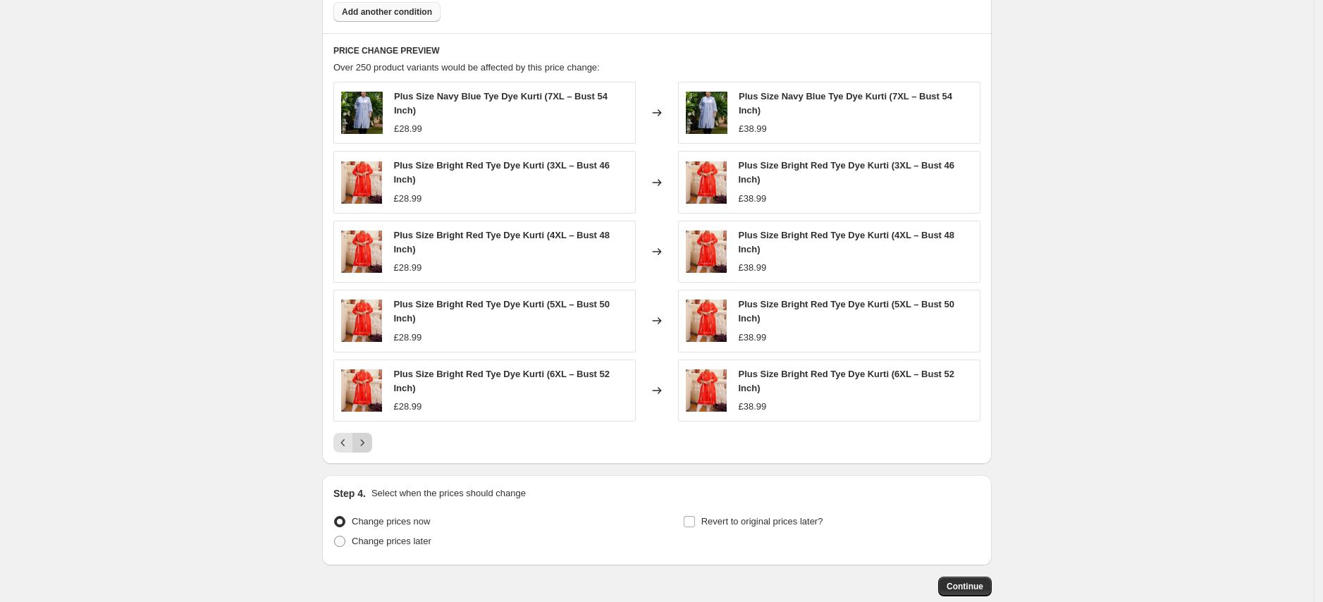
click at [368, 445] on icon "Next" at bounding box center [362, 443] width 14 height 14
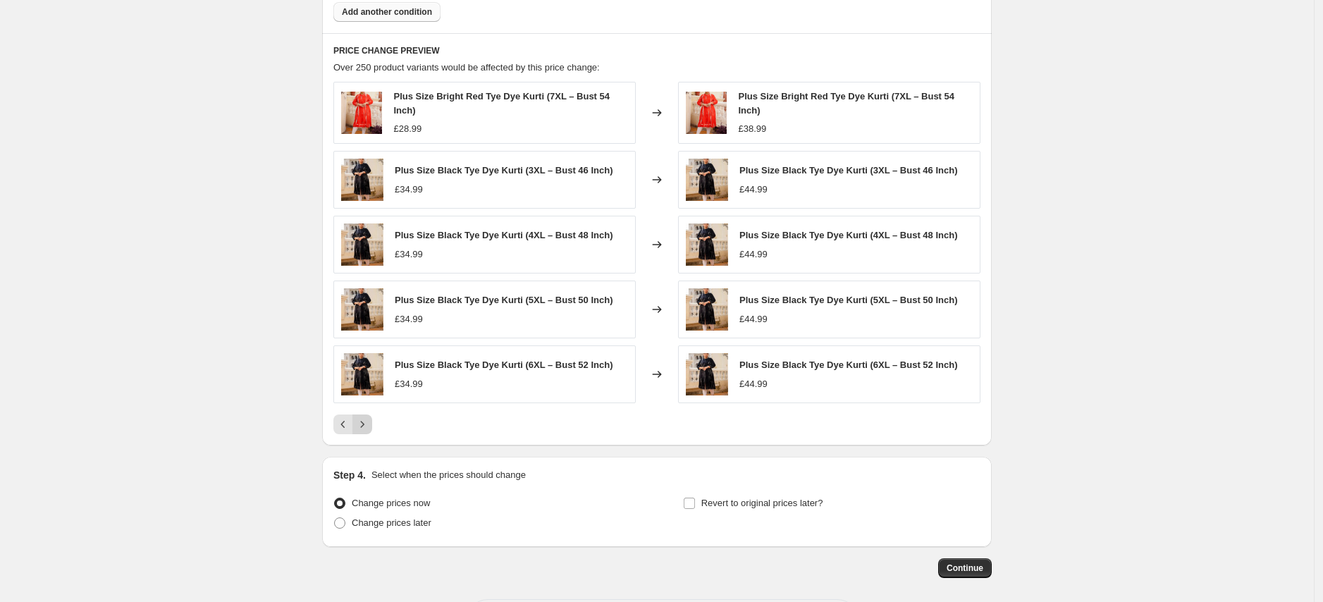
click at [369, 426] on icon "Next" at bounding box center [362, 424] width 14 height 14
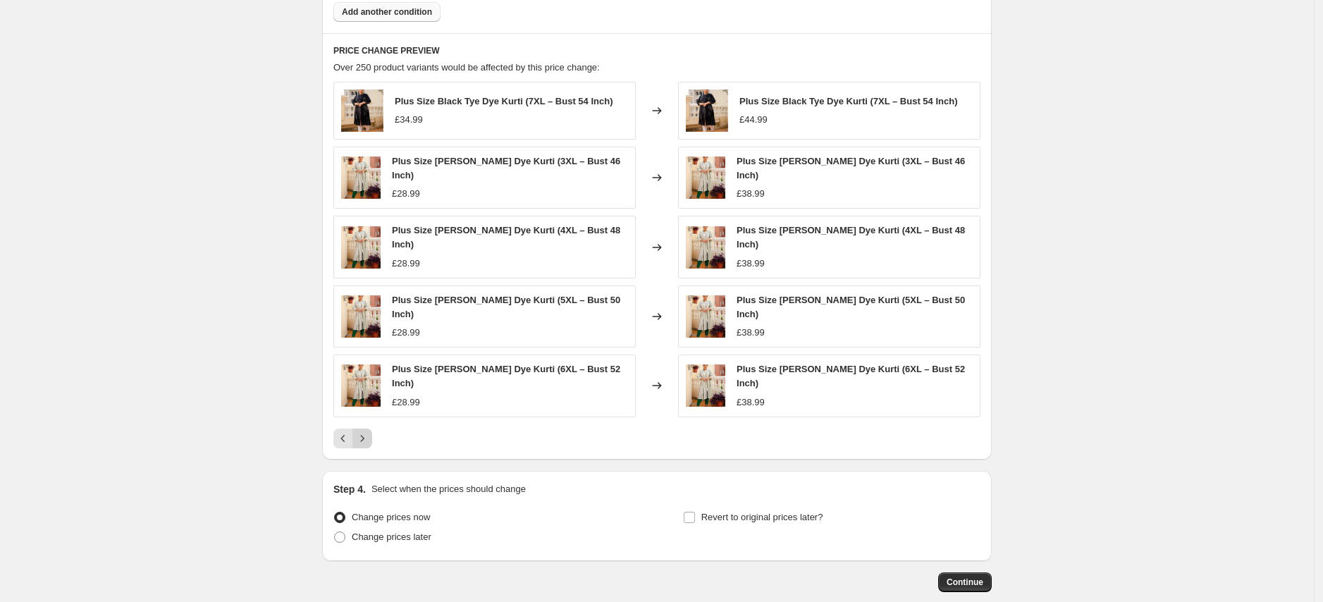
click at [367, 431] on icon "Next" at bounding box center [362, 438] width 14 height 14
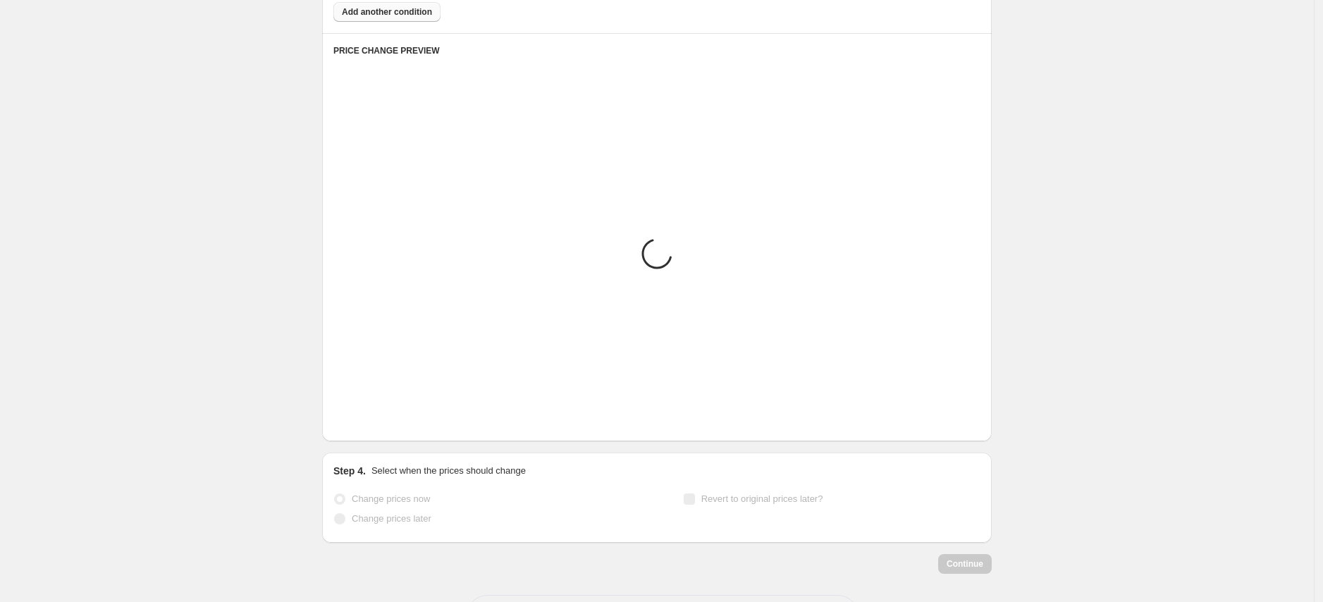
click at [367, 426] on icon "Next" at bounding box center [362, 420] width 14 height 14
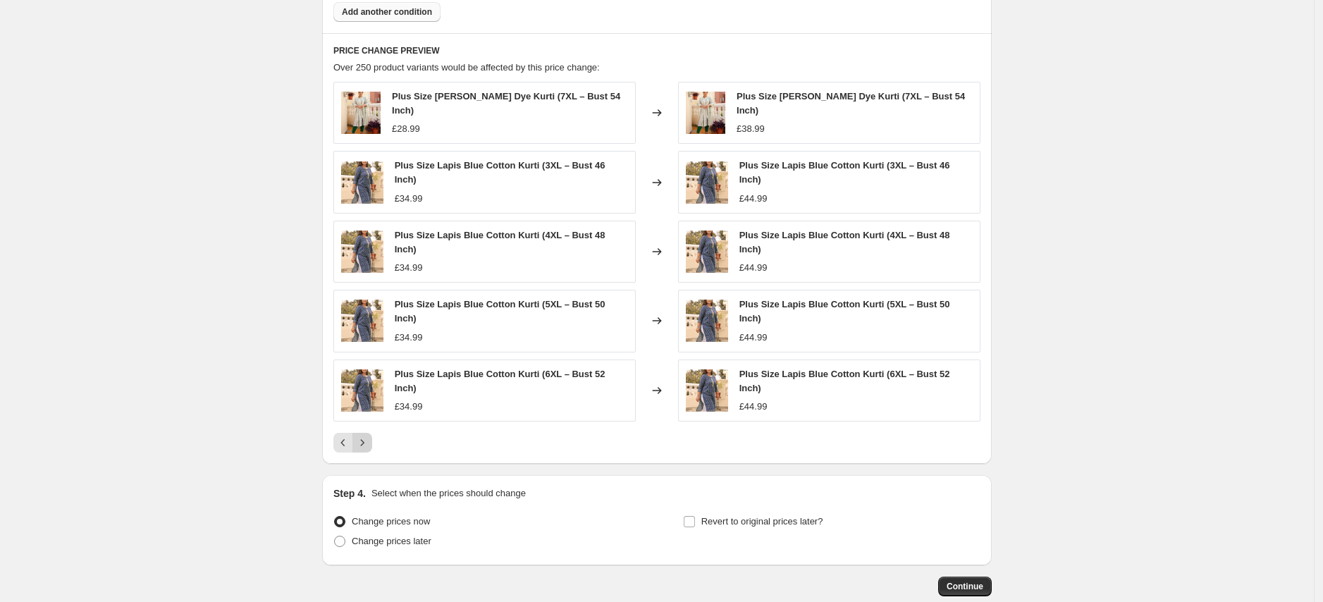
click at [369, 440] on icon "Next" at bounding box center [362, 443] width 14 height 14
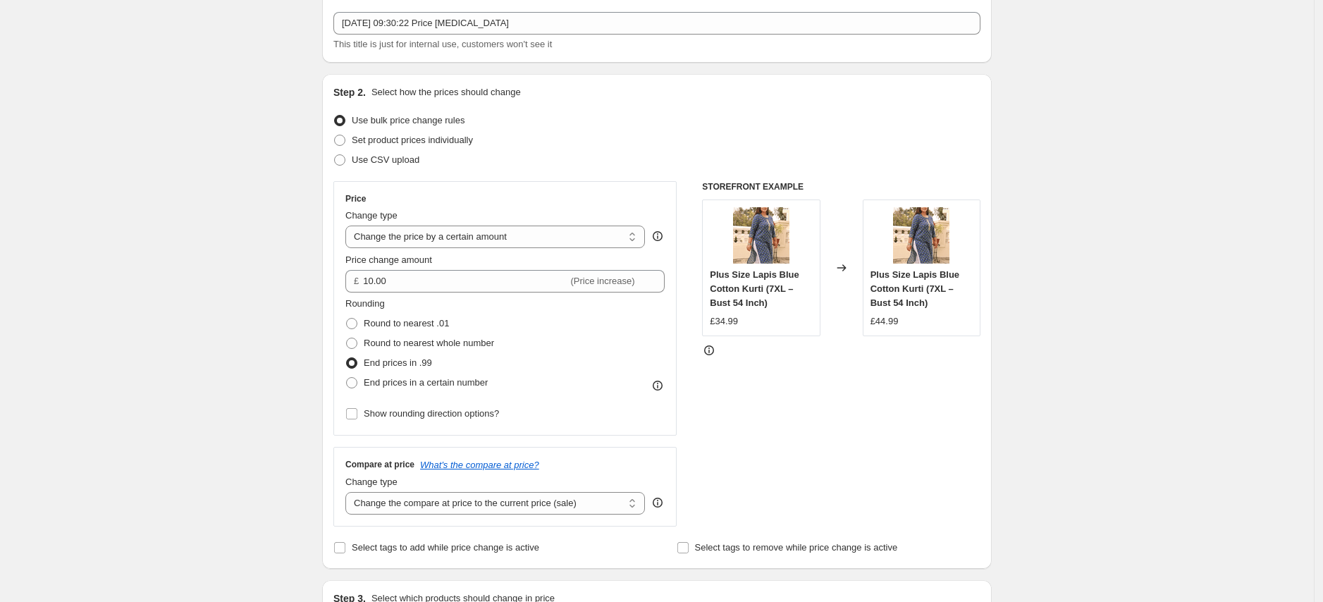
scroll to position [0, 0]
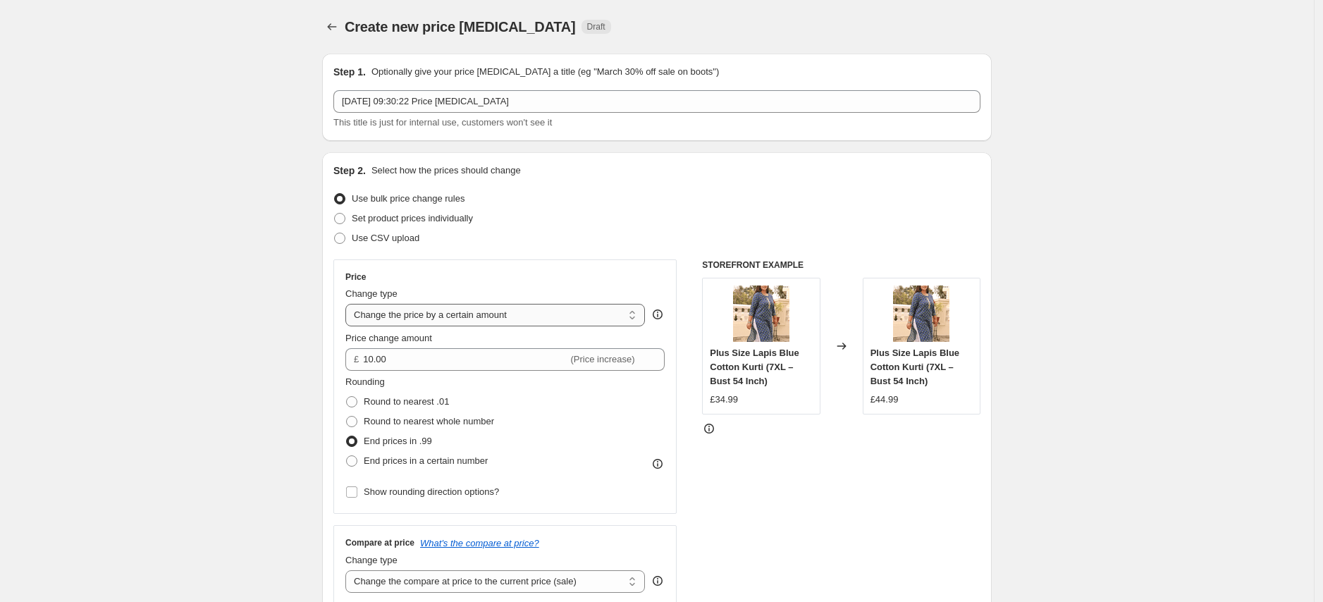
click at [467, 318] on select "Change the price to a certain amount Change the price by a certain amount Chang…" at bounding box center [495, 315] width 300 height 23
select select "percentage"
click at [350, 304] on select "Change the price to a certain amount Change the price by a certain amount Chang…" at bounding box center [495, 315] width 300 height 23
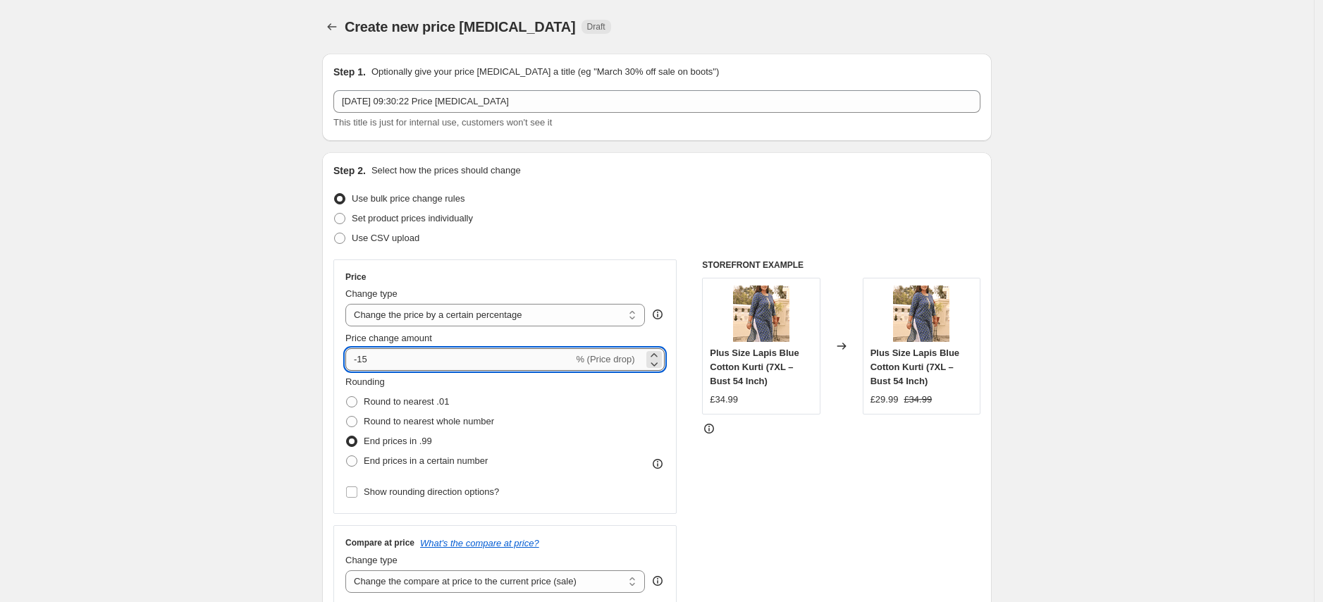
click at [382, 358] on input "-15" at bounding box center [459, 359] width 228 height 23
drag, startPoint x: 382, startPoint y: 358, endPoint x: 332, endPoint y: 354, distance: 50.2
click at [332, 354] on div "Step 2. Select how the prices should change Use bulk price change rules Set pro…" at bounding box center [657, 399] width 670 height 495
click at [487, 366] on input "15" at bounding box center [450, 359] width 211 height 23
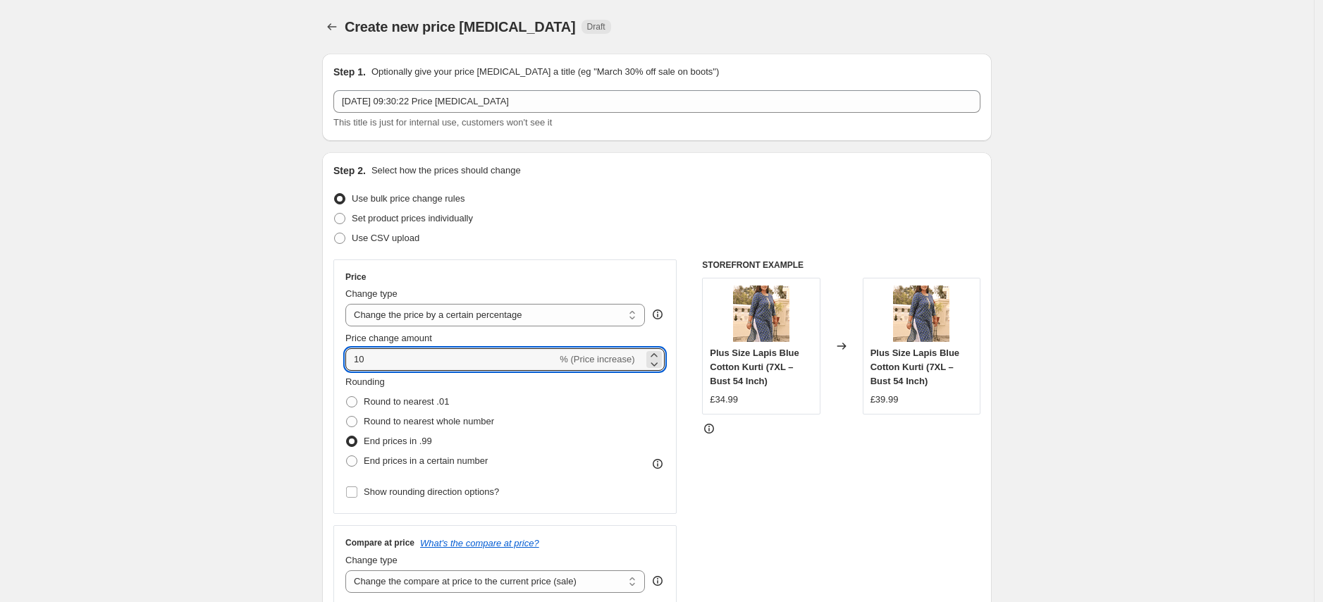
type input "10"
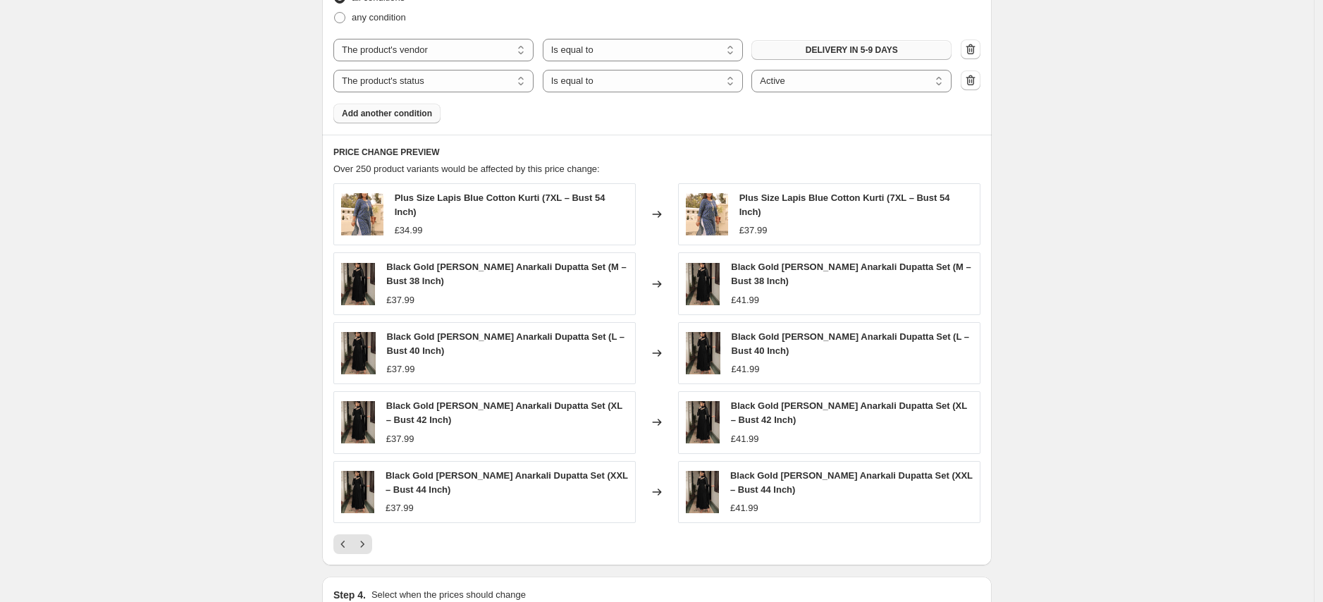
scroll to position [844, 0]
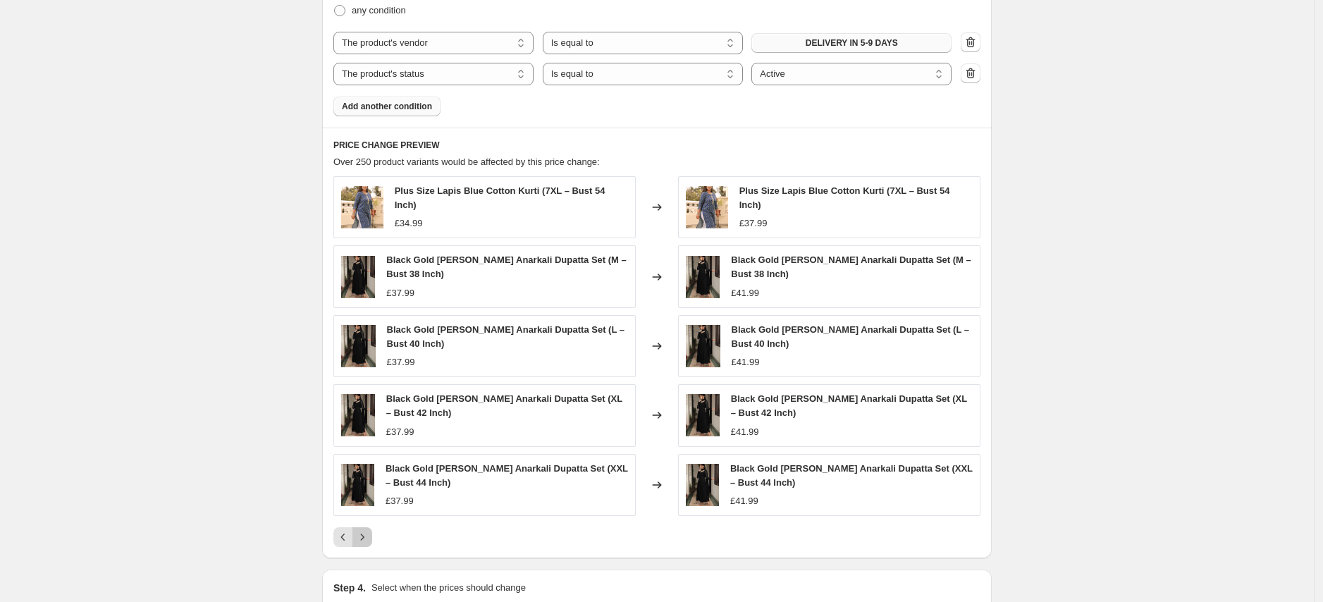
click at [365, 536] on icon "Next" at bounding box center [362, 537] width 14 height 14
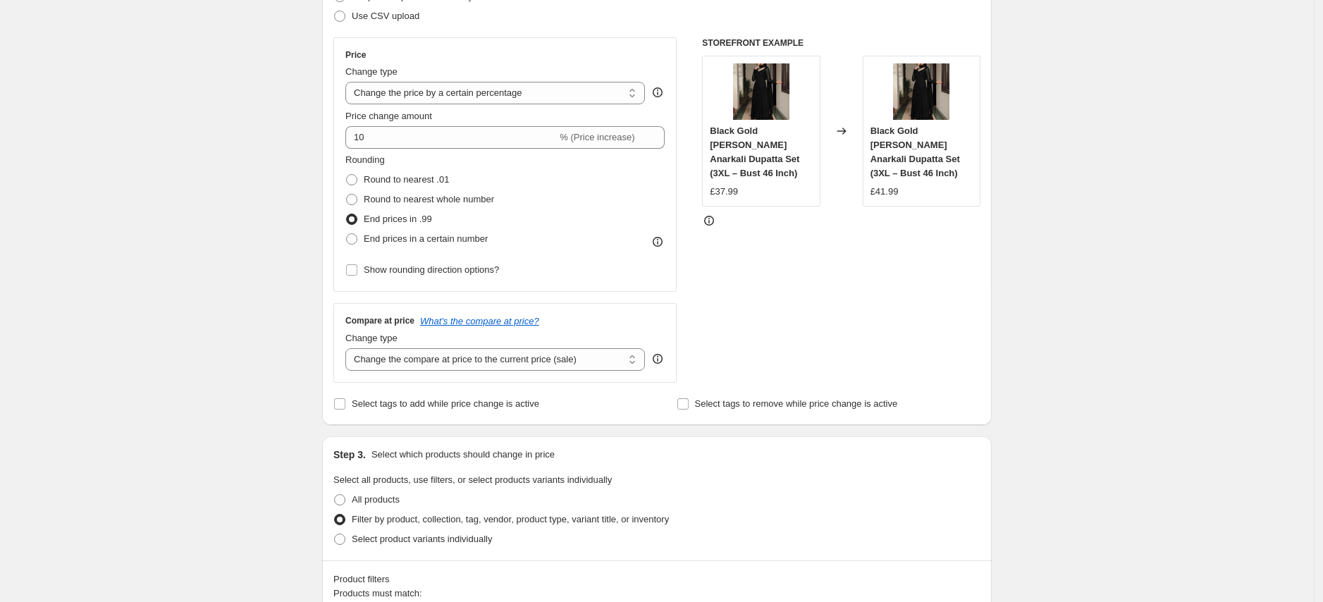
scroll to position [223, 0]
click at [551, 357] on select "Change the compare at price to the current price (sale) Change the compare at p…" at bounding box center [495, 358] width 300 height 23
select select "percentage"
click at [350, 347] on select "Change the compare at price to the current price (sale) Change the compare at p…" at bounding box center [495, 358] width 300 height 23
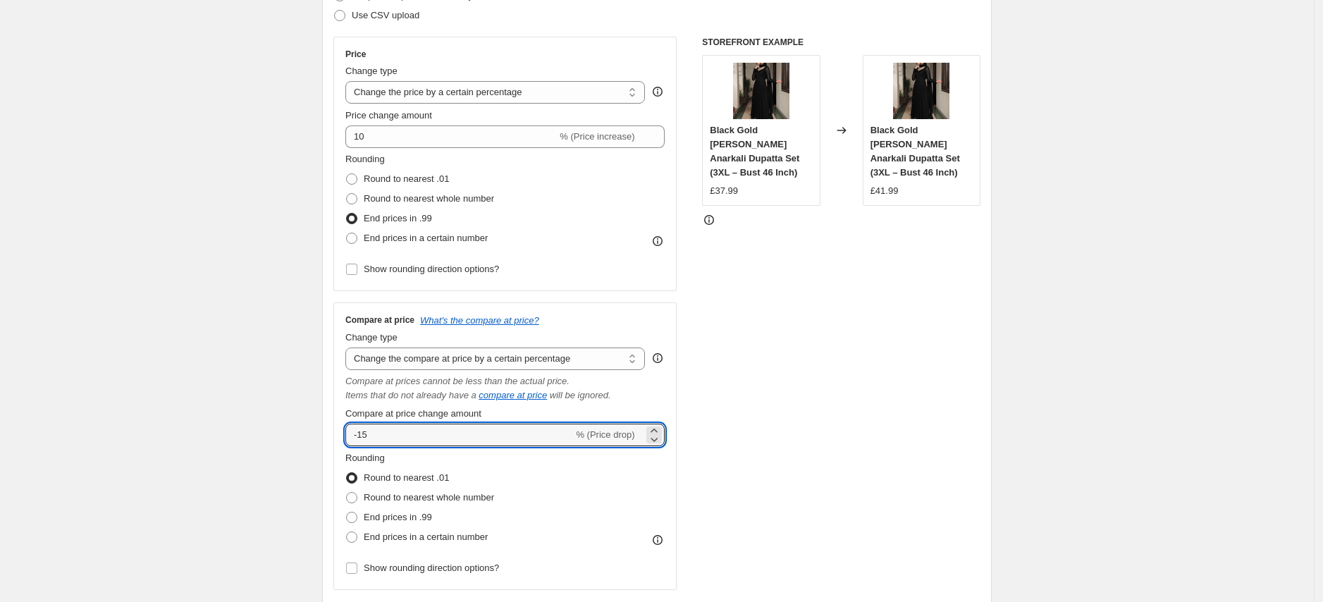
drag, startPoint x: 434, startPoint y: 440, endPoint x: 346, endPoint y: 433, distance: 88.3
click at [346, 433] on div "Compare at price What's the compare at price? Change type Change the compare at…" at bounding box center [504, 446] width 343 height 288
type input "1"
type input "3"
type input "40"
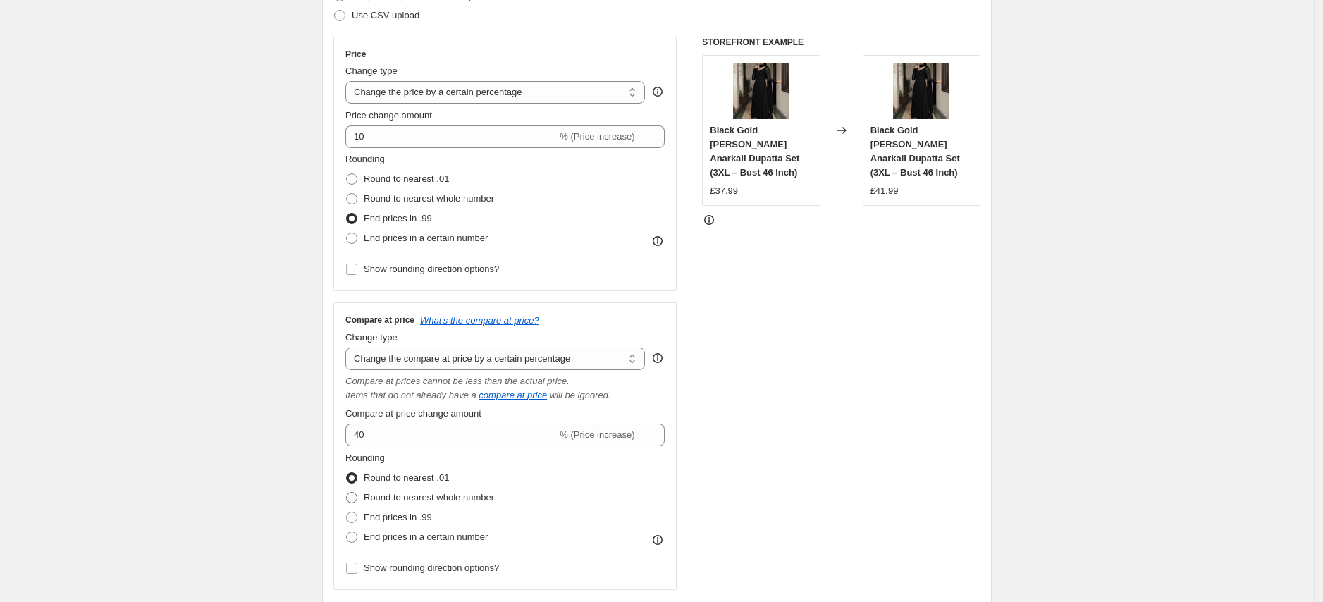
click at [450, 493] on span "Round to nearest whole number" at bounding box center [429, 497] width 130 height 11
click at [347, 493] on input "Round to nearest whole number" at bounding box center [346, 492] width 1 height 1
radio input "true"
click at [777, 479] on div "STOREFRONT EXAMPLE Black Gold [PERSON_NAME] Anarkali Dupatta Set (3XL – Bust 46…" at bounding box center [841, 313] width 278 height 553
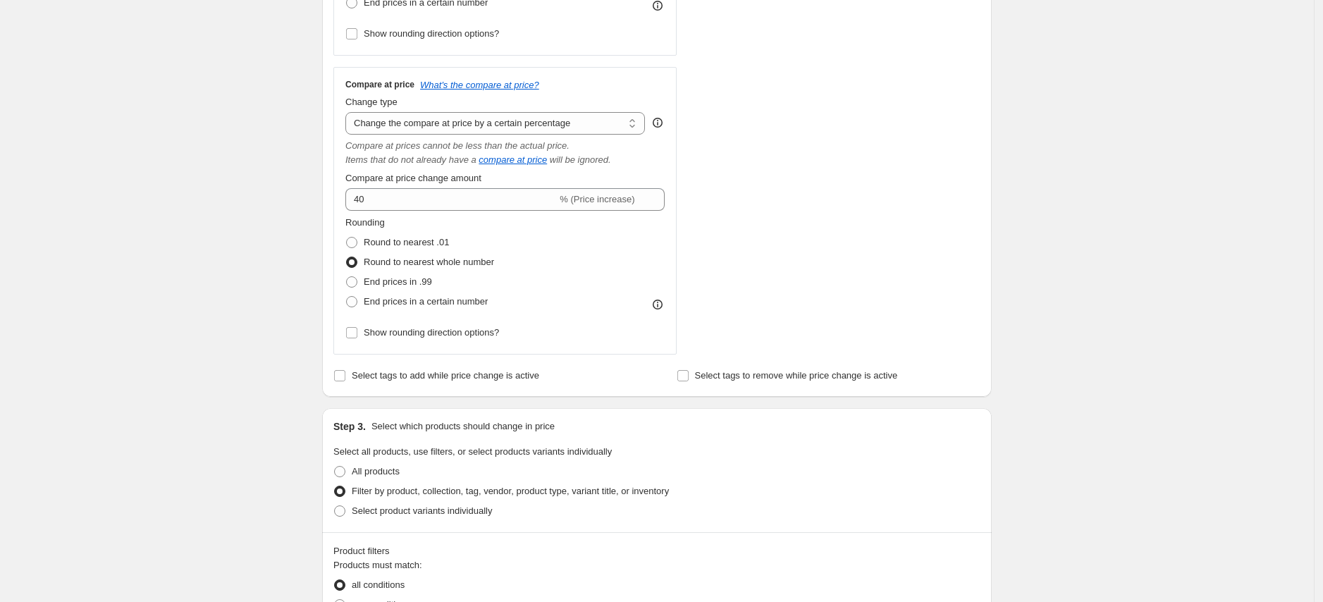
scroll to position [418, 0]
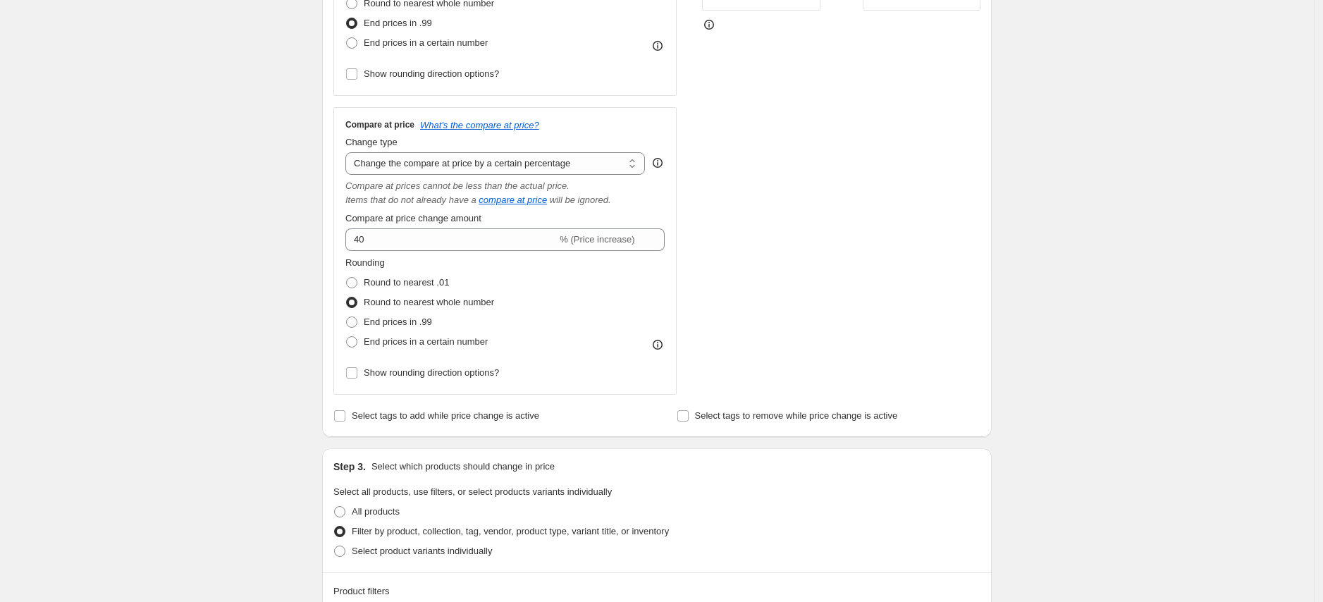
click at [731, 331] on div "STOREFRONT EXAMPLE Black Gold [PERSON_NAME] Anarkali Dupatta Set (3XL – Bust 46…" at bounding box center [841, 117] width 278 height 553
click at [526, 414] on span "Select tags to add while price change is active" at bounding box center [445, 415] width 187 height 11
click at [345, 414] on input "Select tags to add while price change is active" at bounding box center [339, 415] width 11 height 11
checkbox input "true"
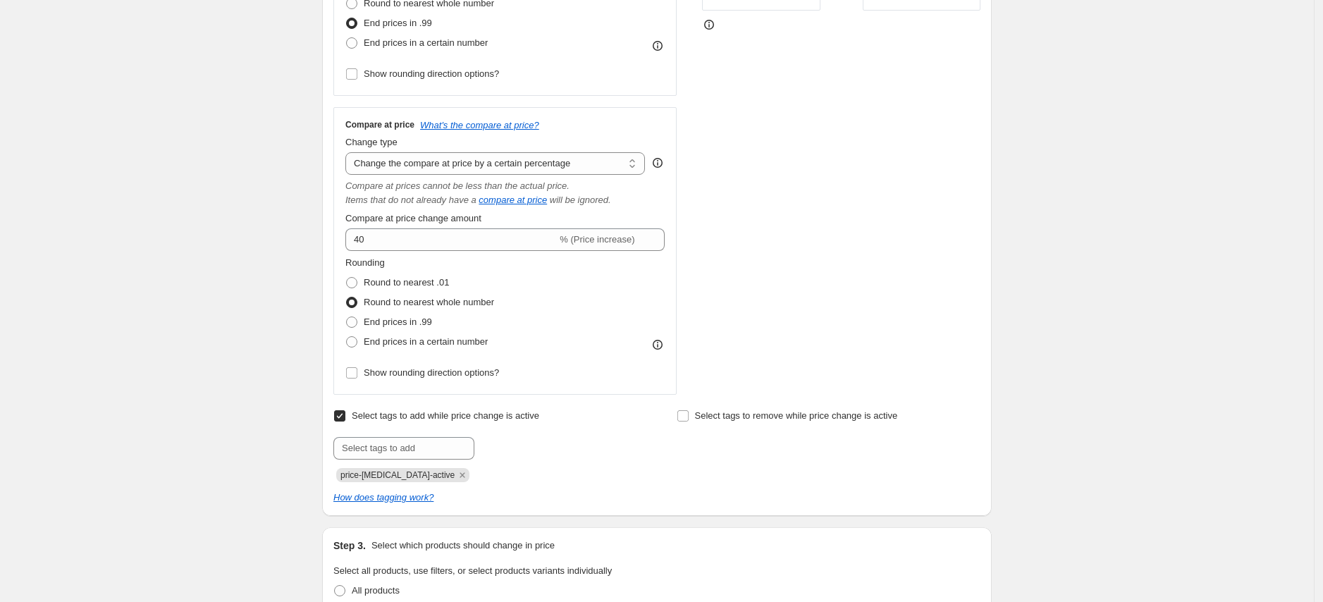
click at [529, 478] on div "price-[MEDICAL_DATA]-active" at bounding box center [485, 473] width 304 height 17
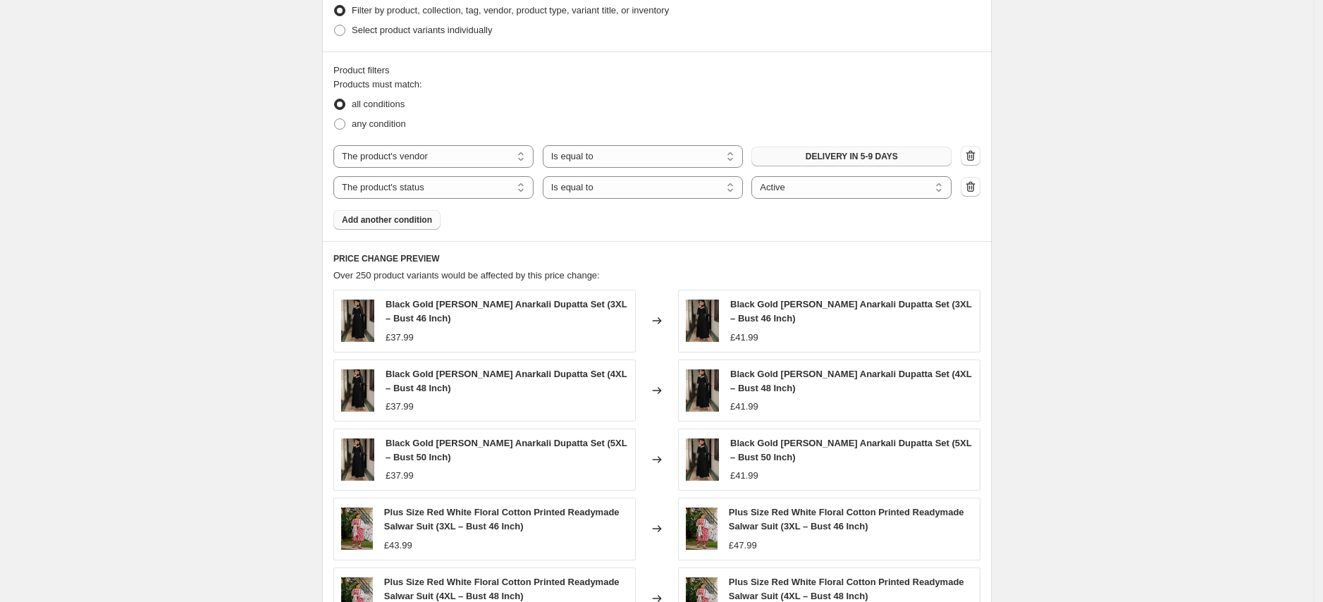
scroll to position [1193, 0]
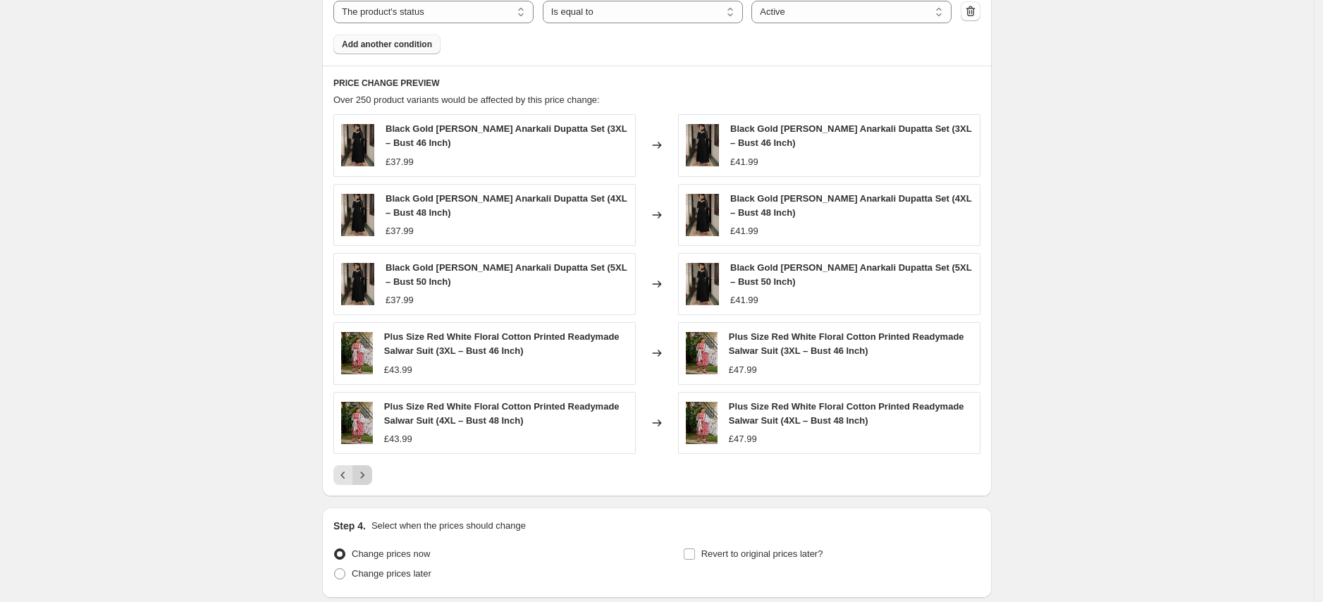
click at [362, 470] on icon "Next" at bounding box center [362, 475] width 14 height 14
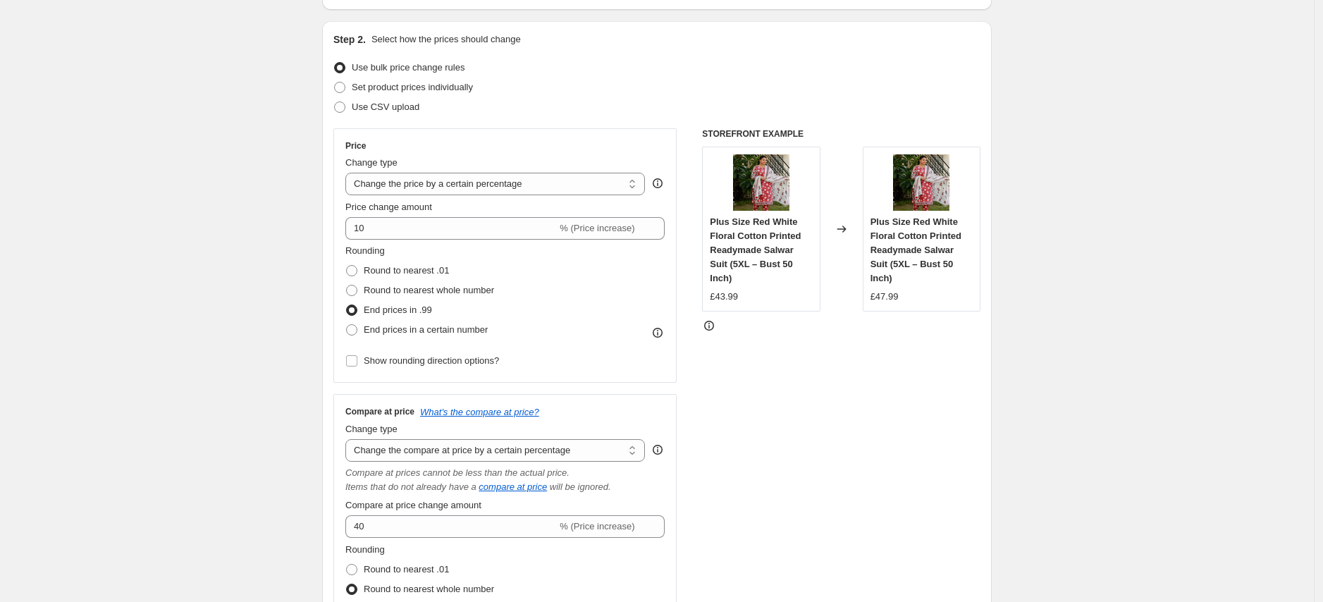
scroll to position [133, 0]
click at [798, 390] on div "STOREFRONT EXAMPLE Plus Size Red White Floral Cotton Printed Readymade Salwar S…" at bounding box center [841, 403] width 278 height 553
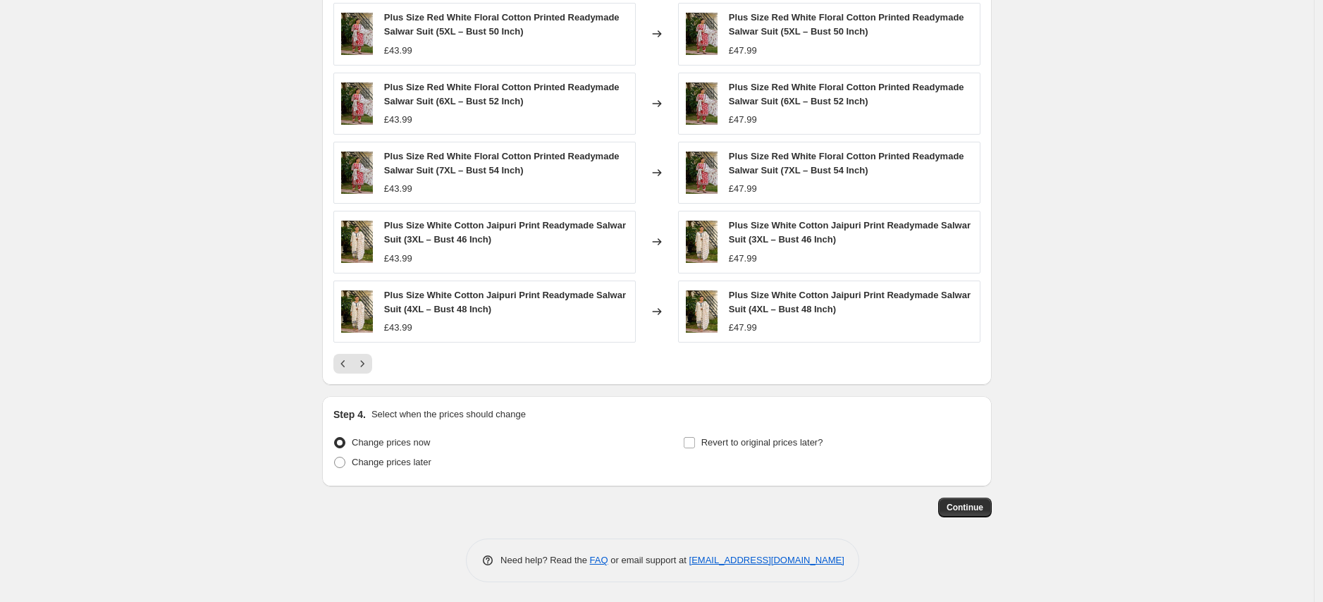
scroll to position [1306, 0]
click at [983, 504] on span "Continue" at bounding box center [965, 505] width 37 height 11
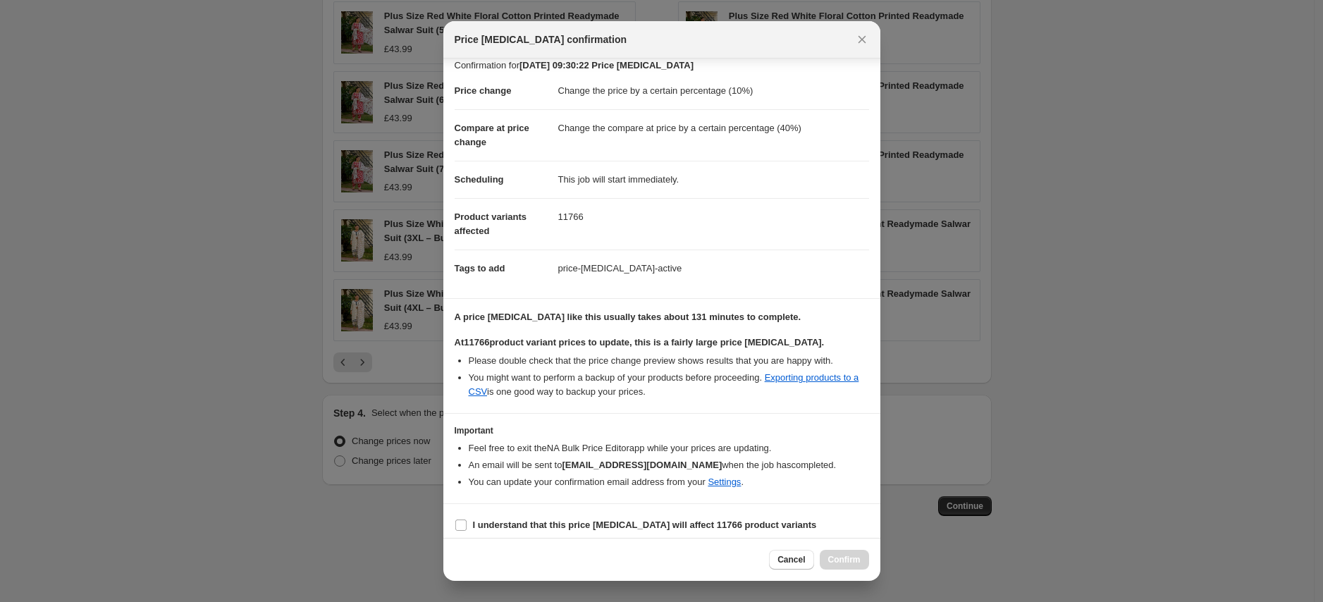
scroll to position [19, 0]
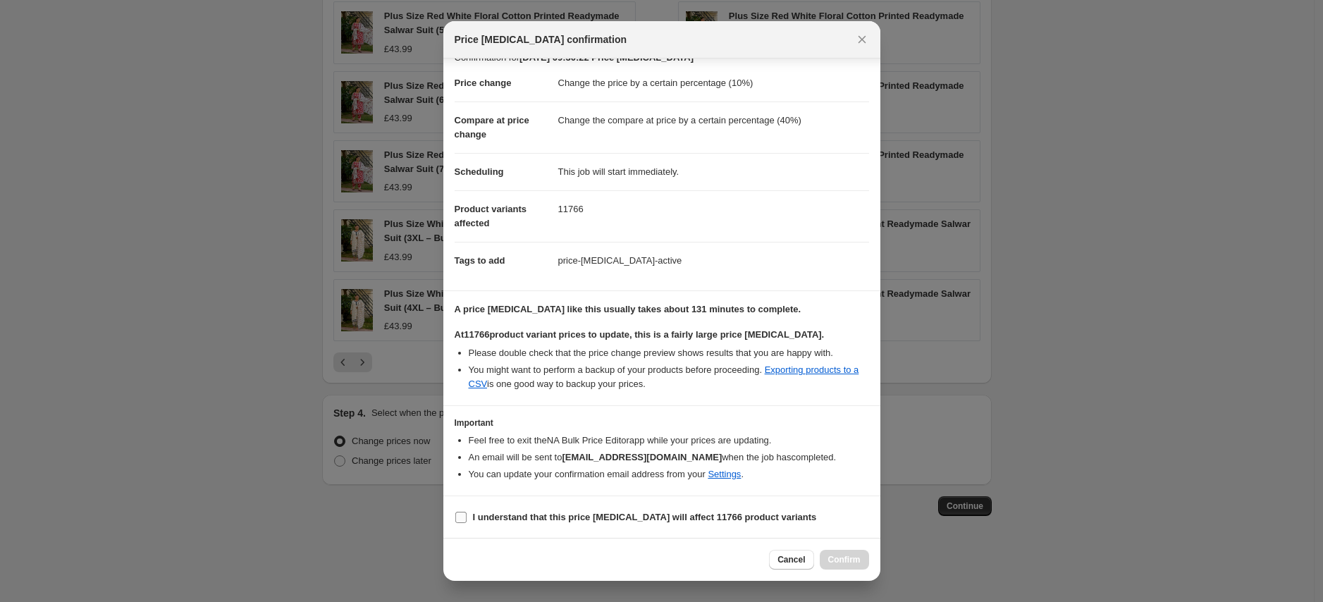
click at [529, 517] on b "I understand that this price [MEDICAL_DATA] will affect 11766 product variants" at bounding box center [645, 517] width 344 height 11
click at [467, 517] on input "I understand that this price [MEDICAL_DATA] will affect 11766 product variants" at bounding box center [460, 517] width 11 height 11
checkbox input "true"
click at [834, 561] on span "Confirm" at bounding box center [844, 559] width 32 height 11
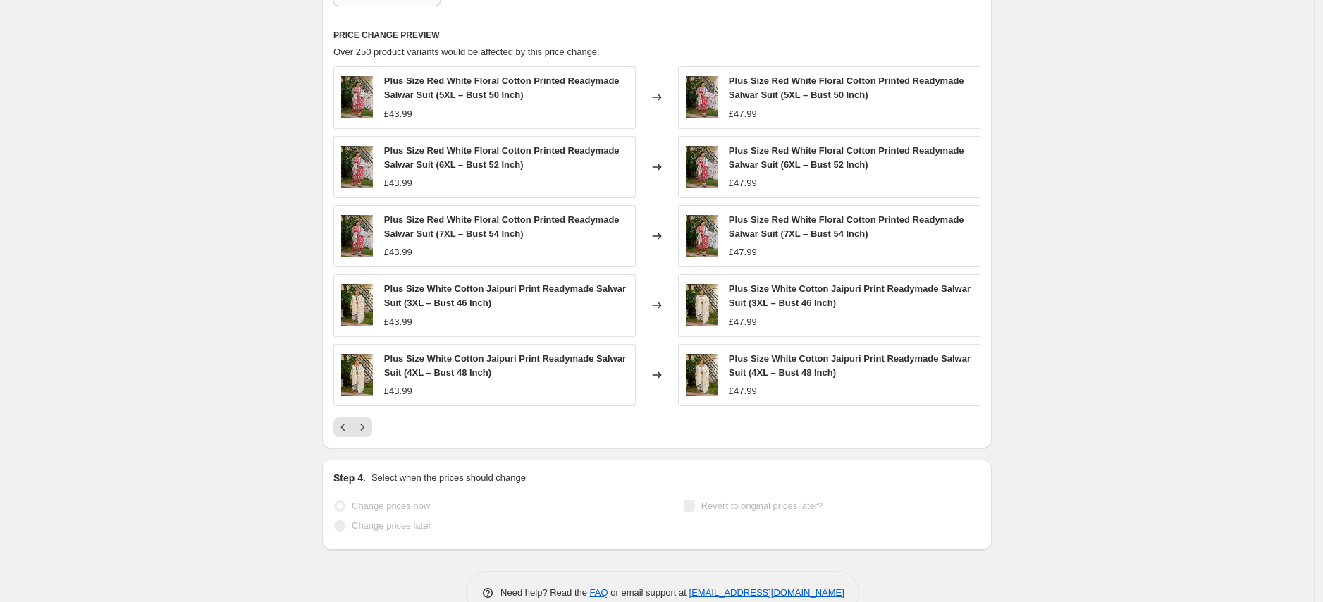
scroll to position [1343, 0]
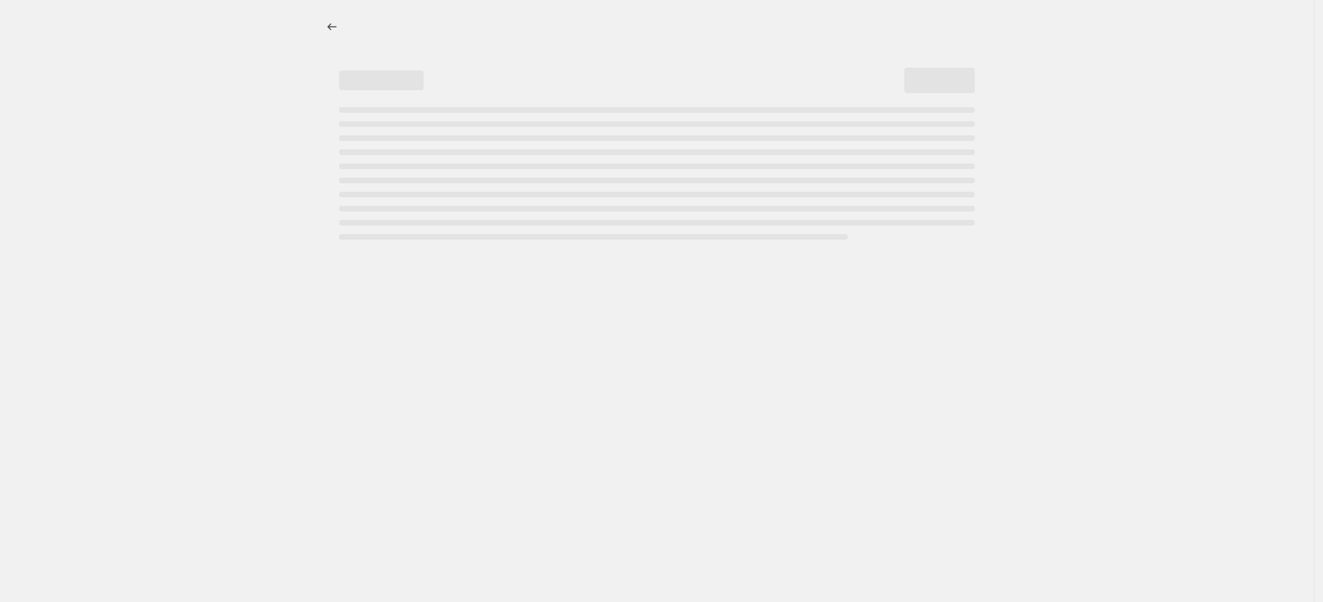
select select "percentage"
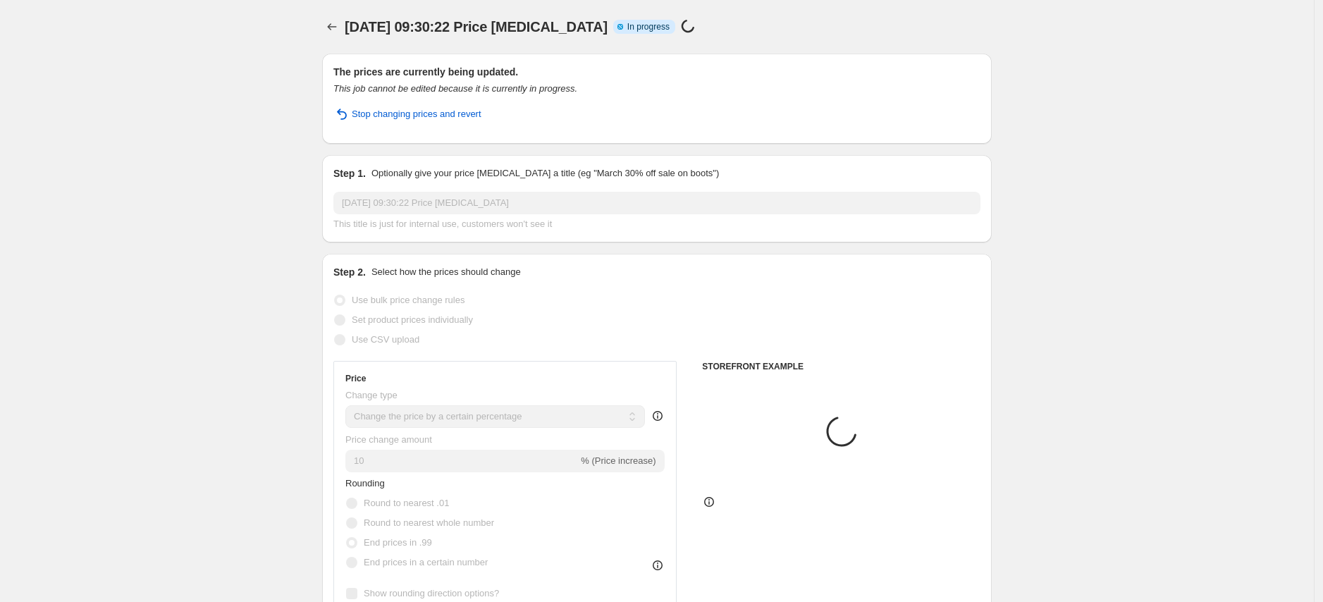
select select "vendor"
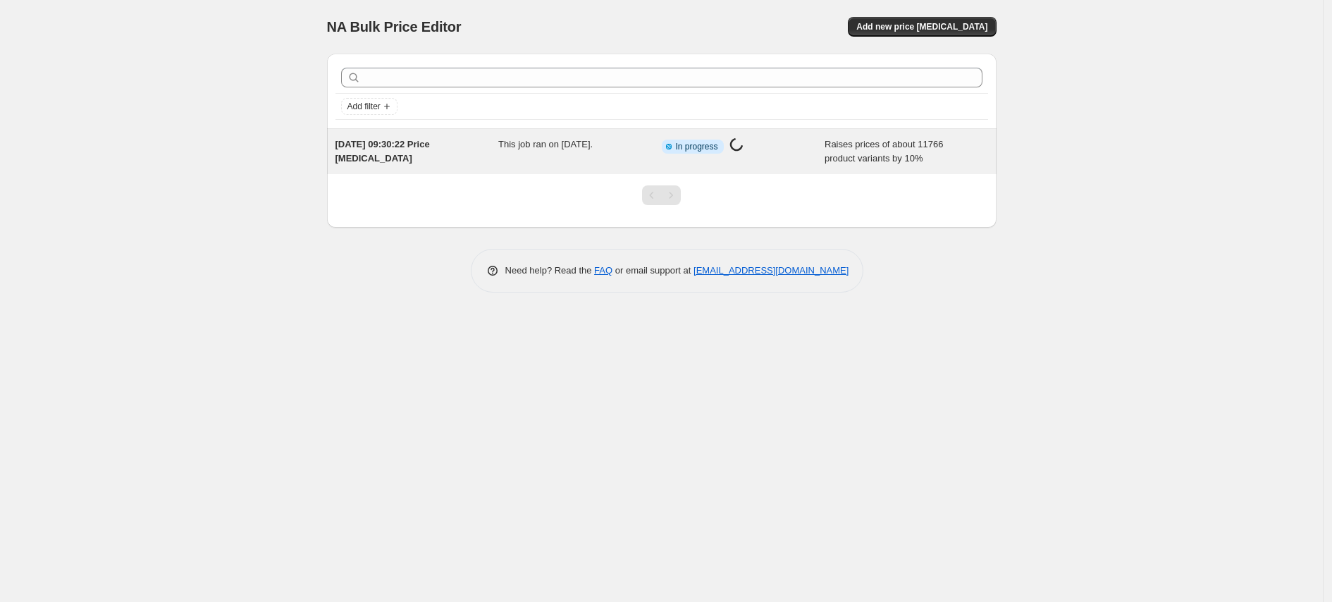
click at [524, 147] on span "This job ran on [DATE]." at bounding box center [545, 144] width 94 height 11
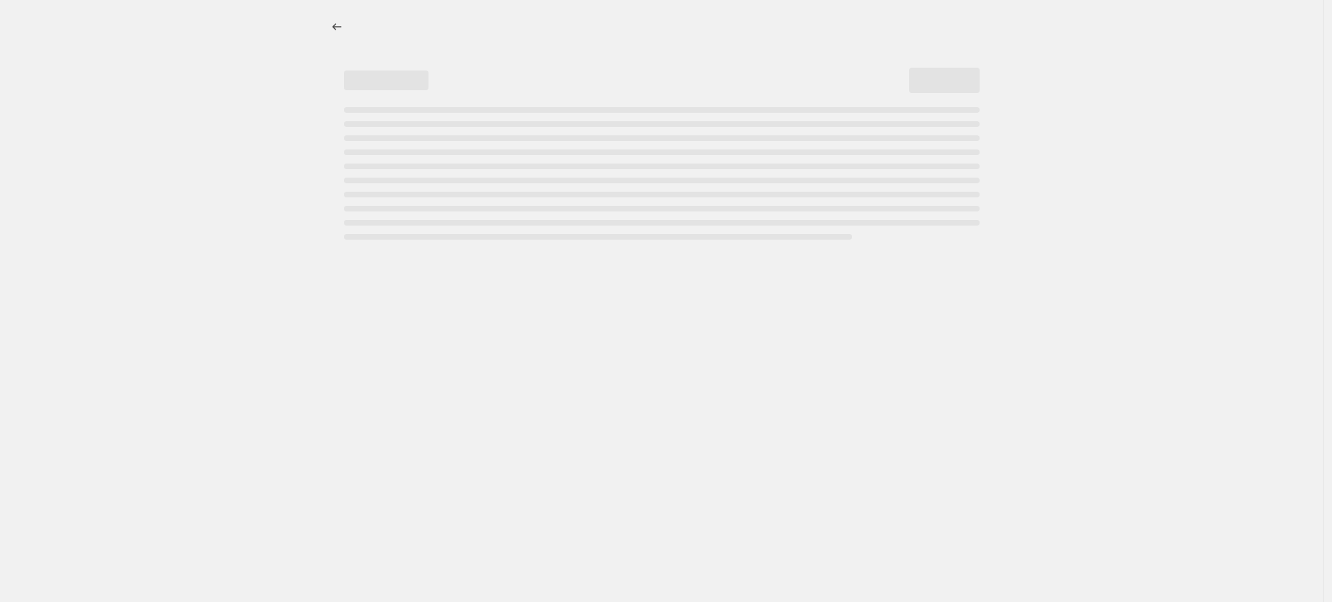
select select "percentage"
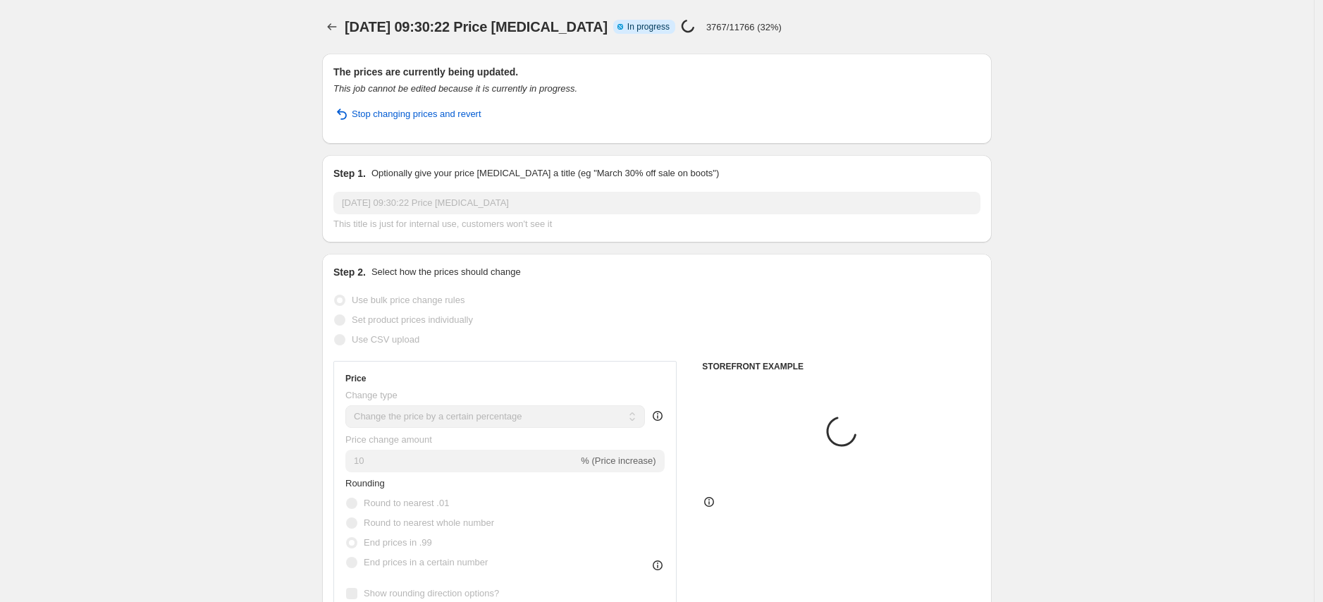
select select "vendor"
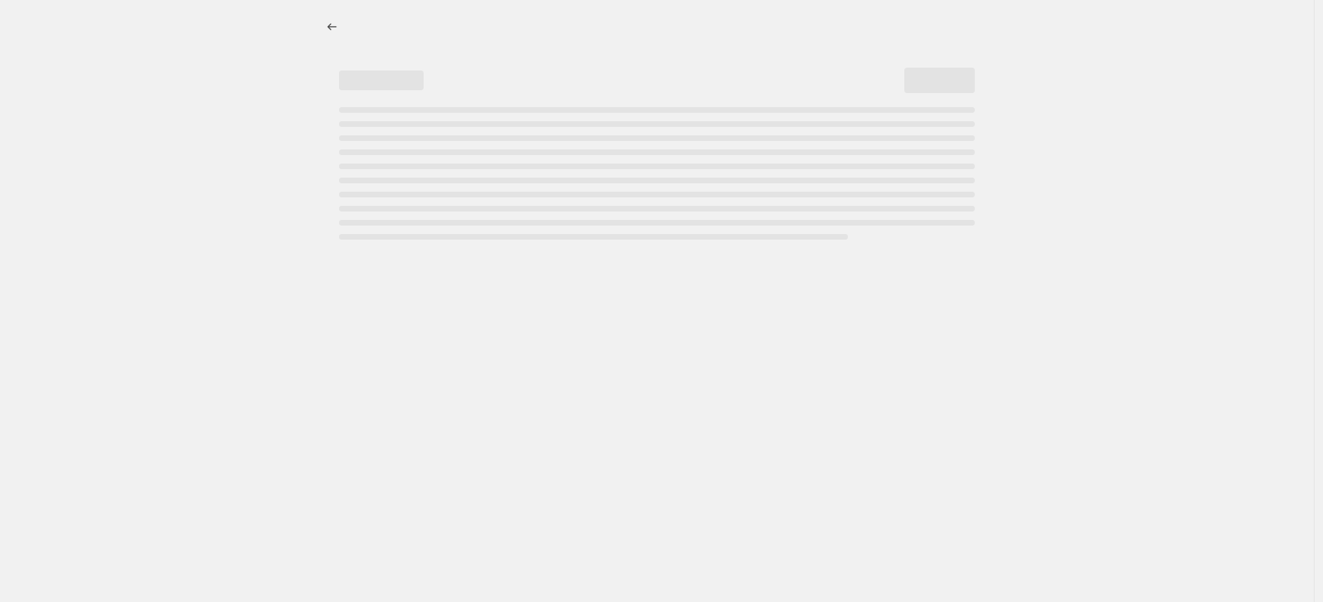
select select "percentage"
select select "product_status"
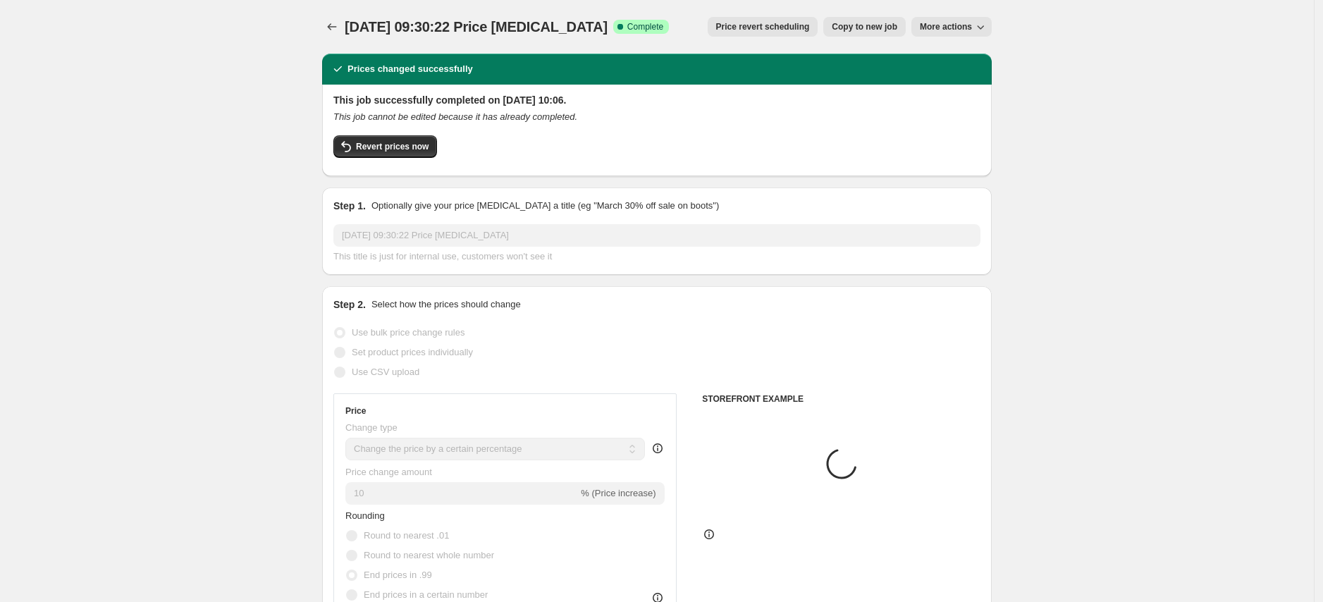
select select "vendor"
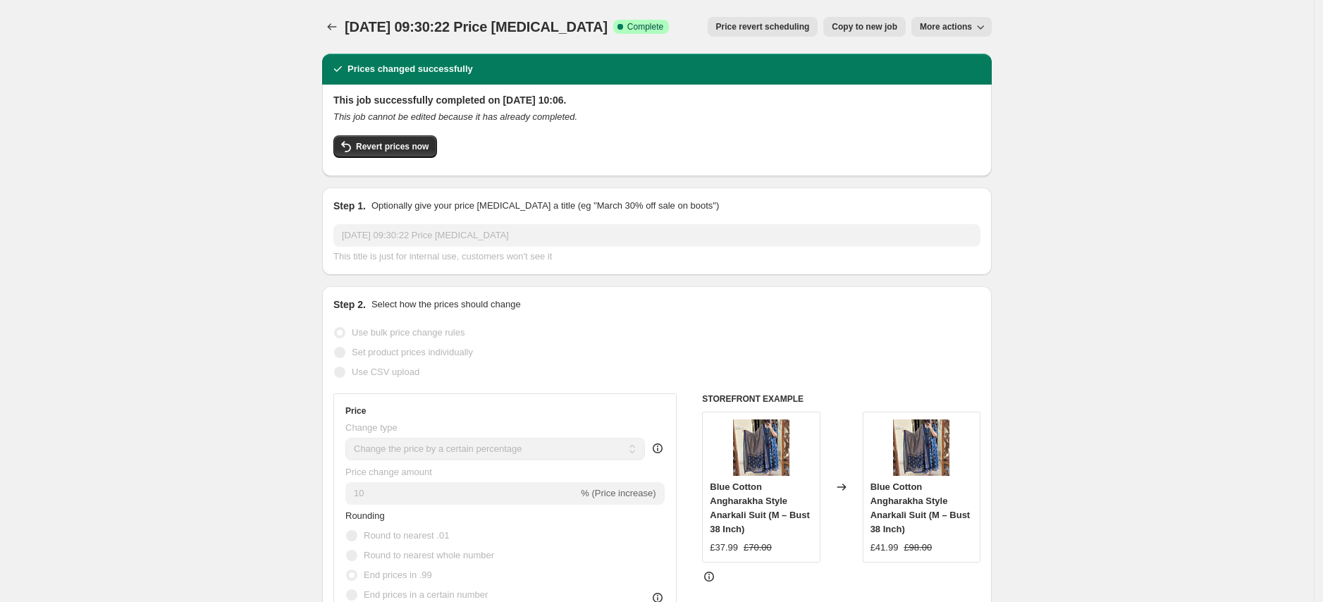
scroll to position [235, 0]
